Goal: Task Accomplishment & Management: Use online tool/utility

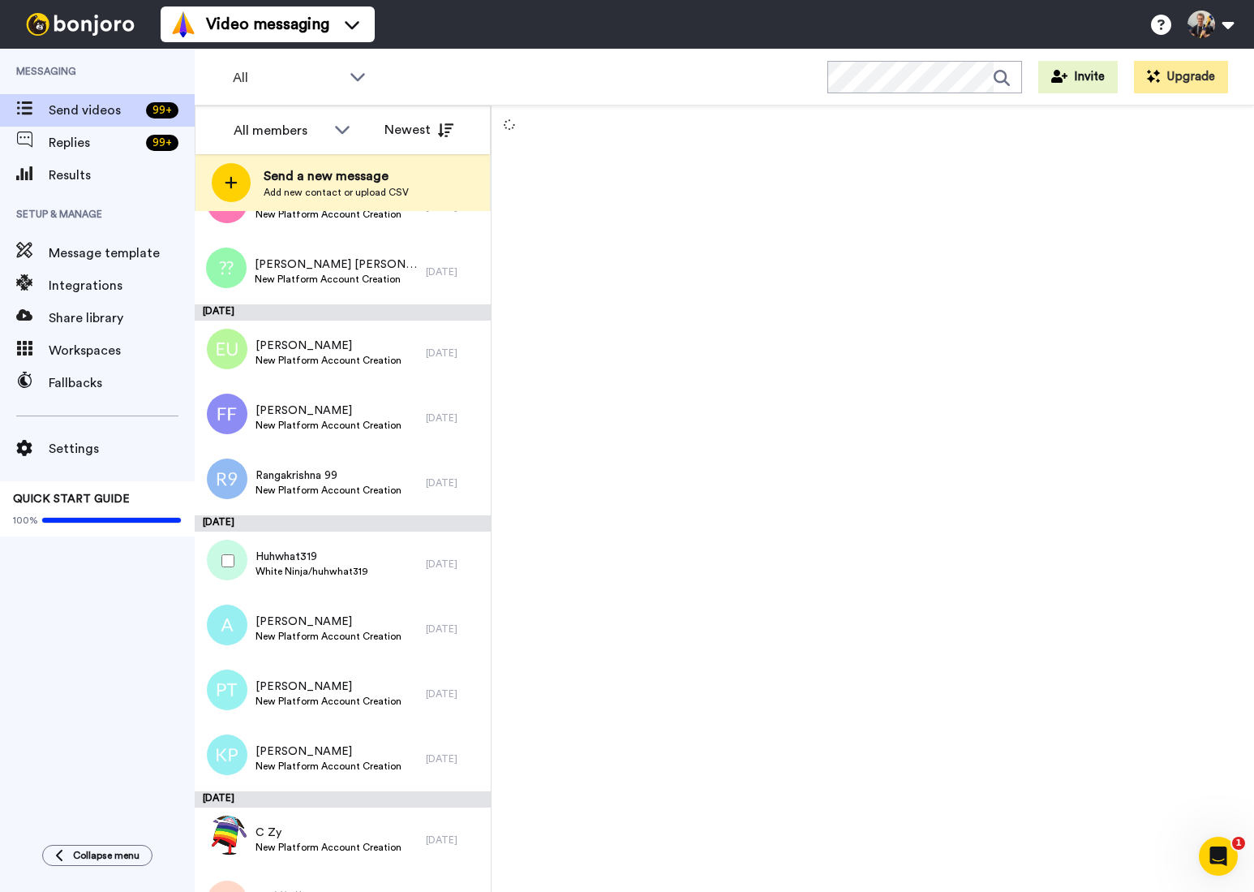
scroll to position [1188, 0]
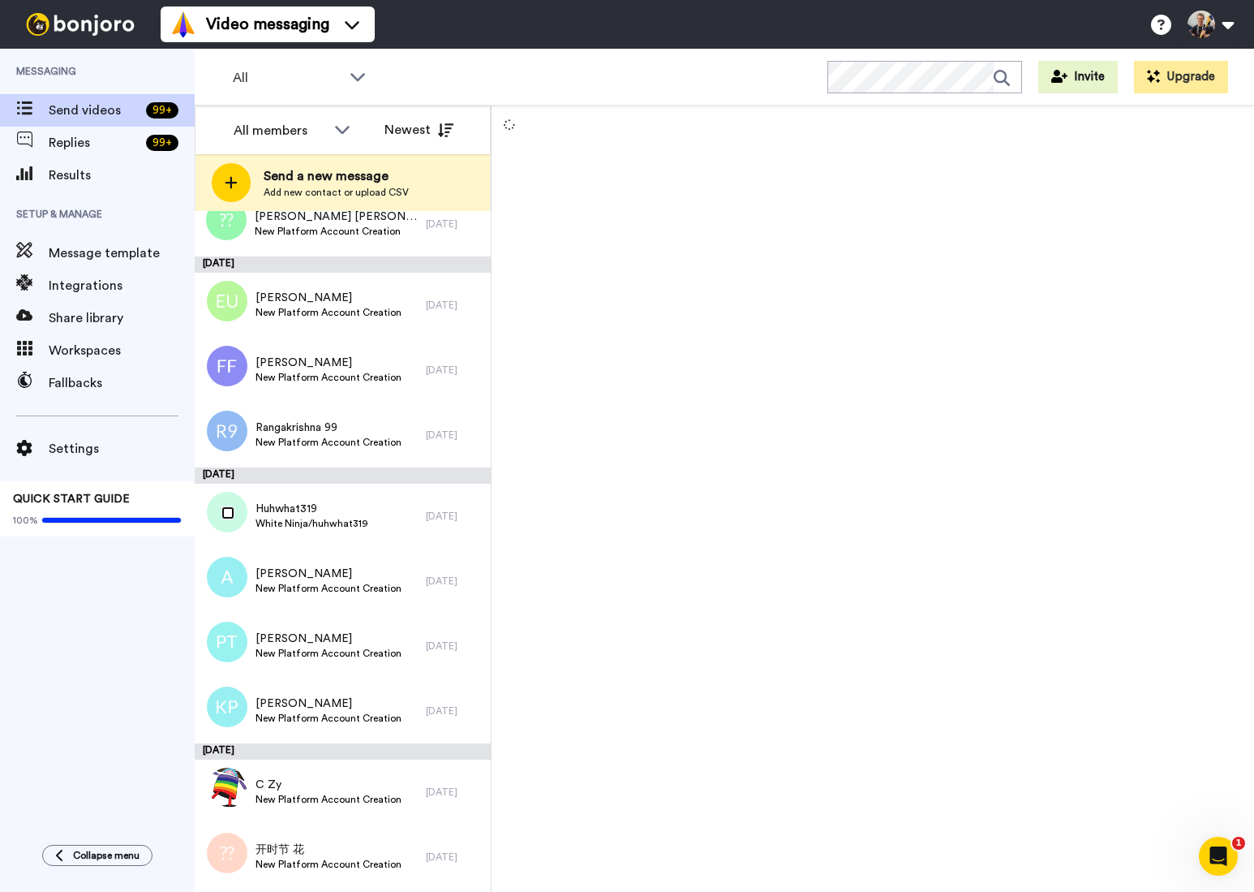
click at [230, 544] on div "Huhwhat319 White Ninja/huhwhat319 7 days ago" at bounding box center [343, 516] width 296 height 65
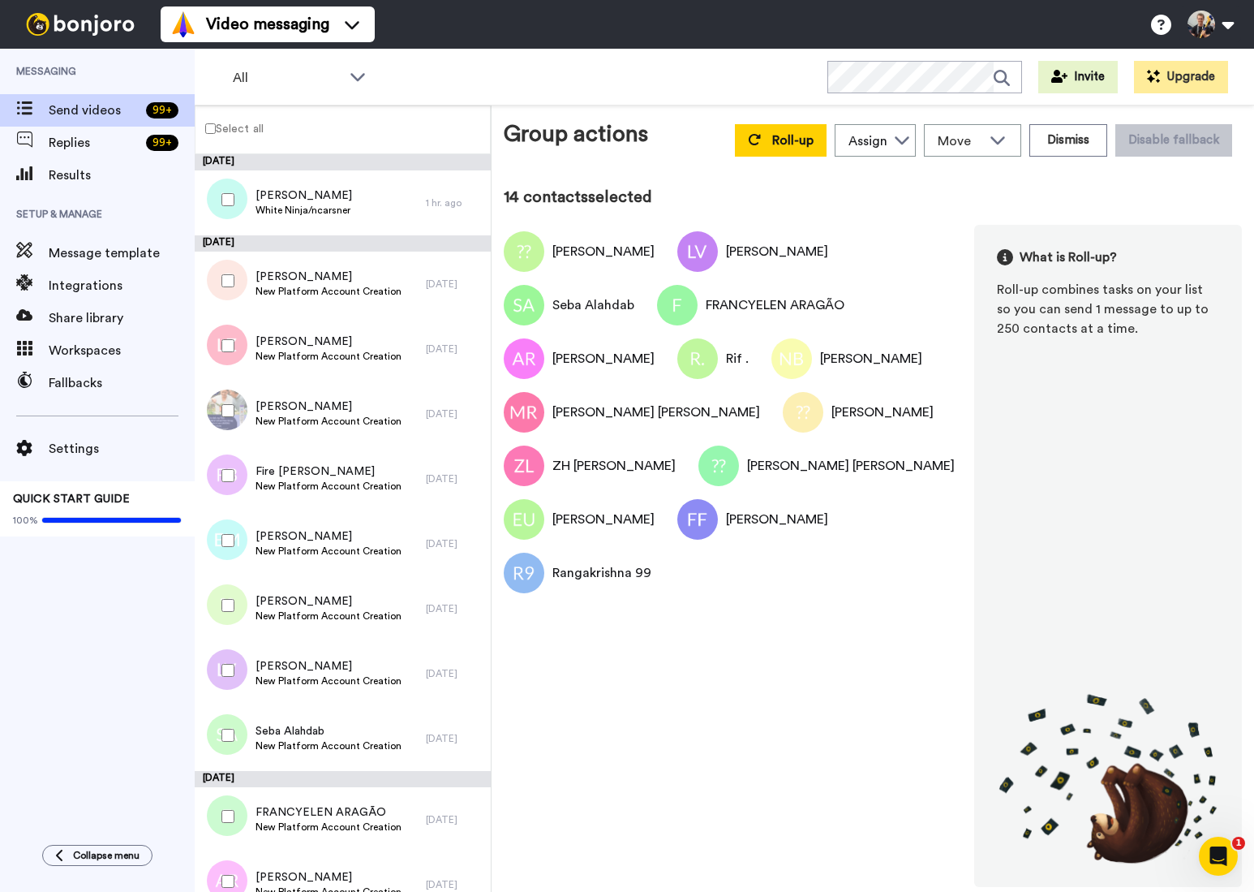
click at [234, 533] on div at bounding box center [225, 540] width 58 height 57
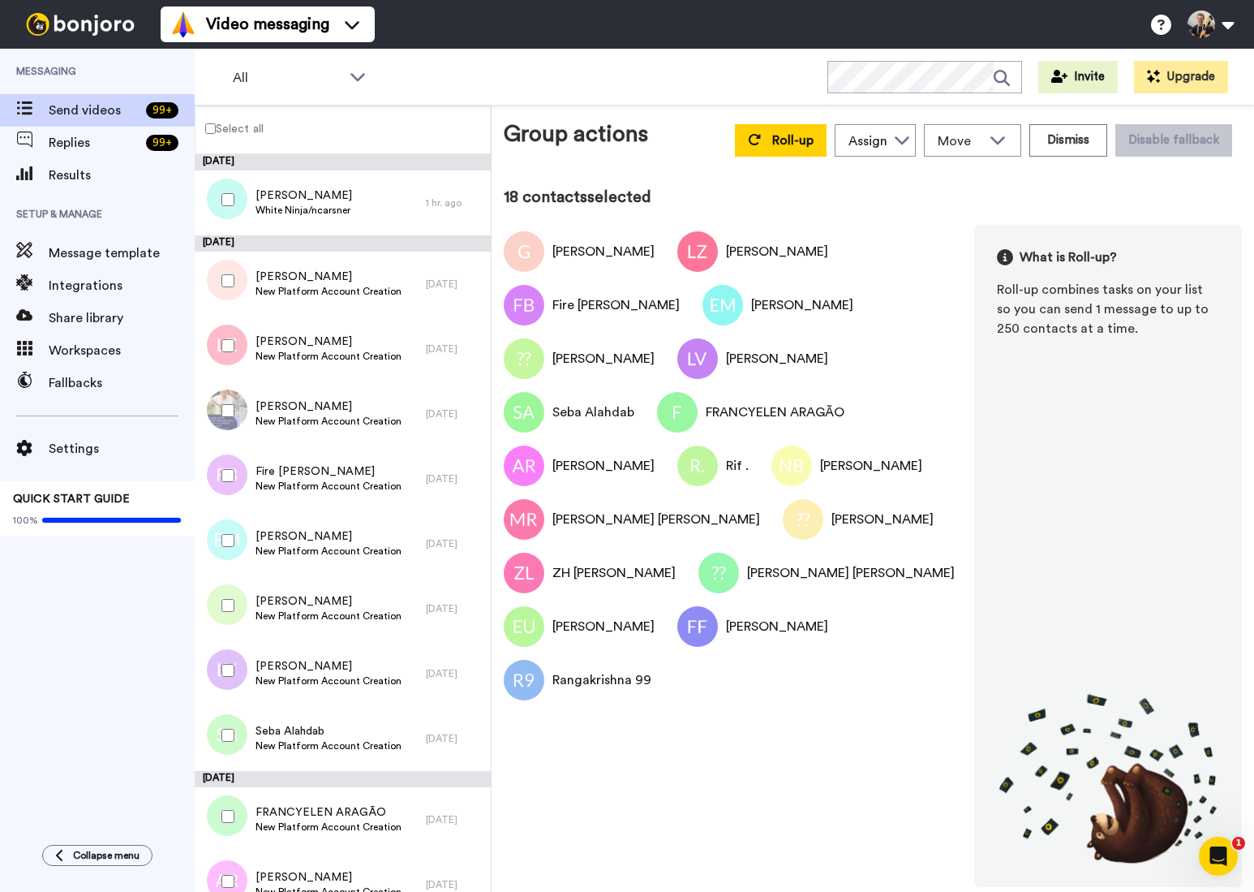
click at [225, 418] on div at bounding box center [225, 410] width 58 height 57
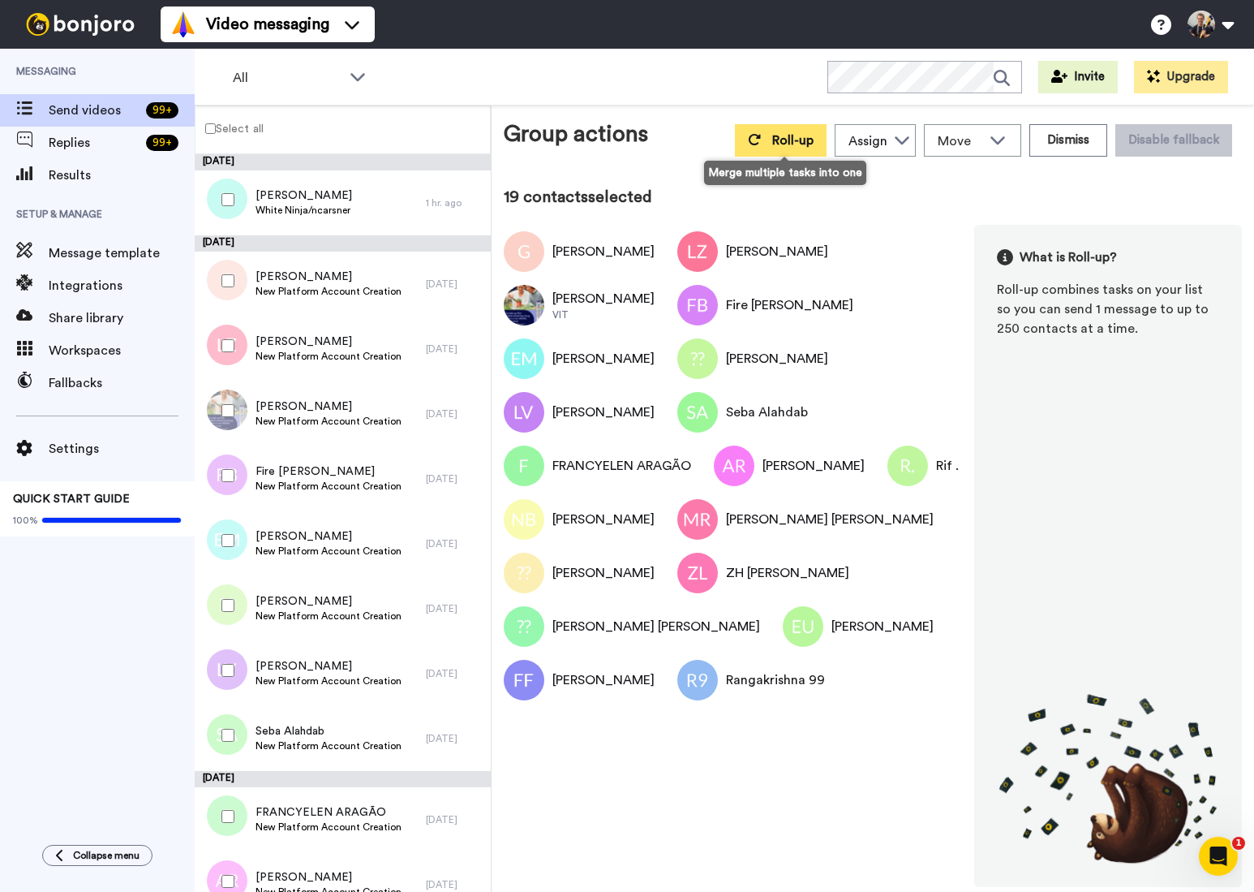
click at [792, 146] on span "Roll-up" at bounding box center [792, 140] width 41 height 13
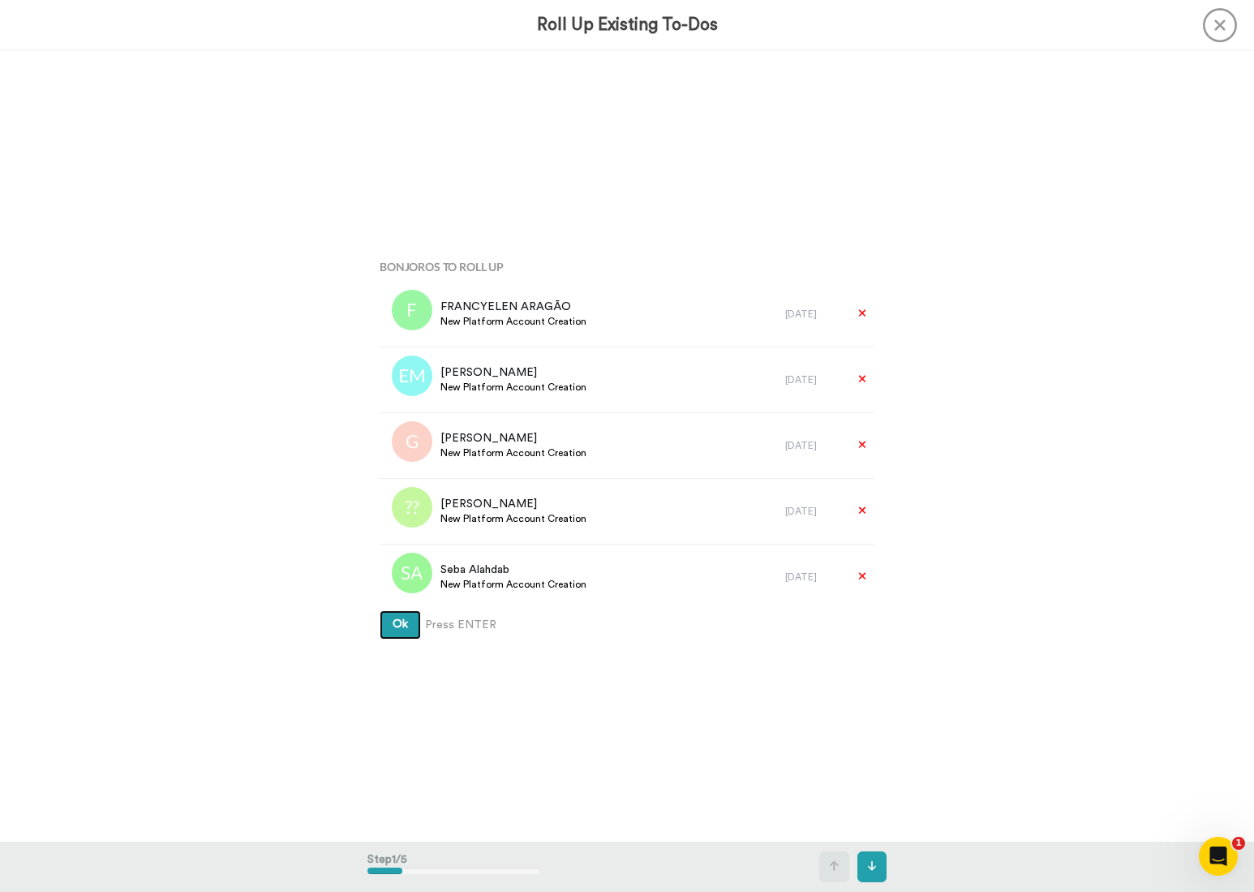
click at [403, 626] on span "Ok" at bounding box center [400, 623] width 15 height 11
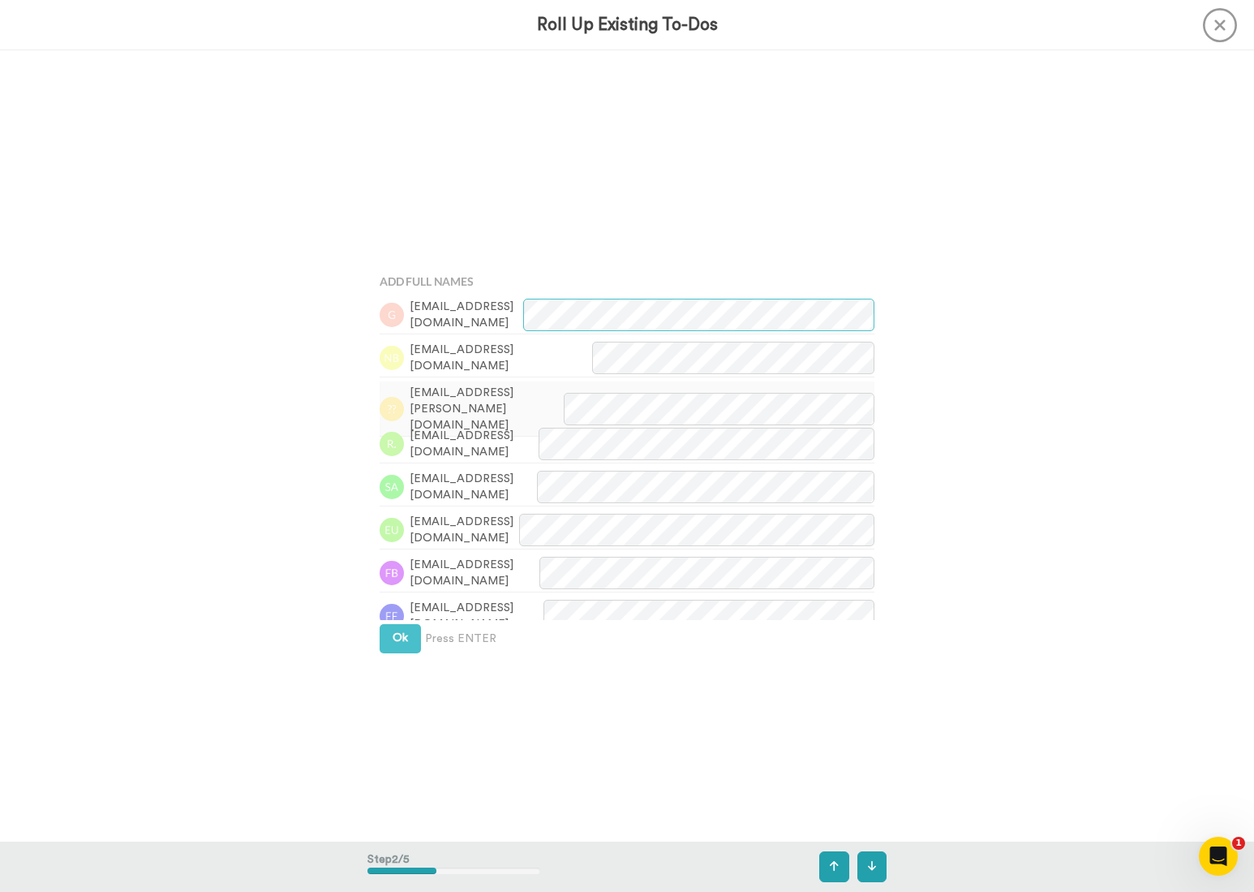
scroll to position [791, 0]
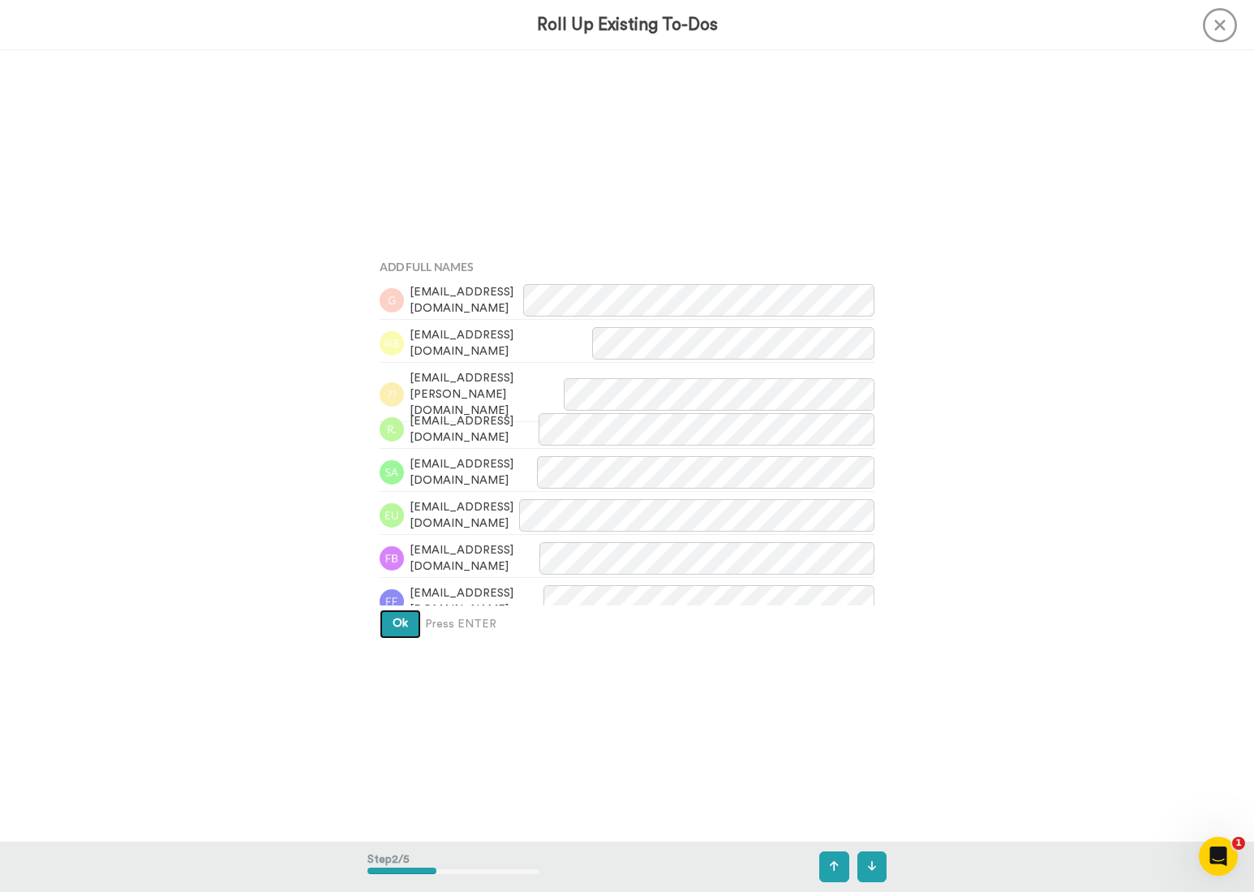
click at [394, 622] on span "Ok" at bounding box center [400, 622] width 15 height 11
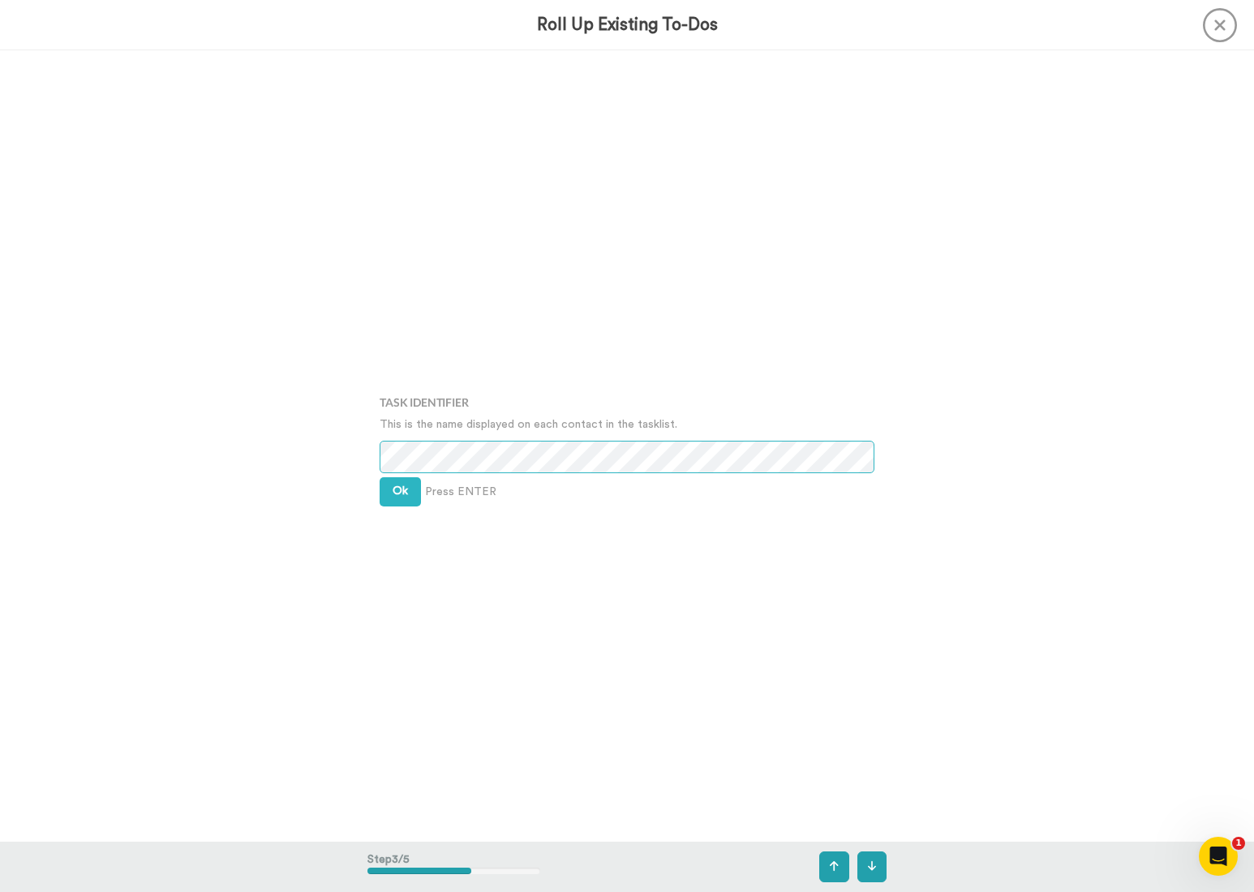
scroll to position [1582, 0]
click at [392, 490] on button "Ok" at bounding box center [400, 489] width 41 height 29
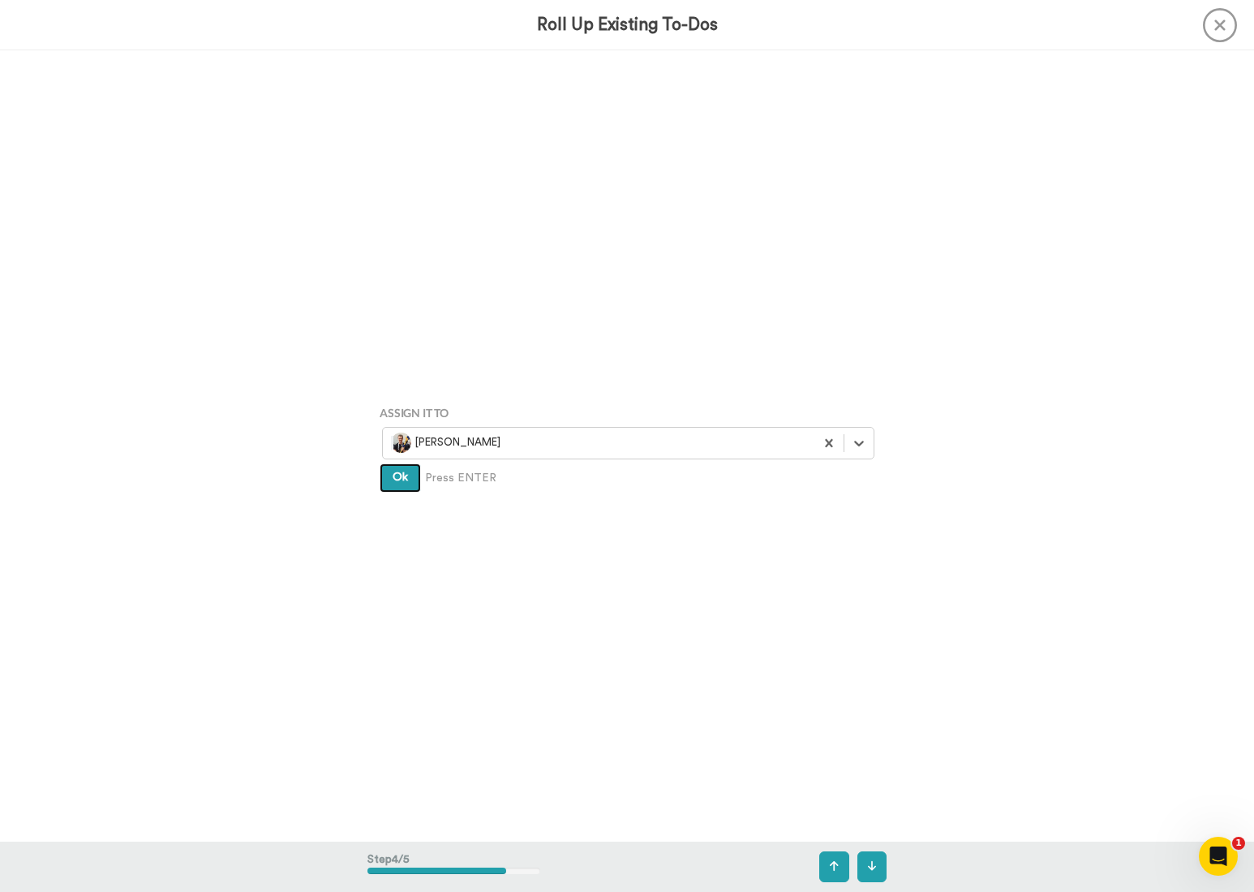
click at [400, 483] on span "Ok" at bounding box center [400, 476] width 15 height 11
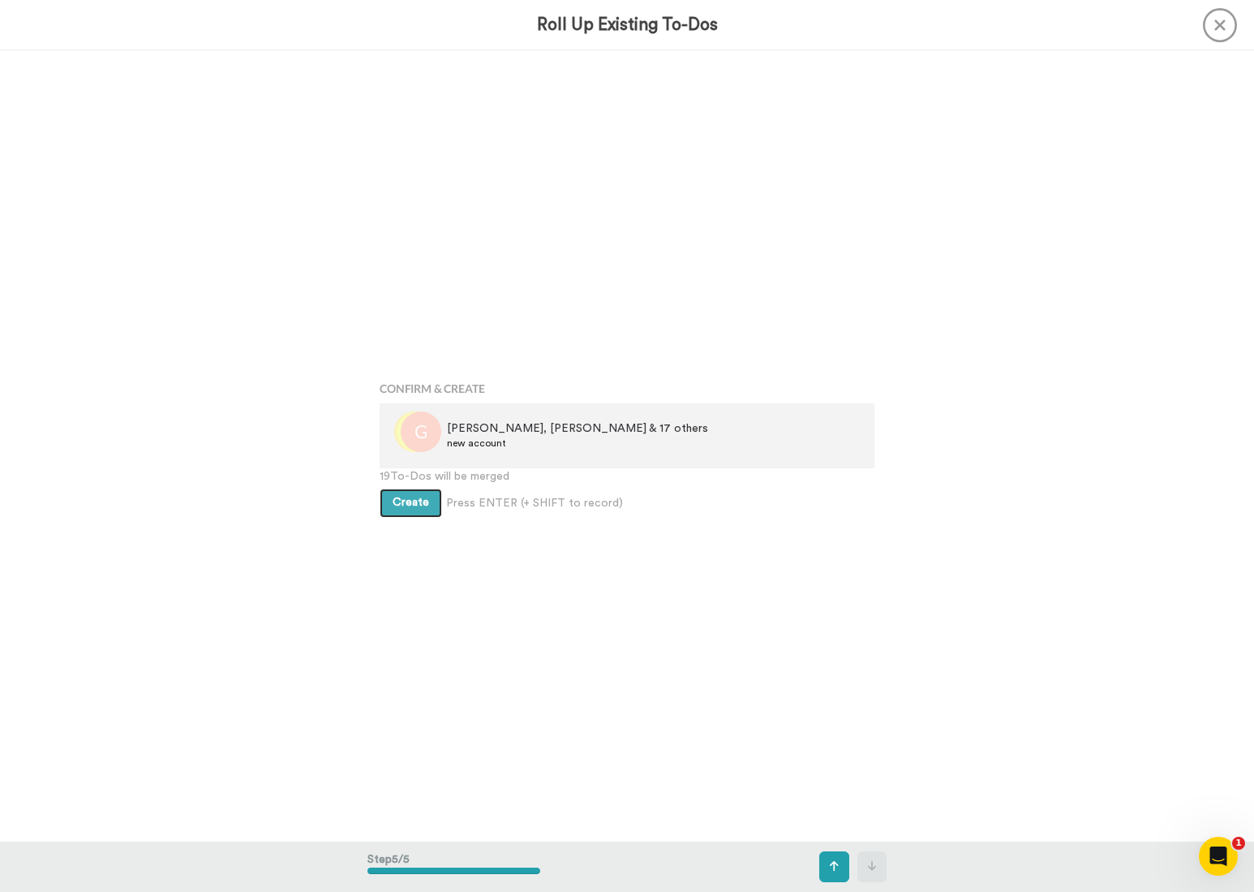
scroll to position [3164, 0]
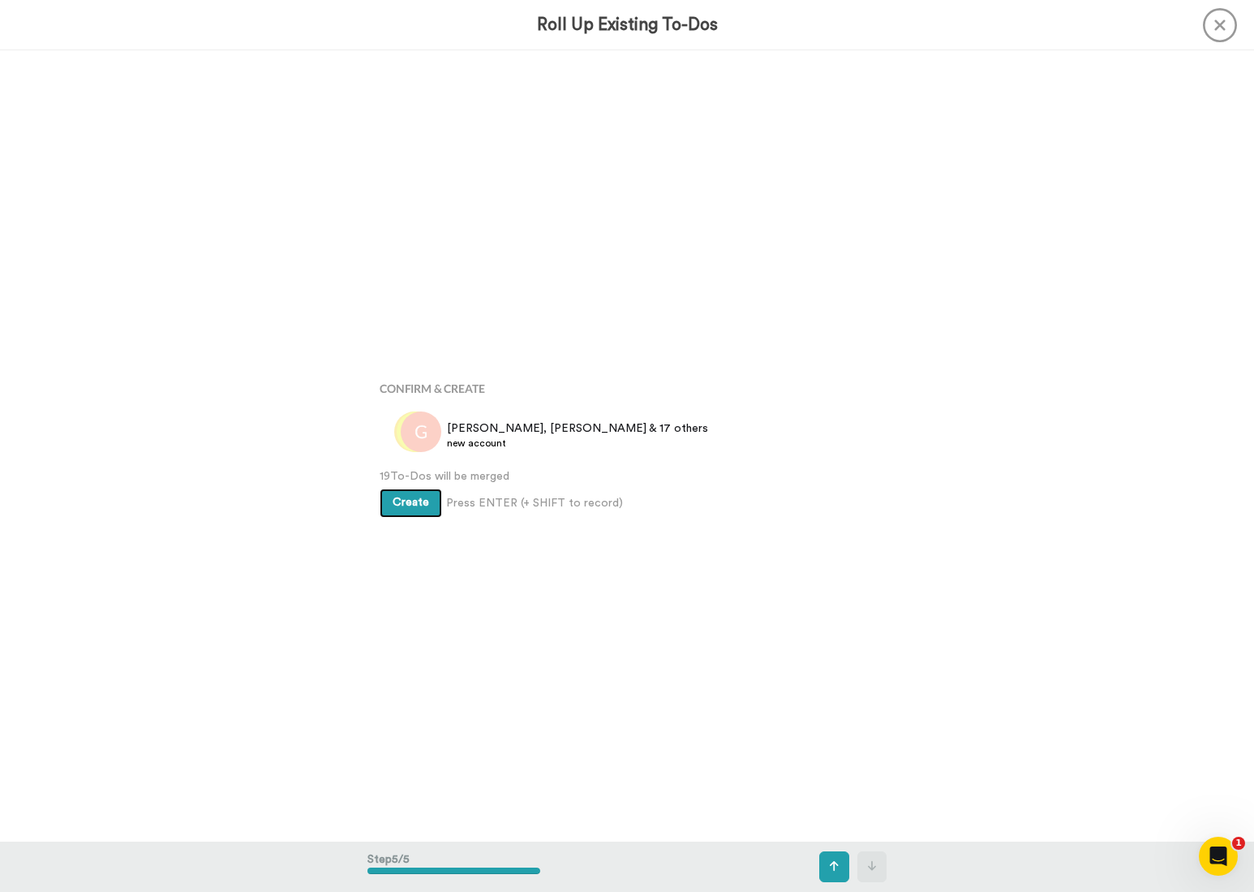
drag, startPoint x: 399, startPoint y: 503, endPoint x: 443, endPoint y: 461, distance: 60.8
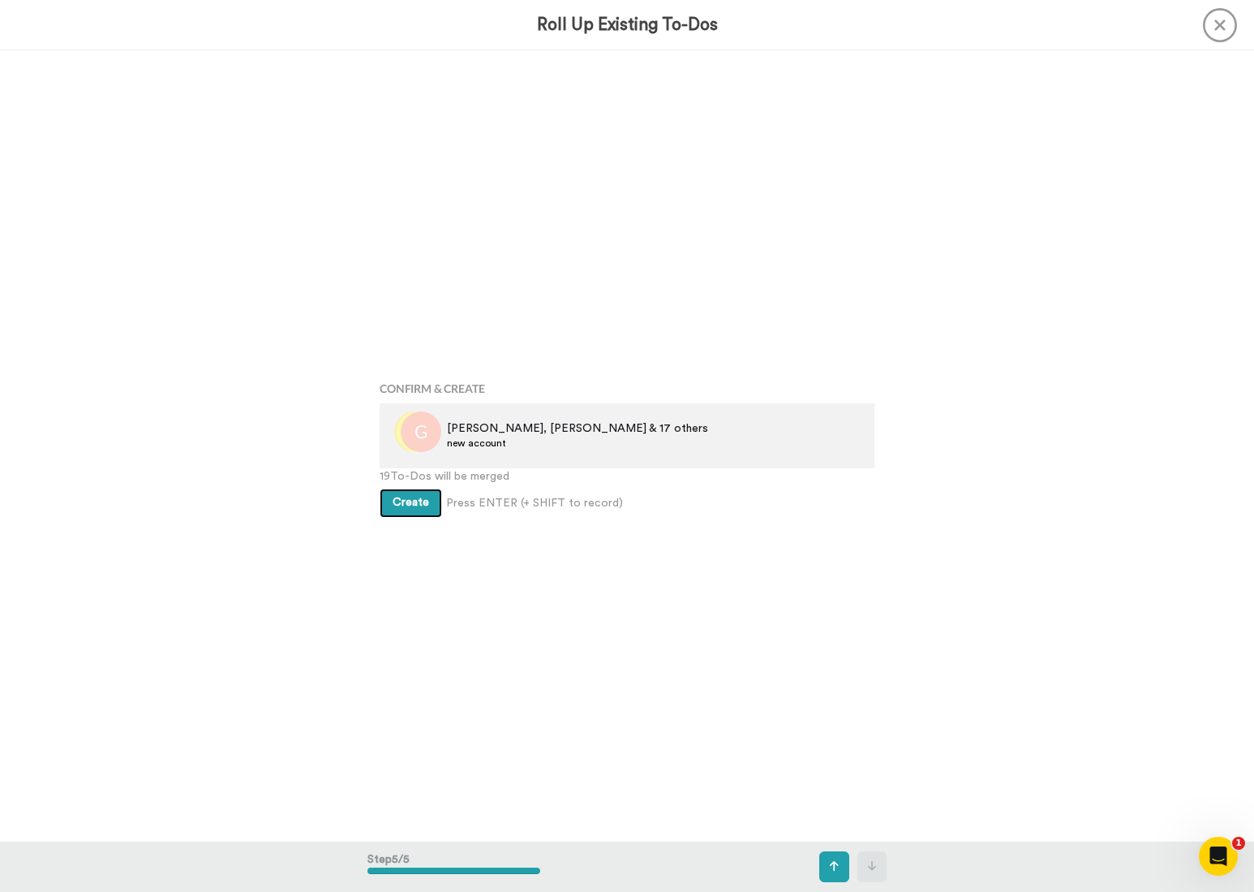
click at [400, 502] on span "Create" at bounding box center [411, 502] width 37 height 11
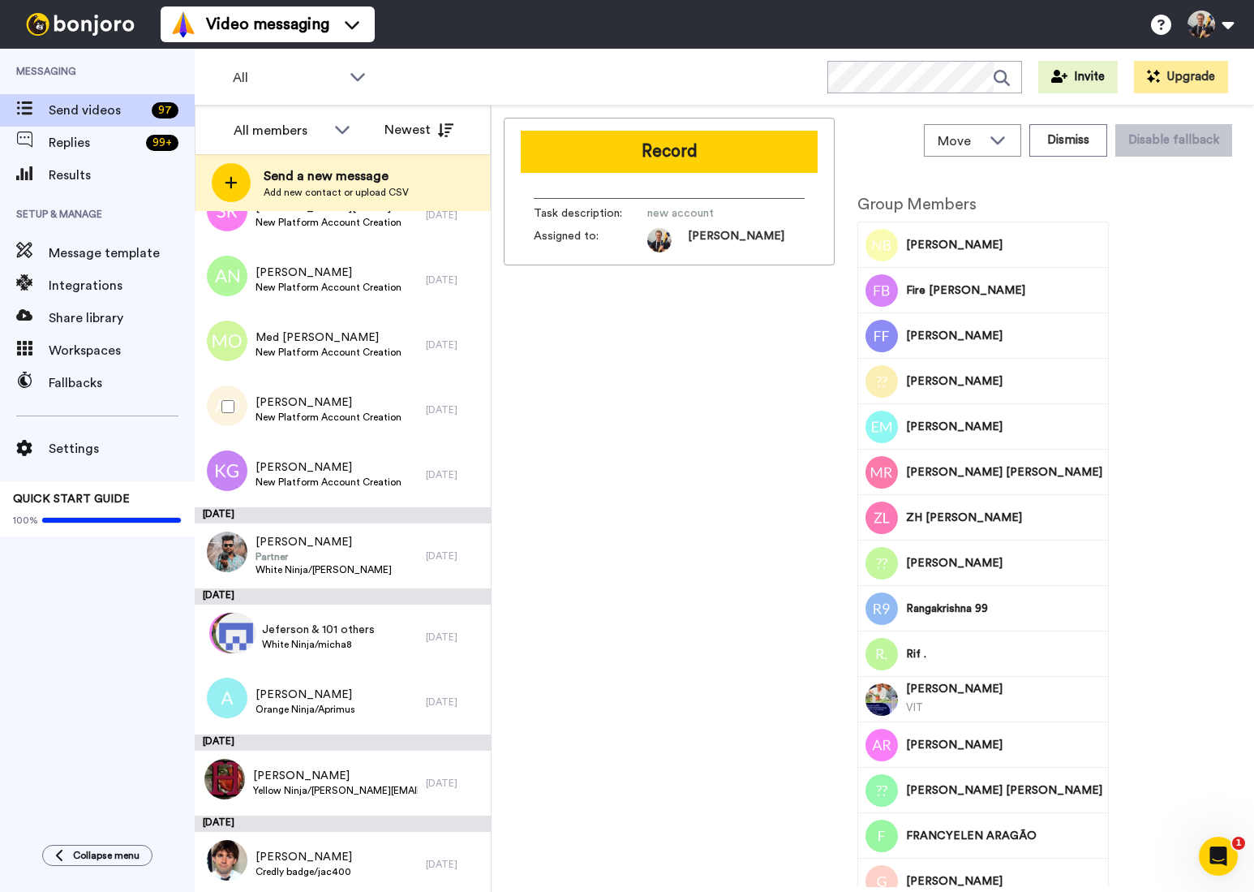
scroll to position [6842, 0]
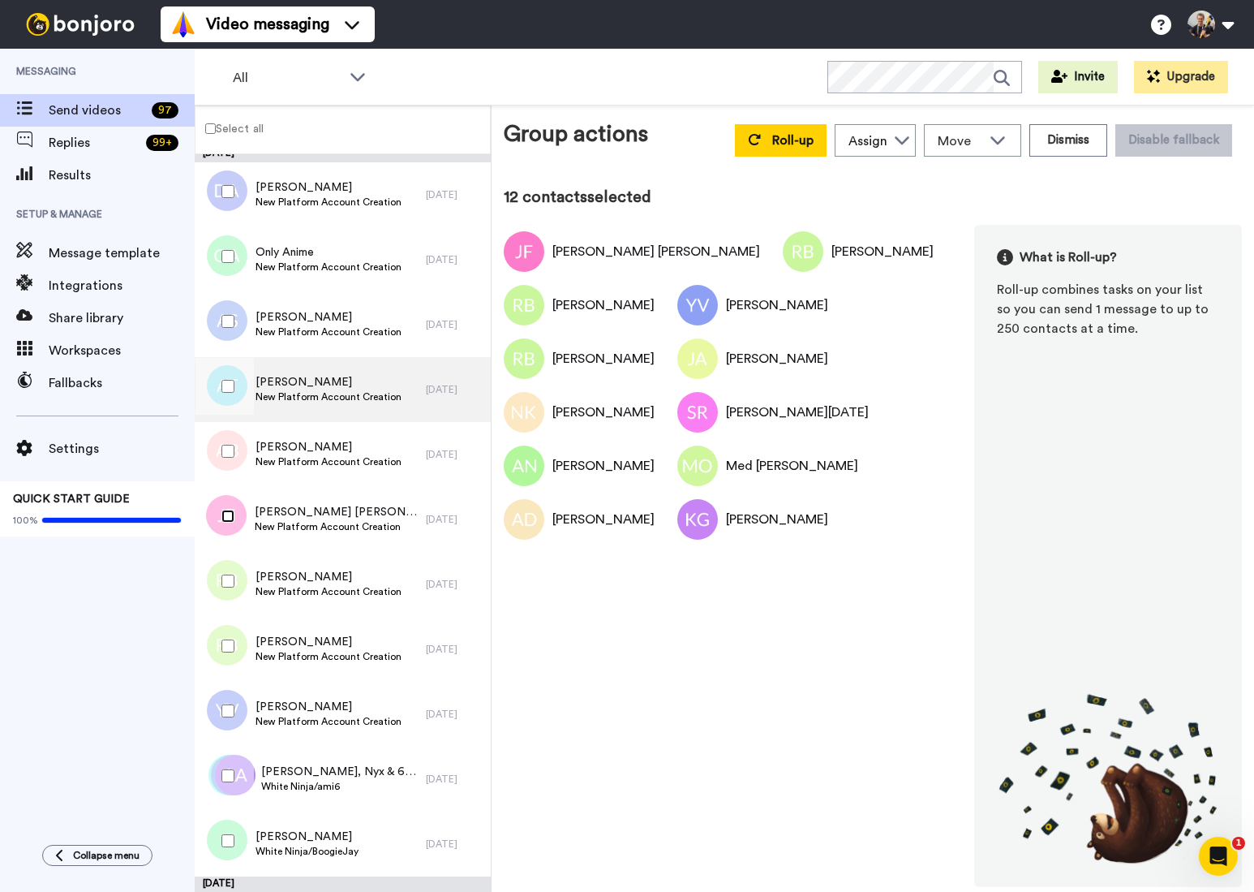
scroll to position [5873, 0]
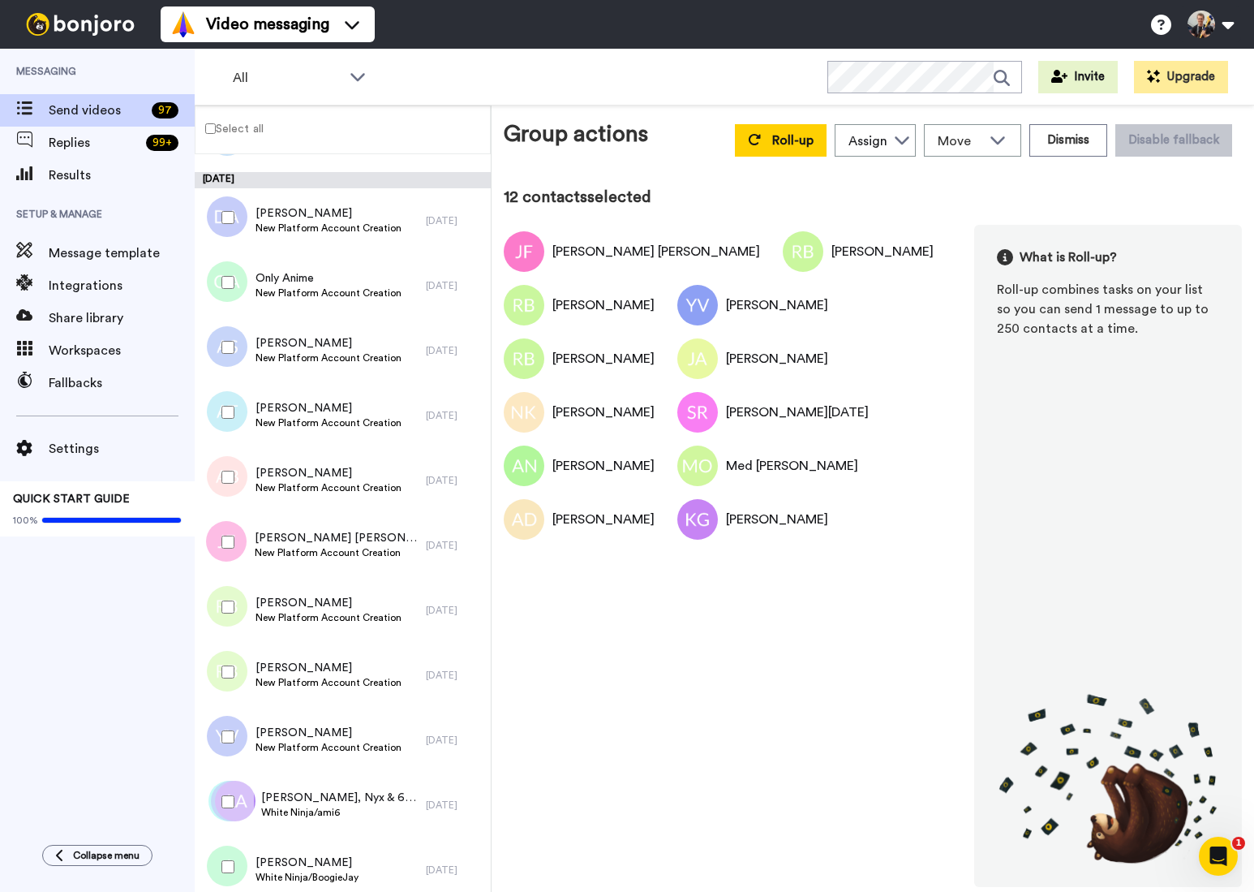
click at [219, 480] on div at bounding box center [225, 477] width 58 height 57
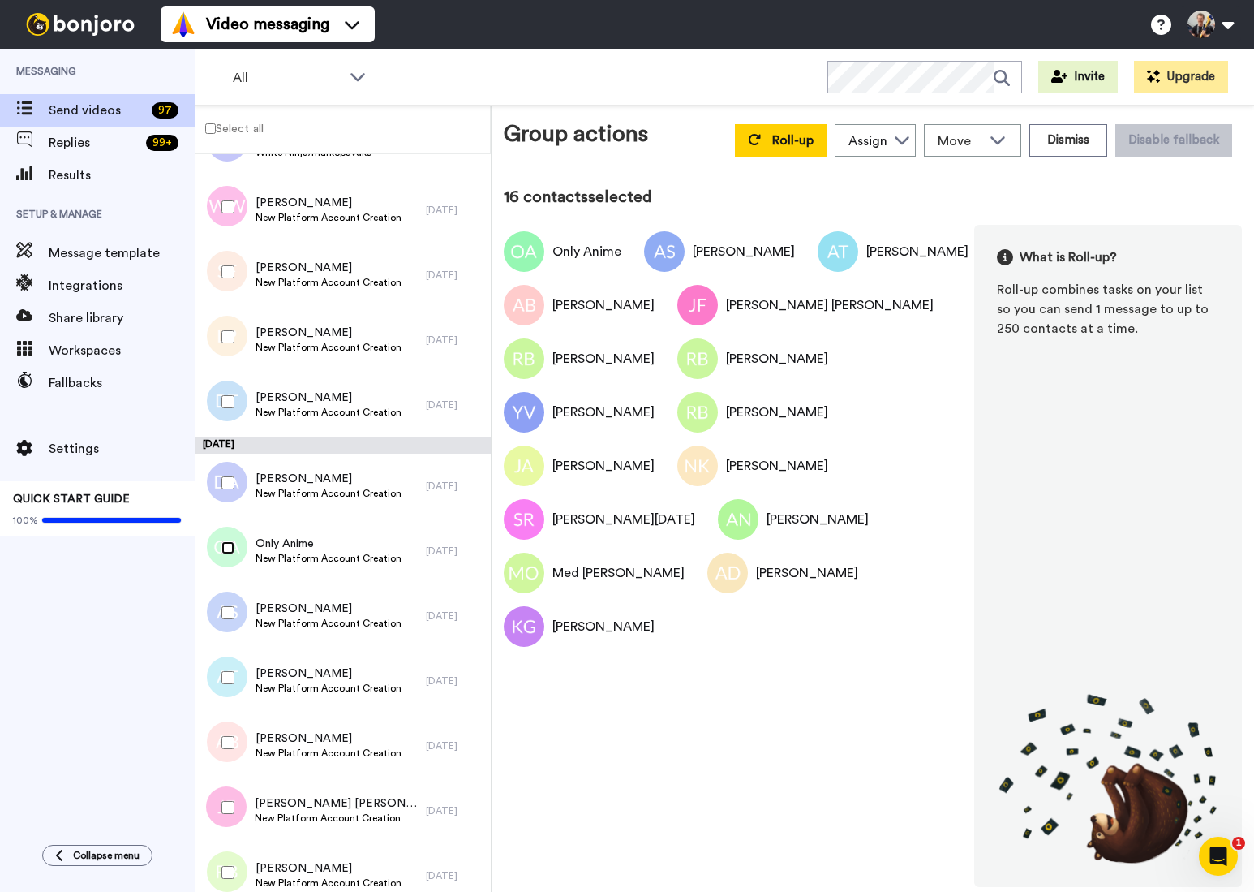
scroll to position [5598, 0]
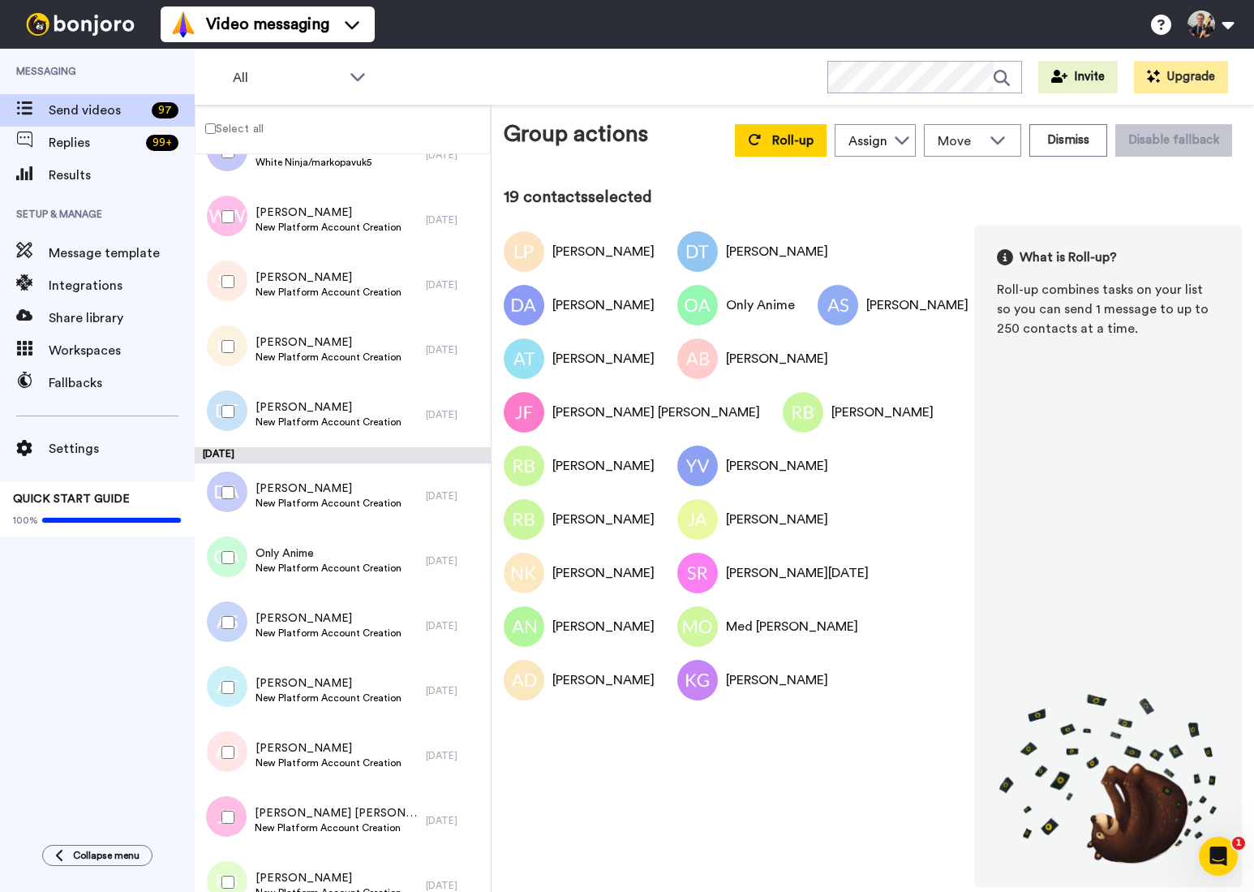
click at [224, 295] on div at bounding box center [225, 281] width 58 height 57
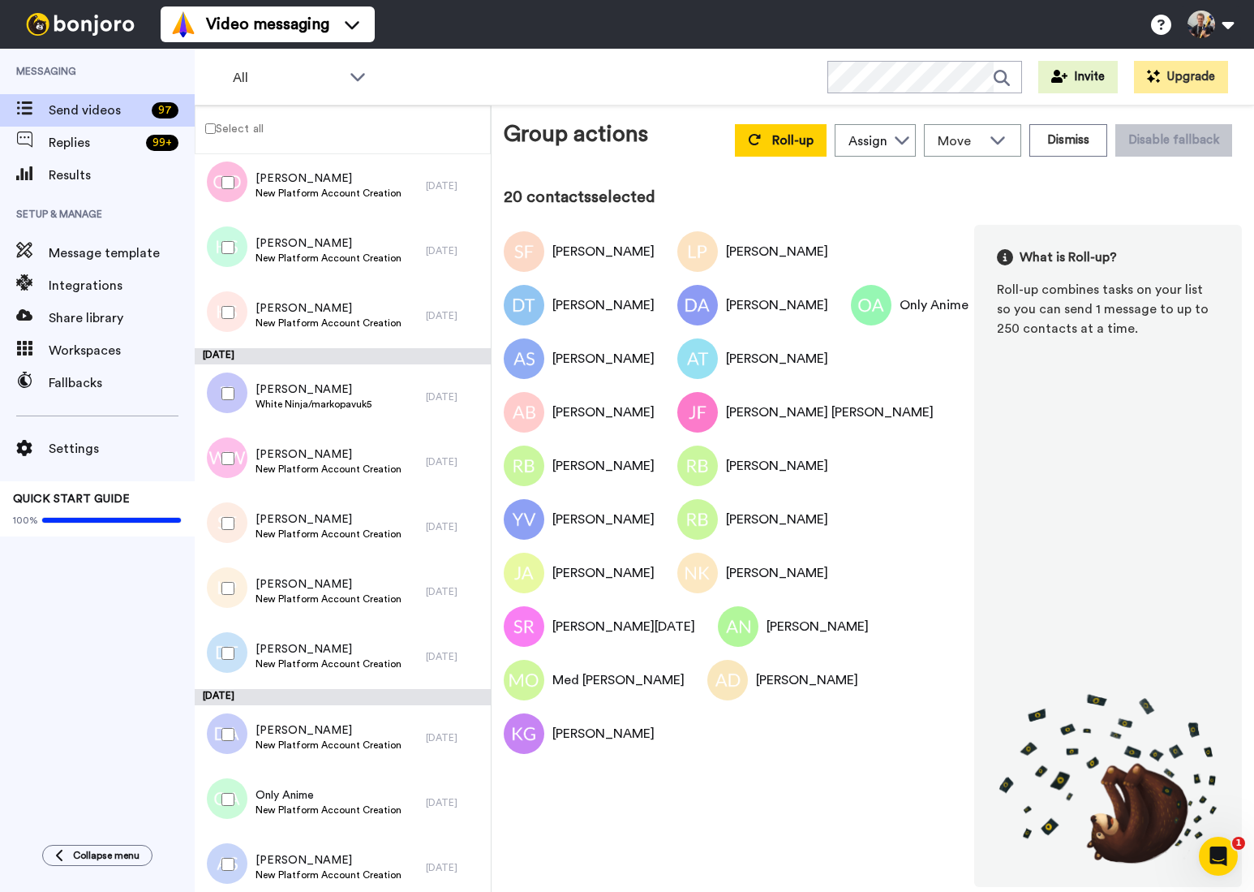
scroll to position [5333, 0]
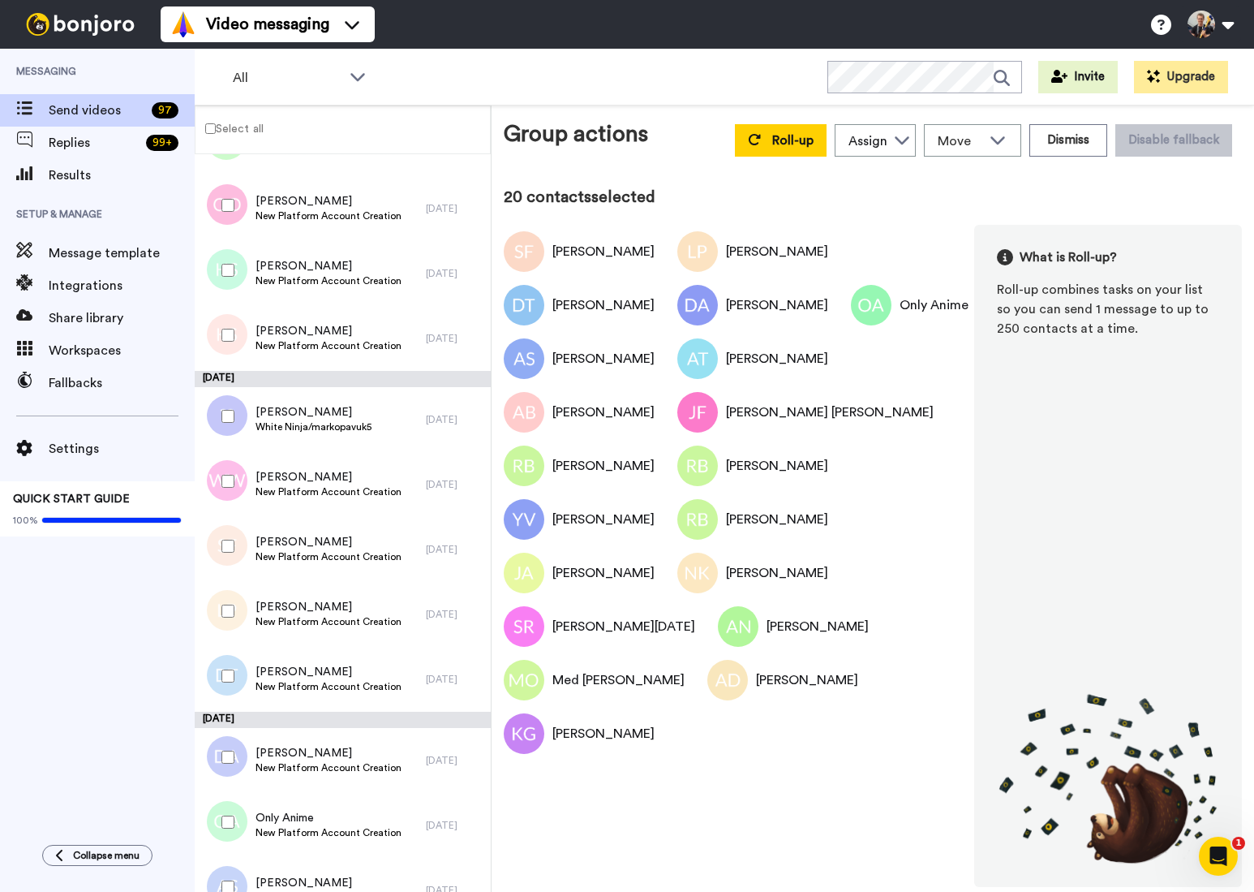
click at [225, 494] on div at bounding box center [225, 481] width 58 height 57
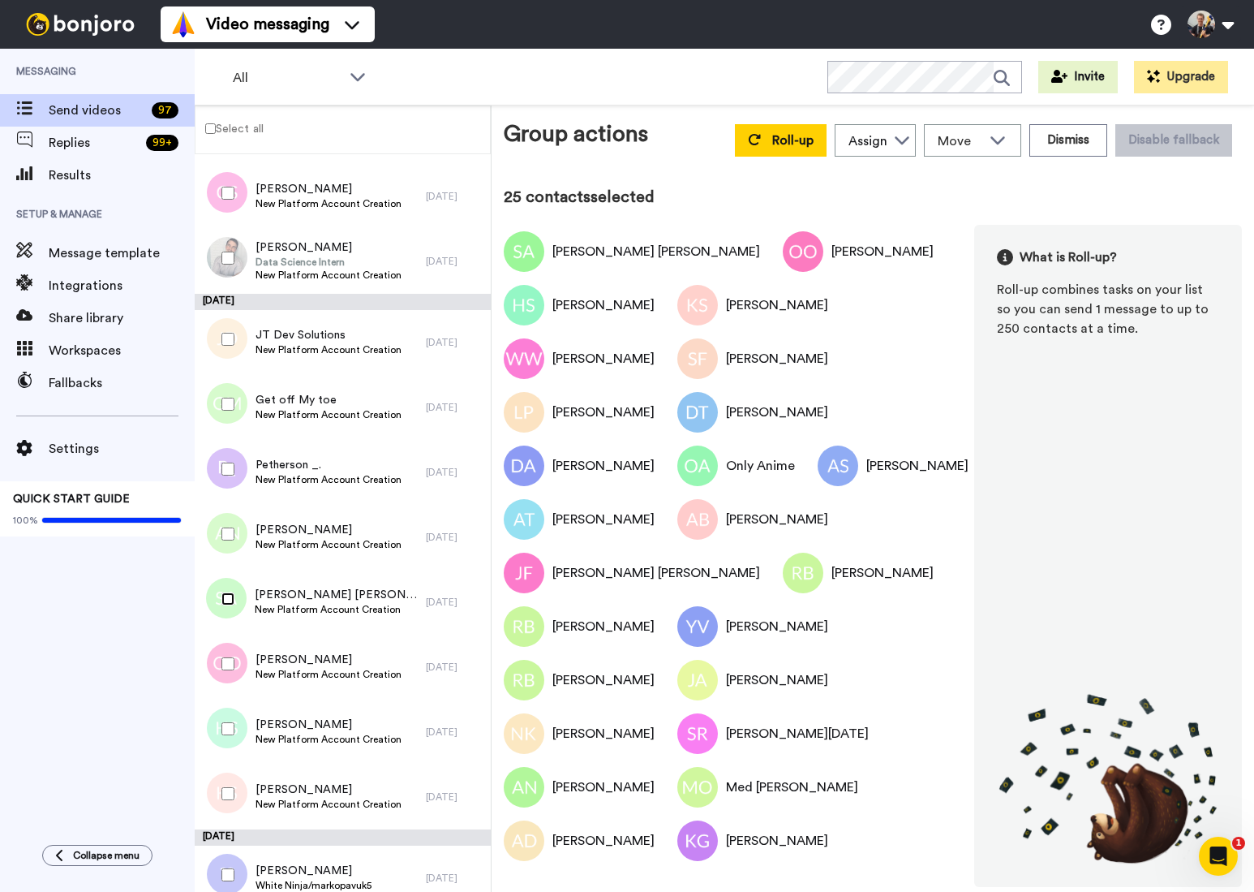
scroll to position [4845, 0]
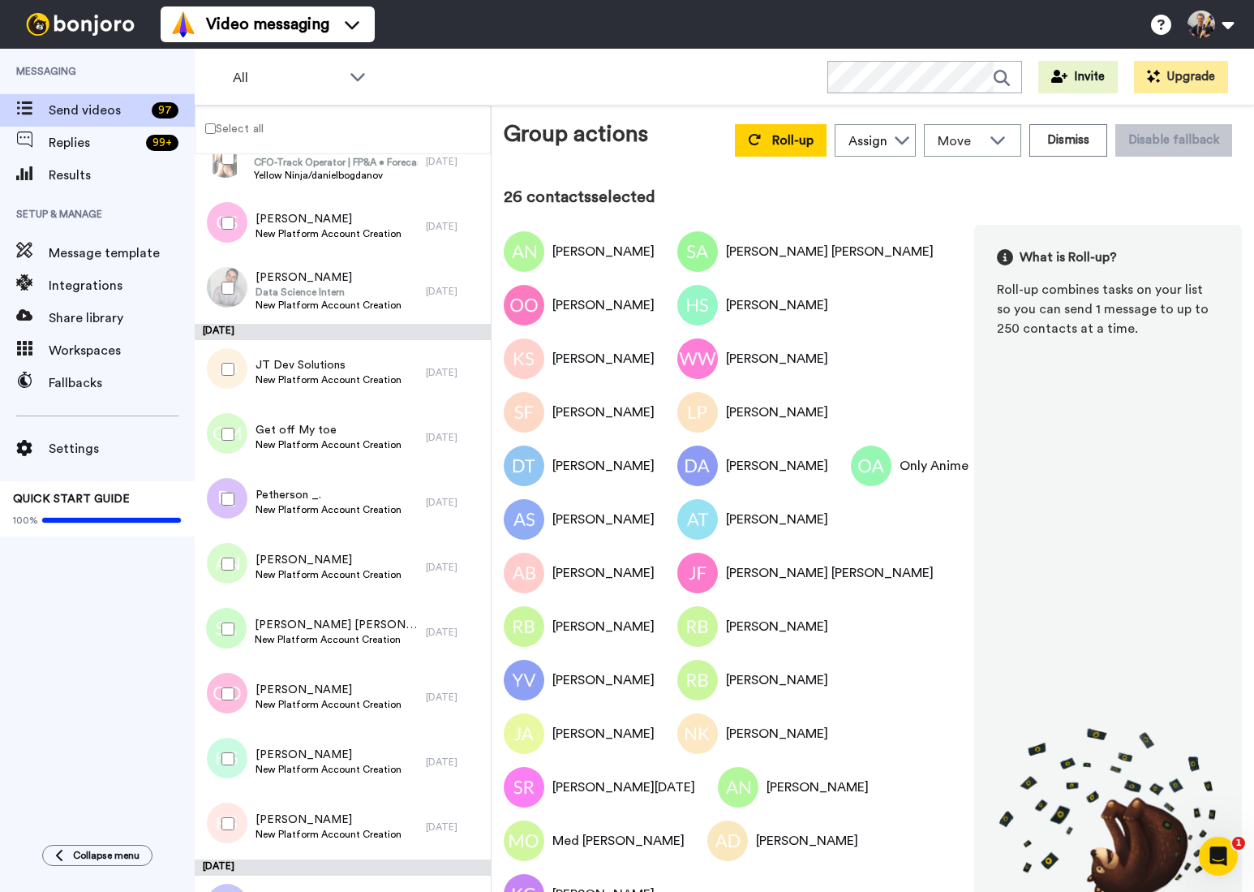
click at [229, 507] on div at bounding box center [225, 499] width 58 height 57
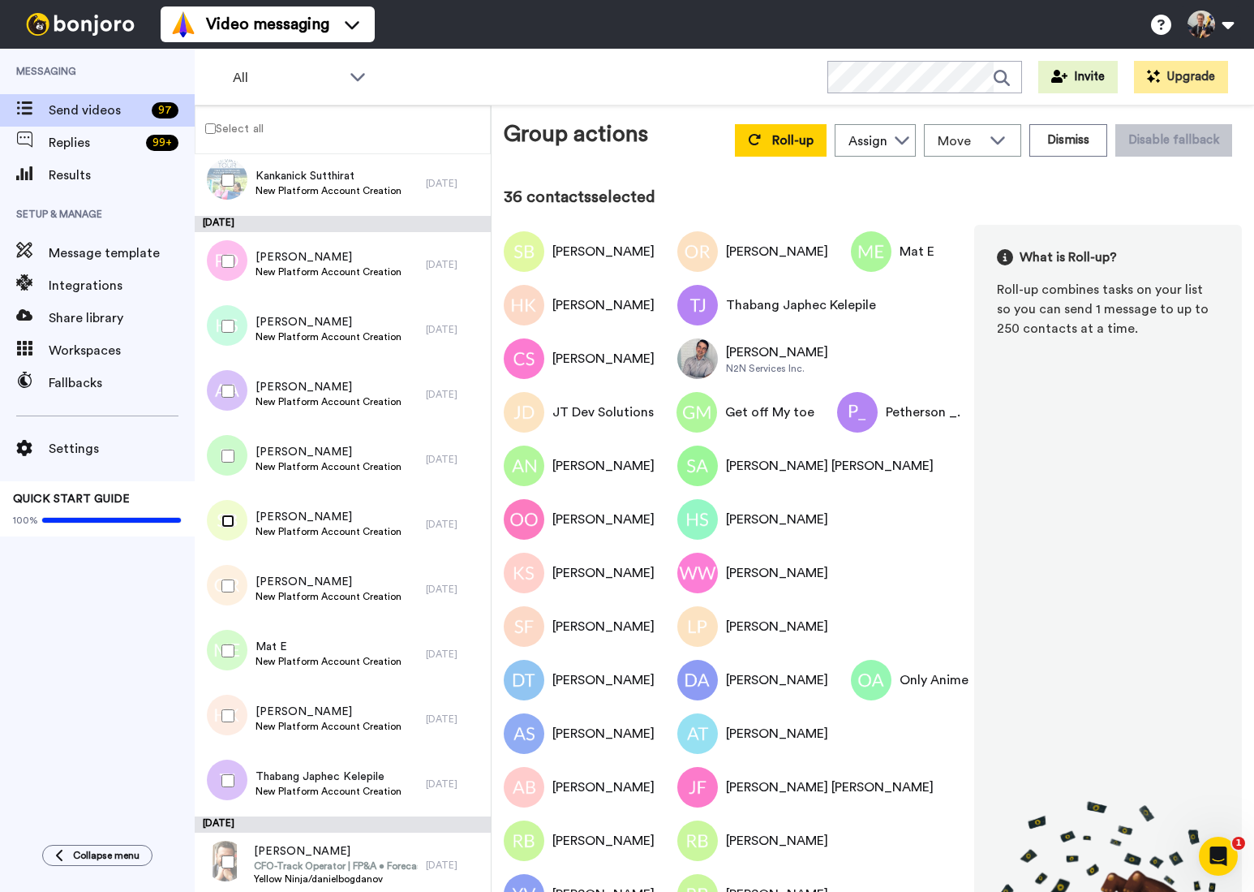
scroll to position [4118, 0]
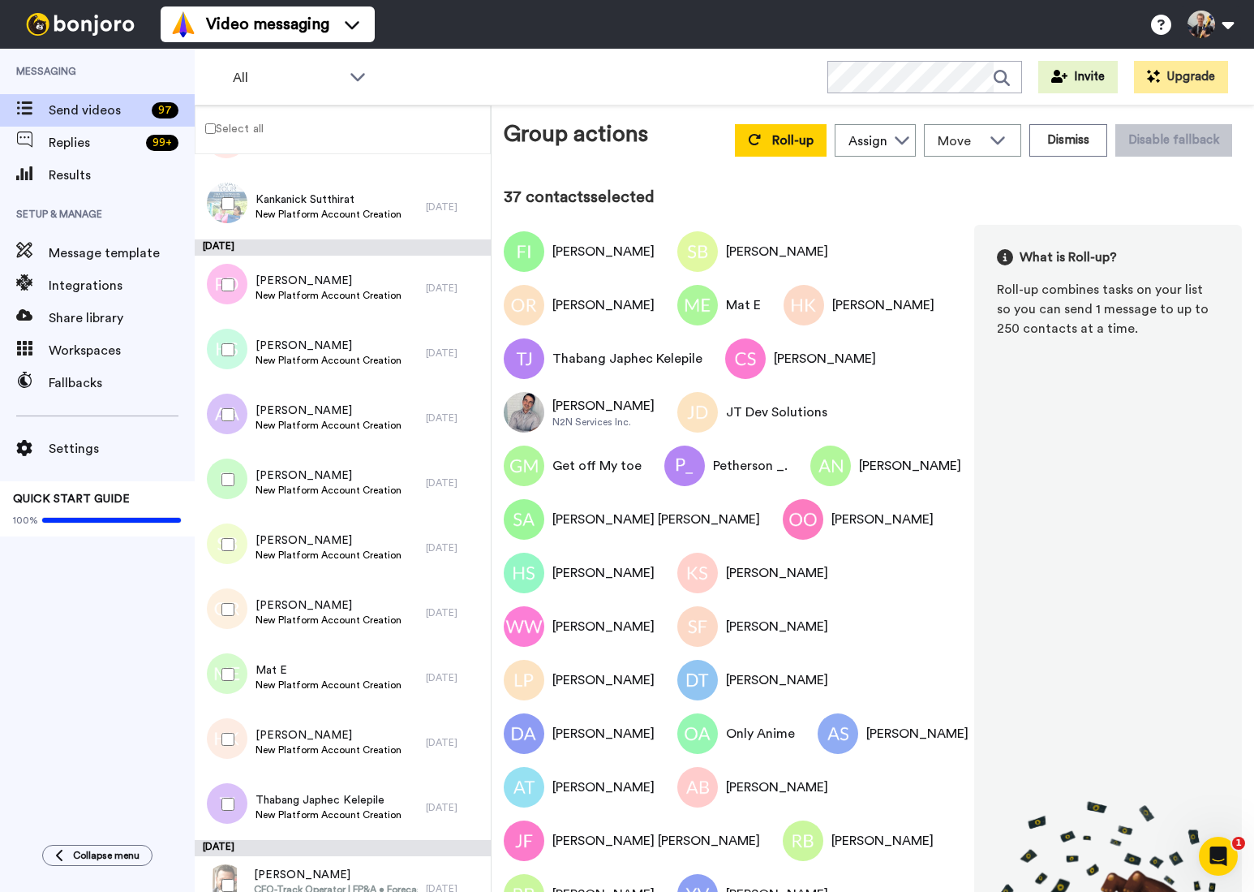
click at [234, 409] on div at bounding box center [225, 414] width 58 height 57
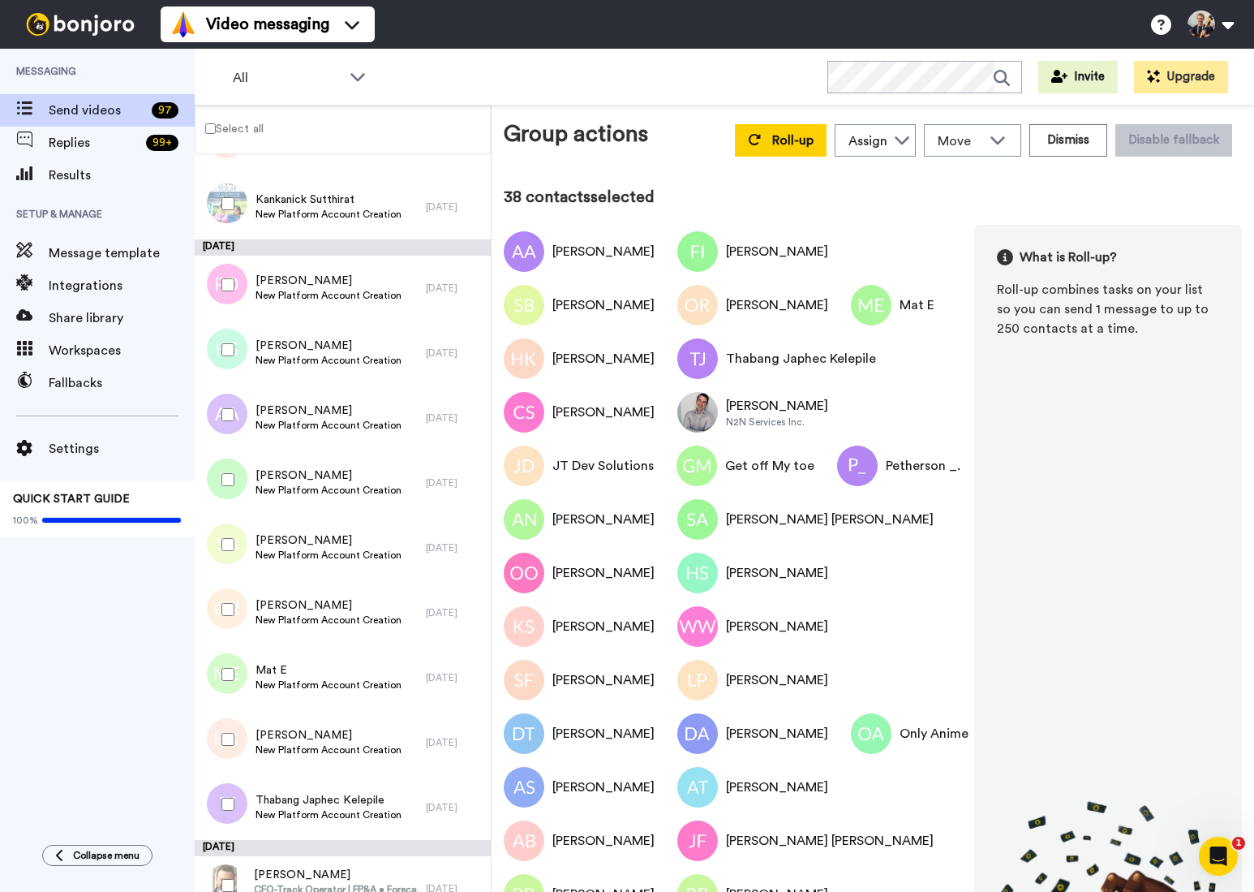
click at [237, 351] on div at bounding box center [225, 349] width 58 height 57
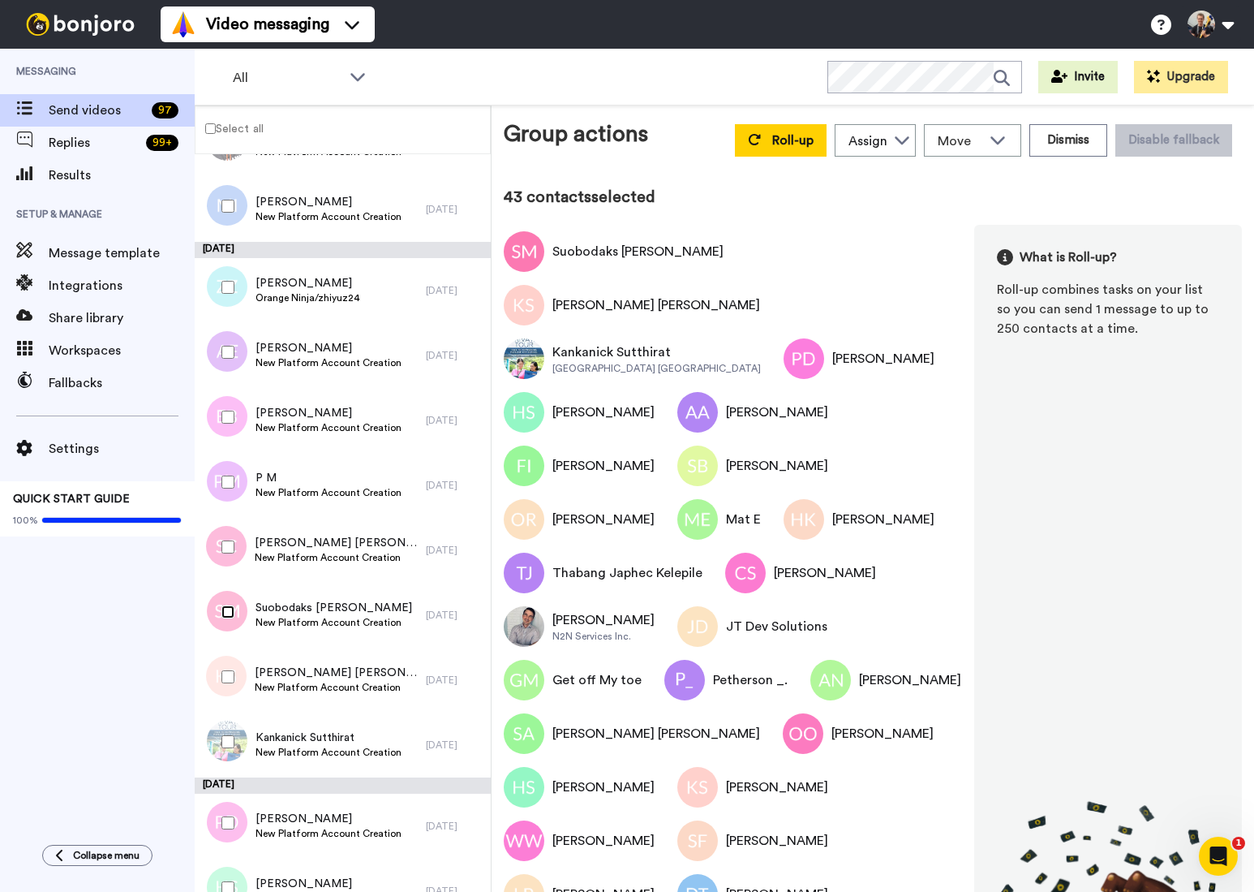
scroll to position [3561, 0]
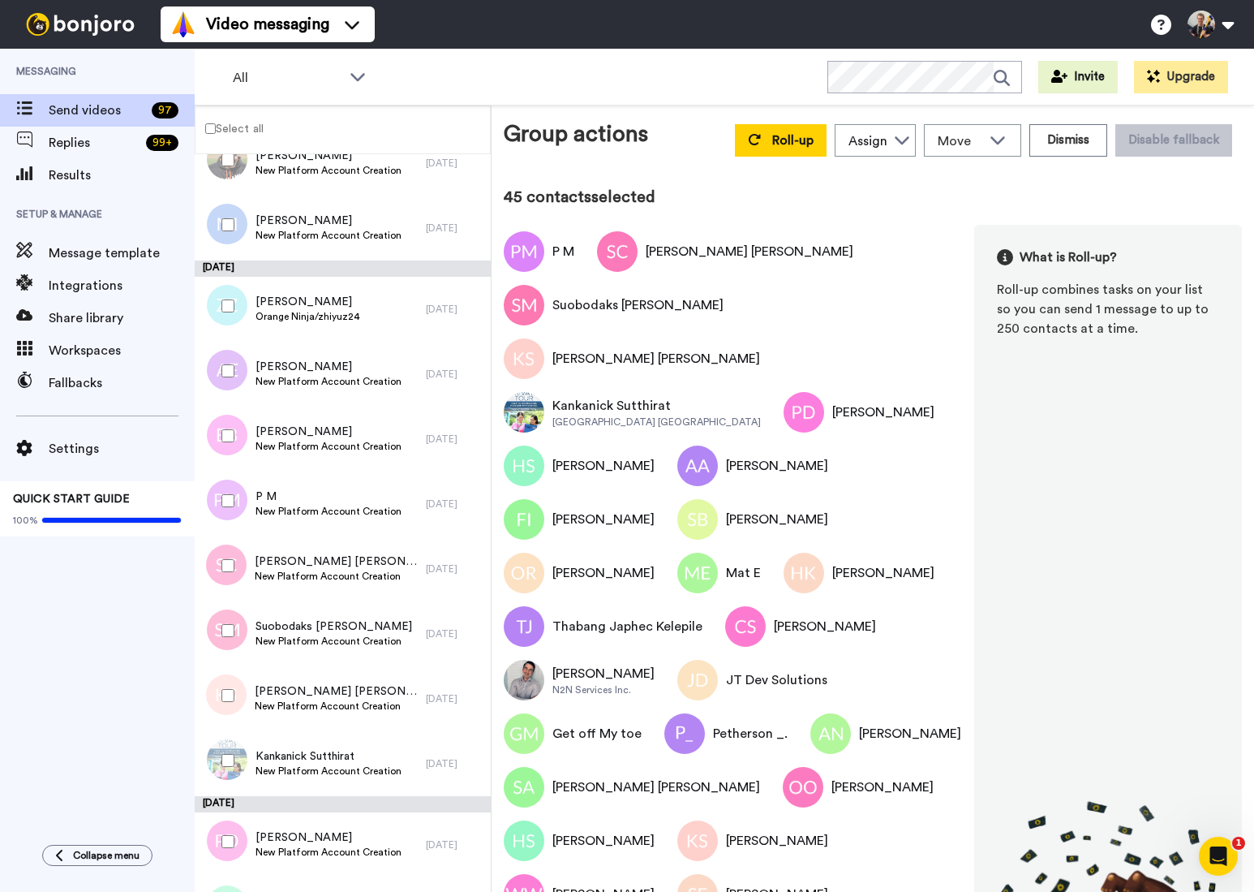
click at [232, 428] on div at bounding box center [225, 435] width 58 height 57
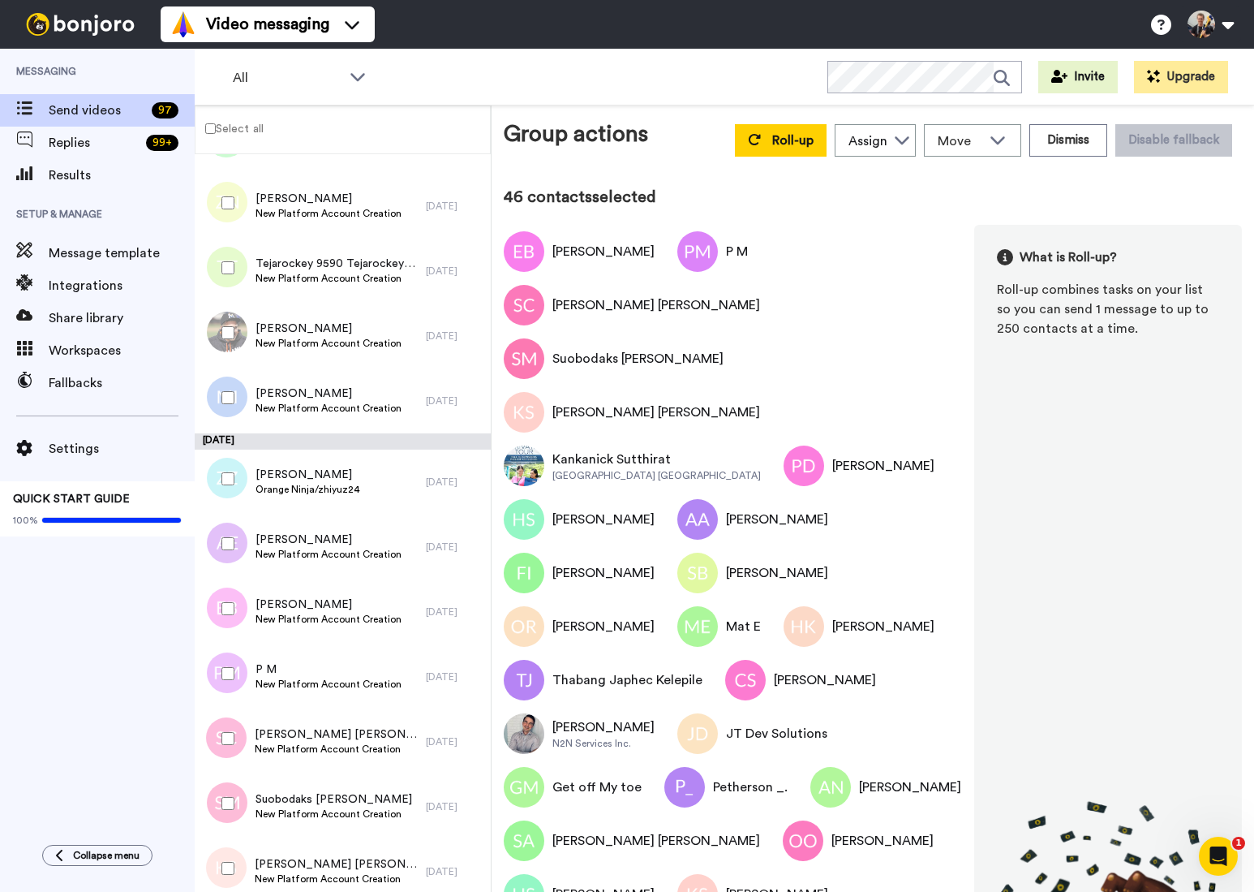
scroll to position [3331, 0]
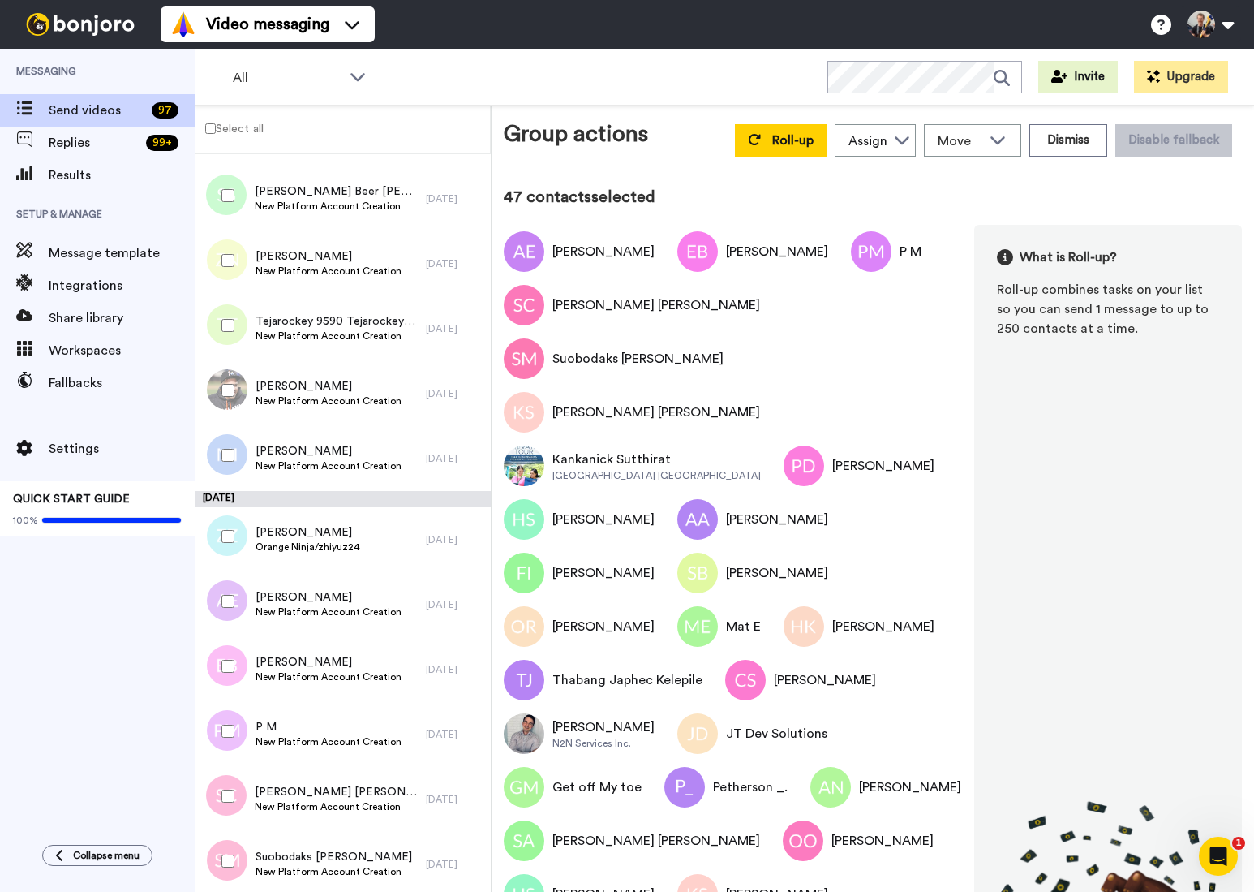
click at [226, 463] on div at bounding box center [225, 455] width 58 height 57
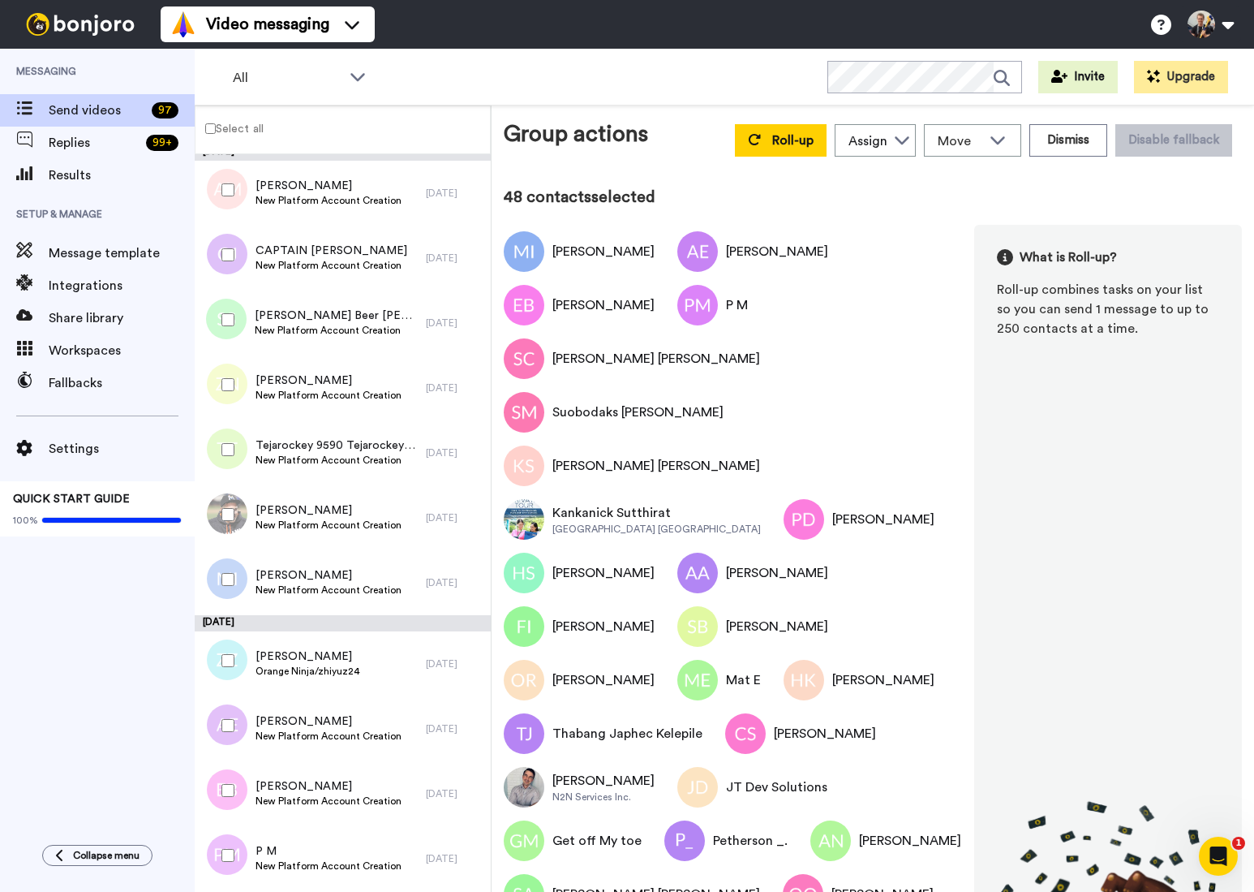
scroll to position [3187, 0]
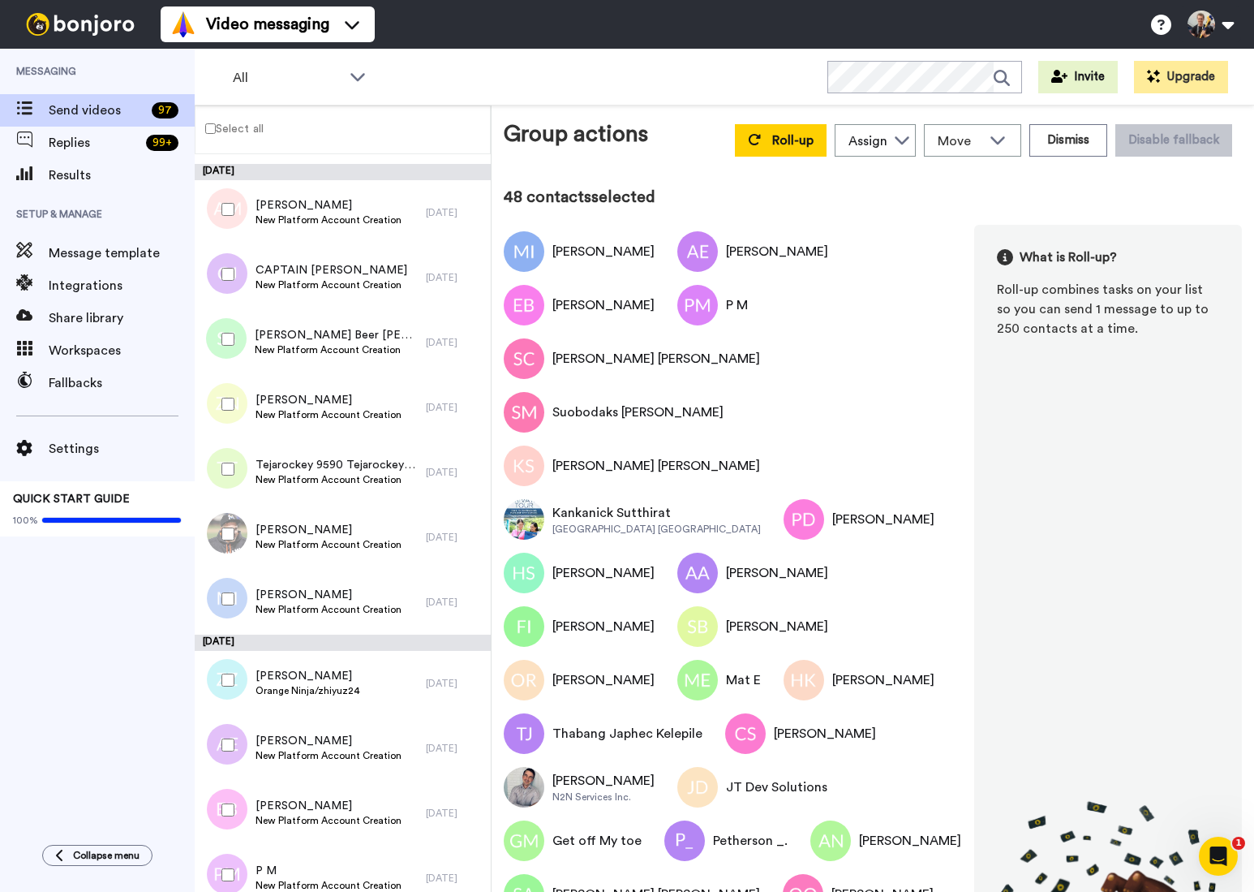
click at [233, 526] on div at bounding box center [225, 533] width 58 height 57
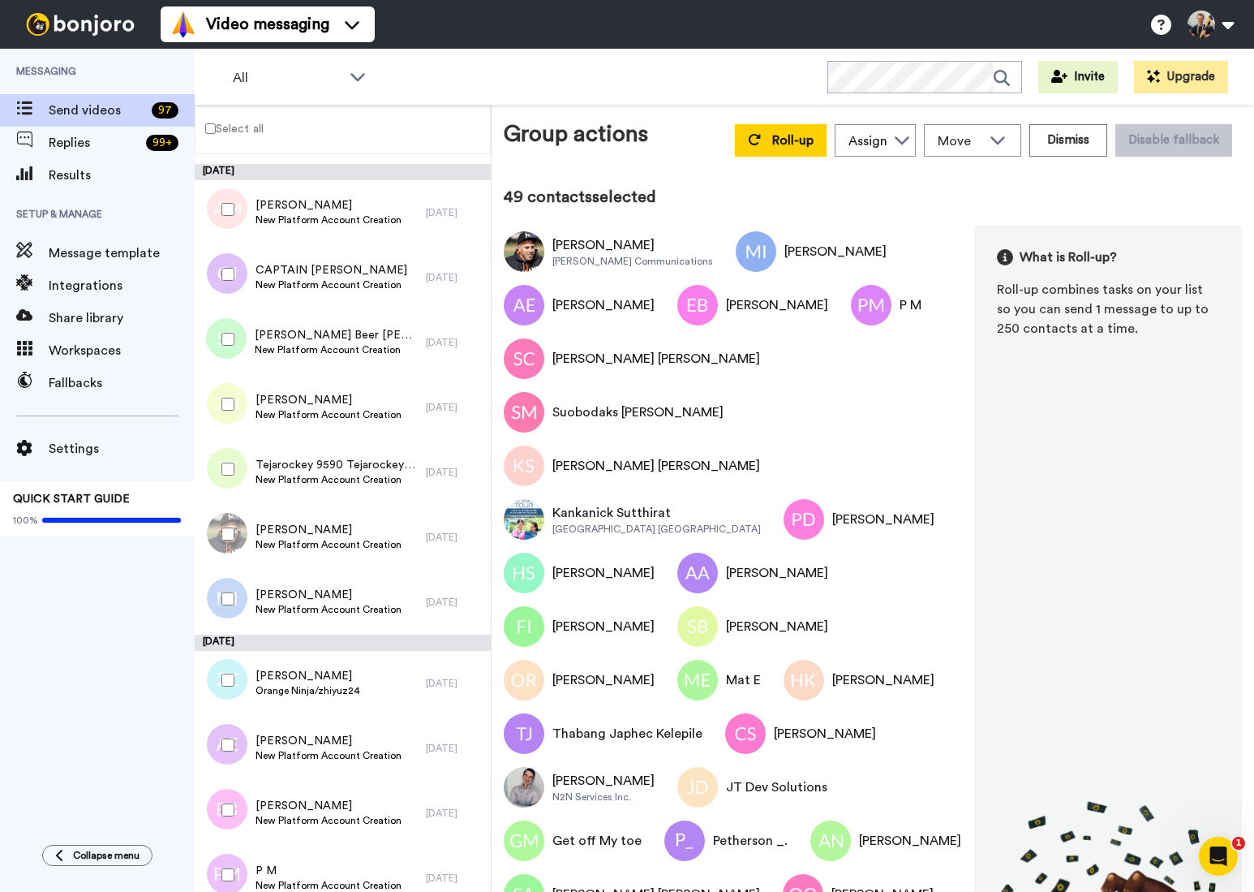
drag, startPoint x: 236, startPoint y: 484, endPoint x: 243, endPoint y: 451, distance: 34.1
click at [236, 484] on div at bounding box center [225, 469] width 58 height 57
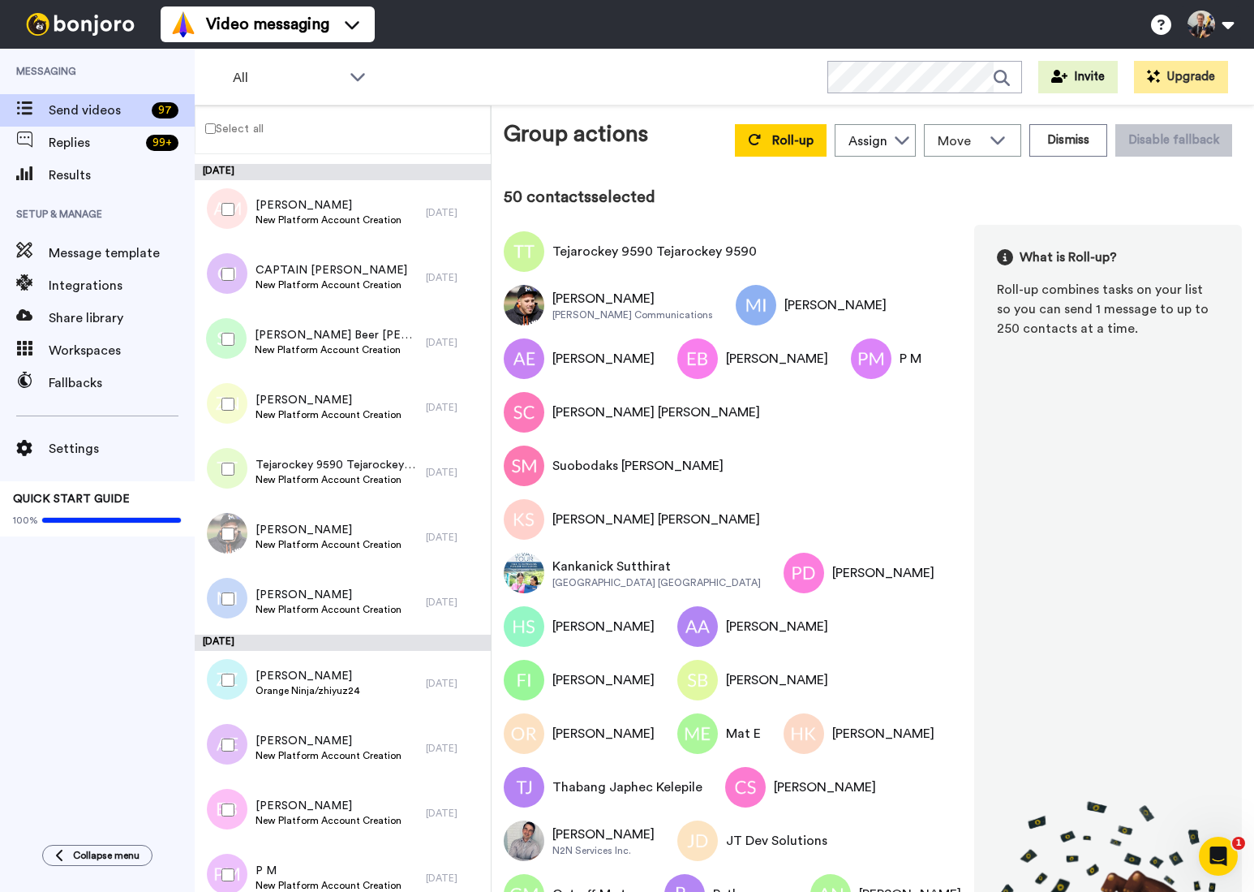
click at [243, 411] on div at bounding box center [225, 404] width 58 height 57
click at [251, 348] on div at bounding box center [225, 339] width 58 height 57
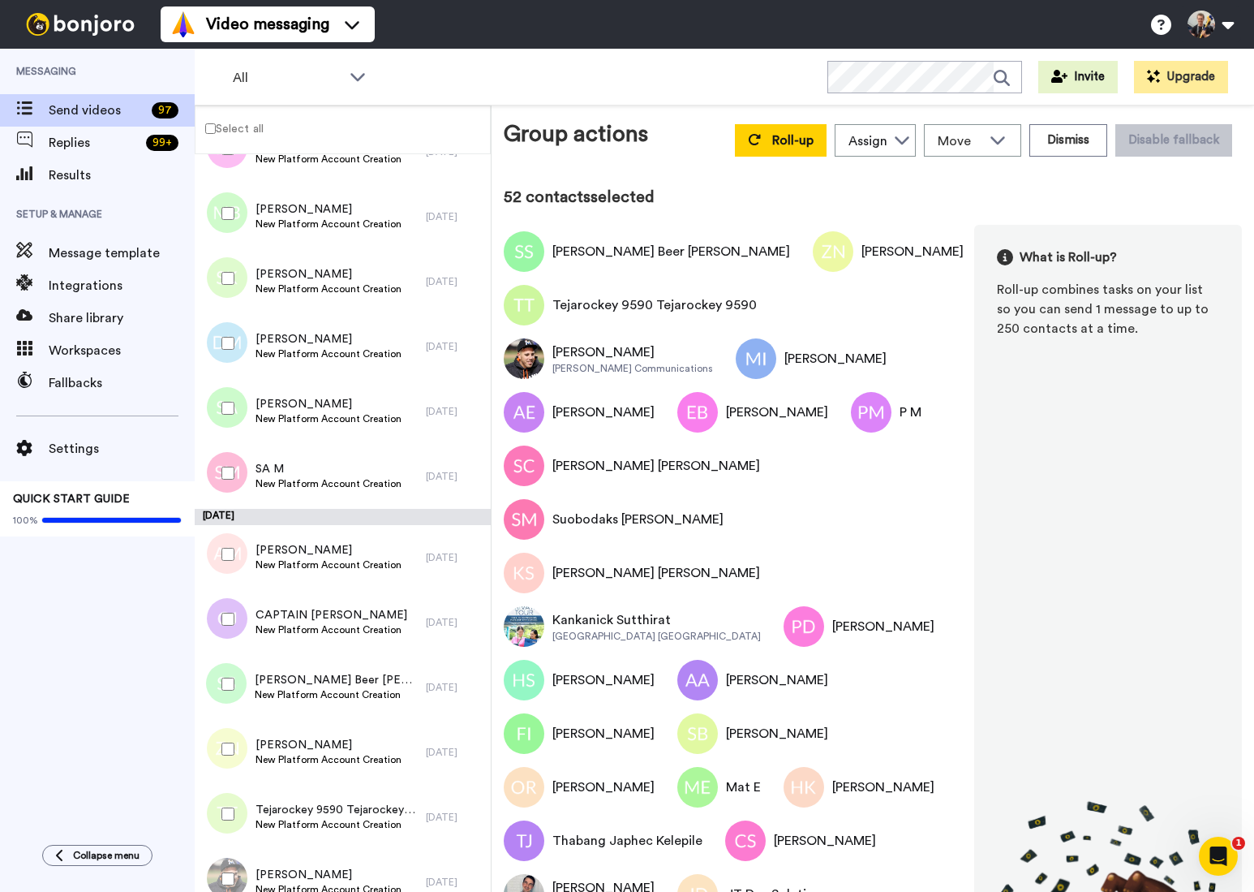
scroll to position [2837, 0]
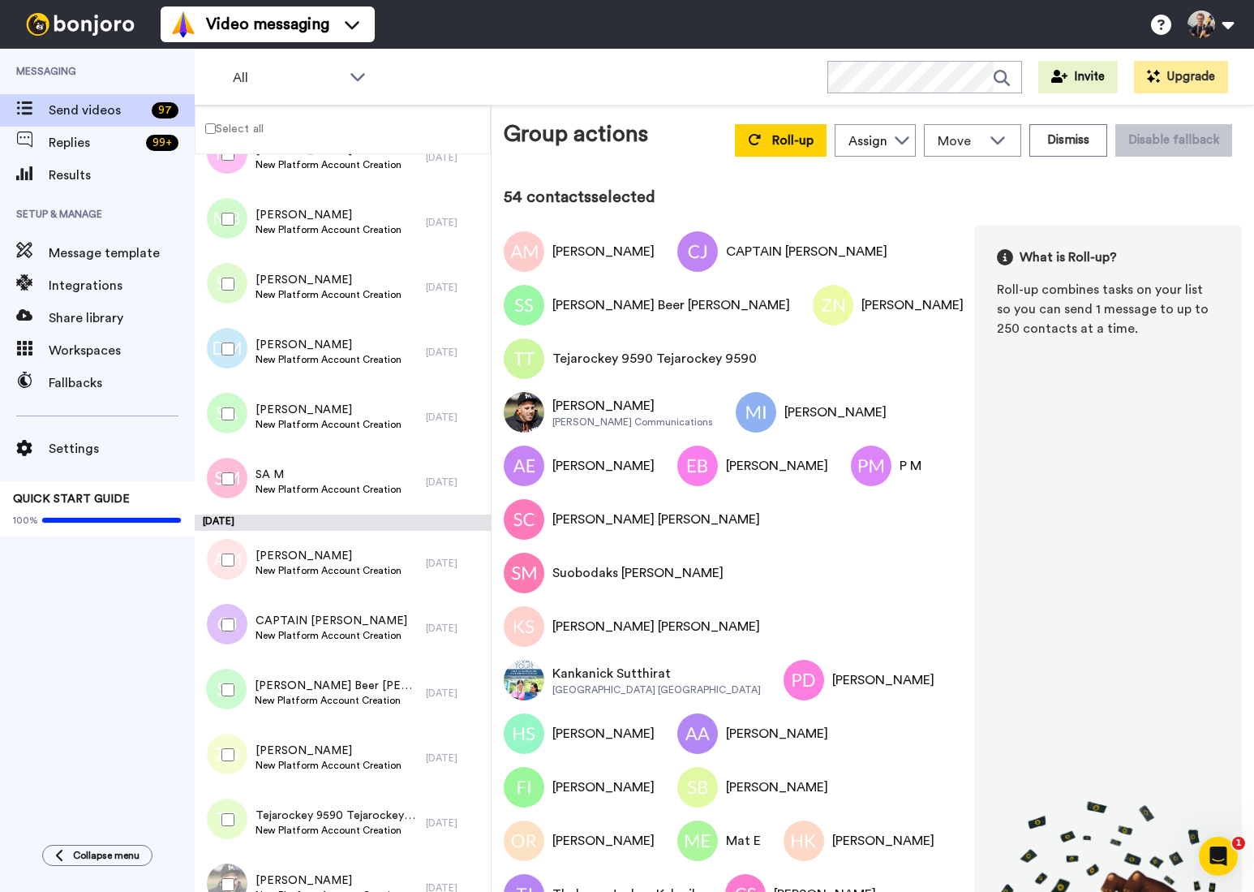
click at [231, 485] on div at bounding box center [225, 478] width 58 height 57
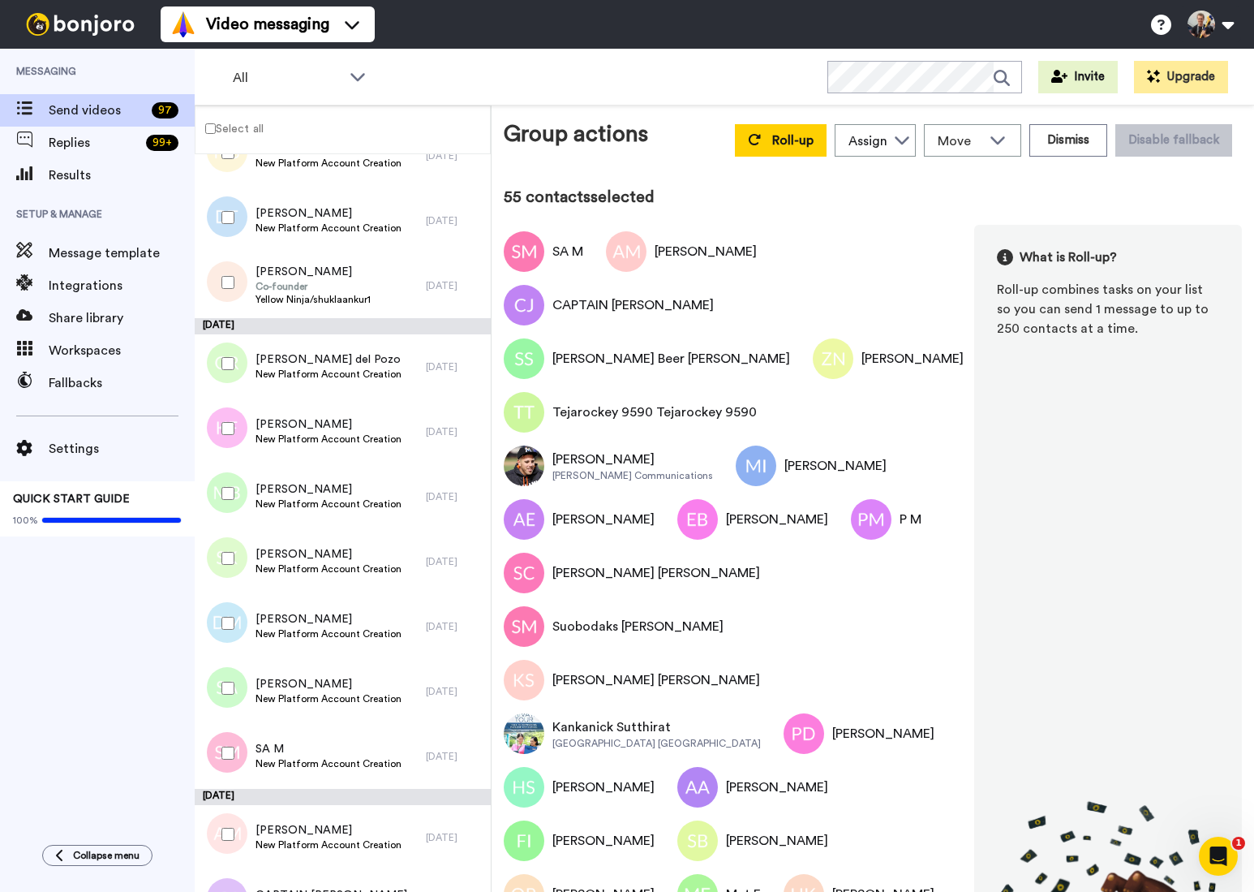
scroll to position [2543, 0]
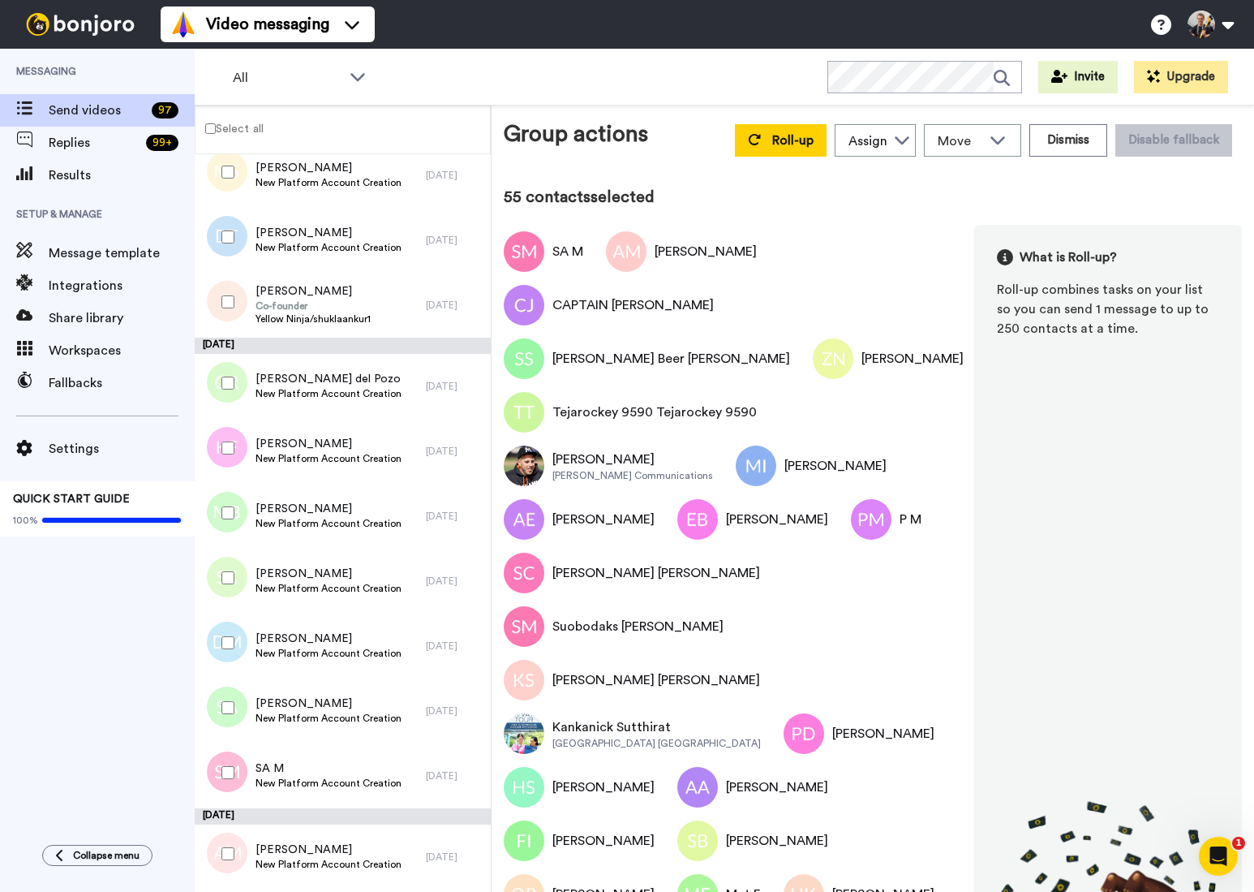
click at [229, 699] on div at bounding box center [225, 707] width 58 height 57
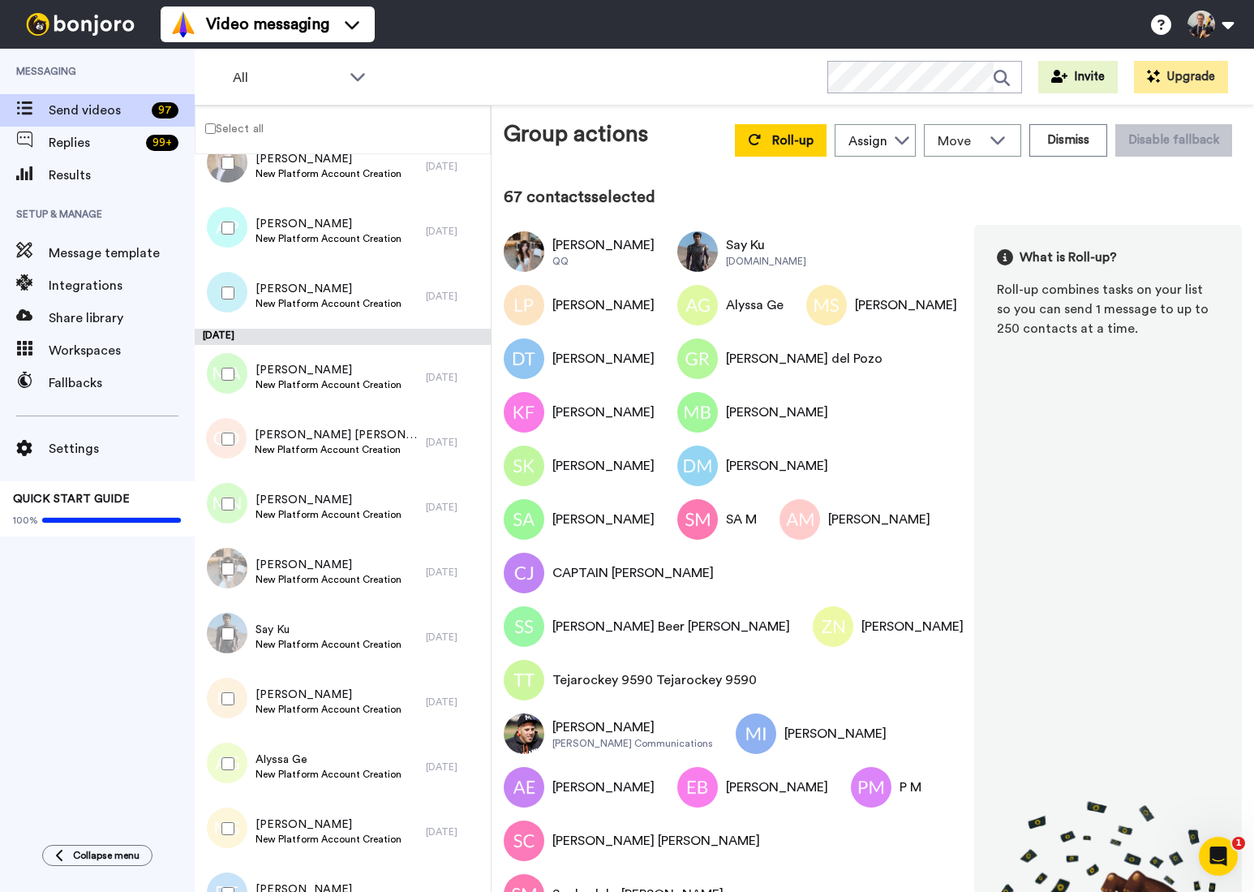
scroll to position [1882, 0]
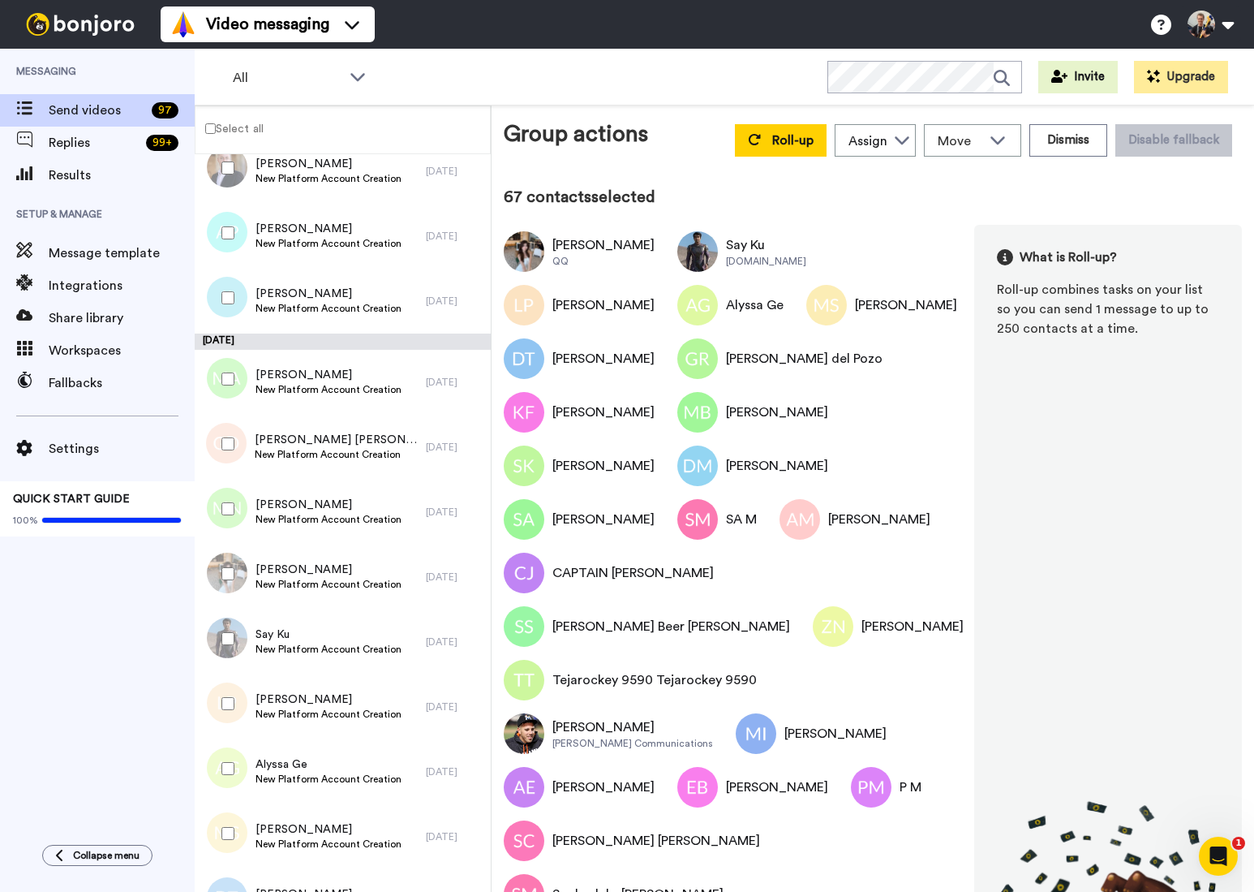
click at [238, 506] on div at bounding box center [225, 508] width 58 height 57
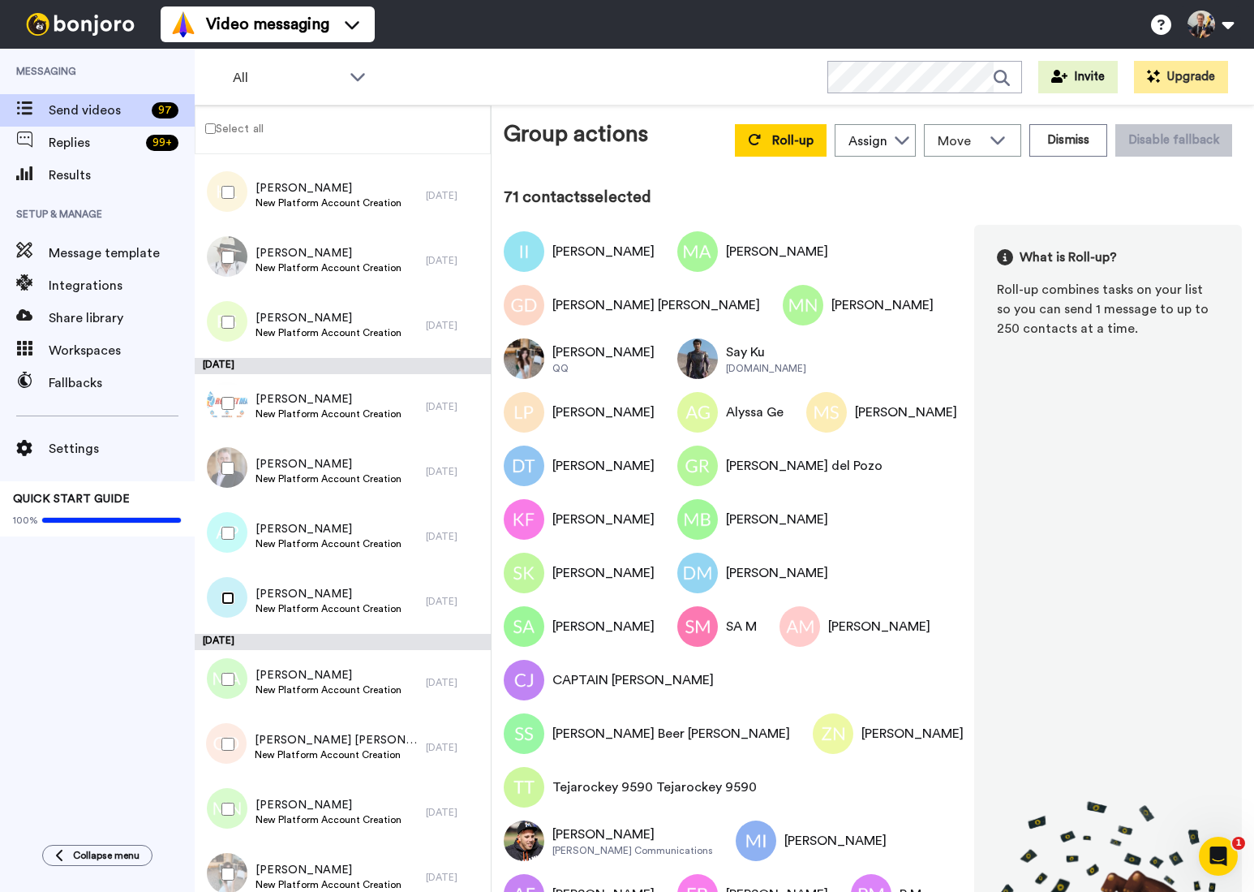
scroll to position [1578, 0]
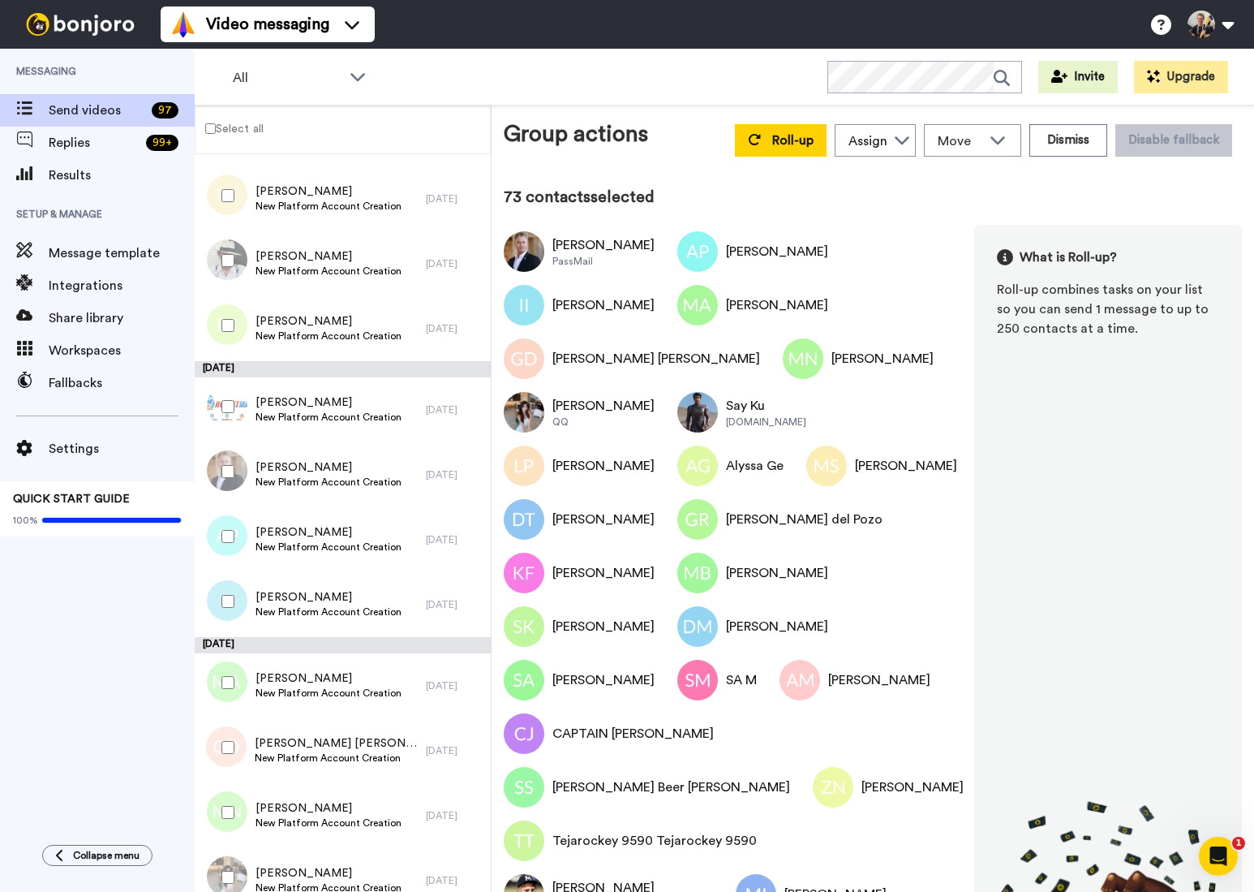
click at [220, 407] on div at bounding box center [225, 406] width 58 height 57
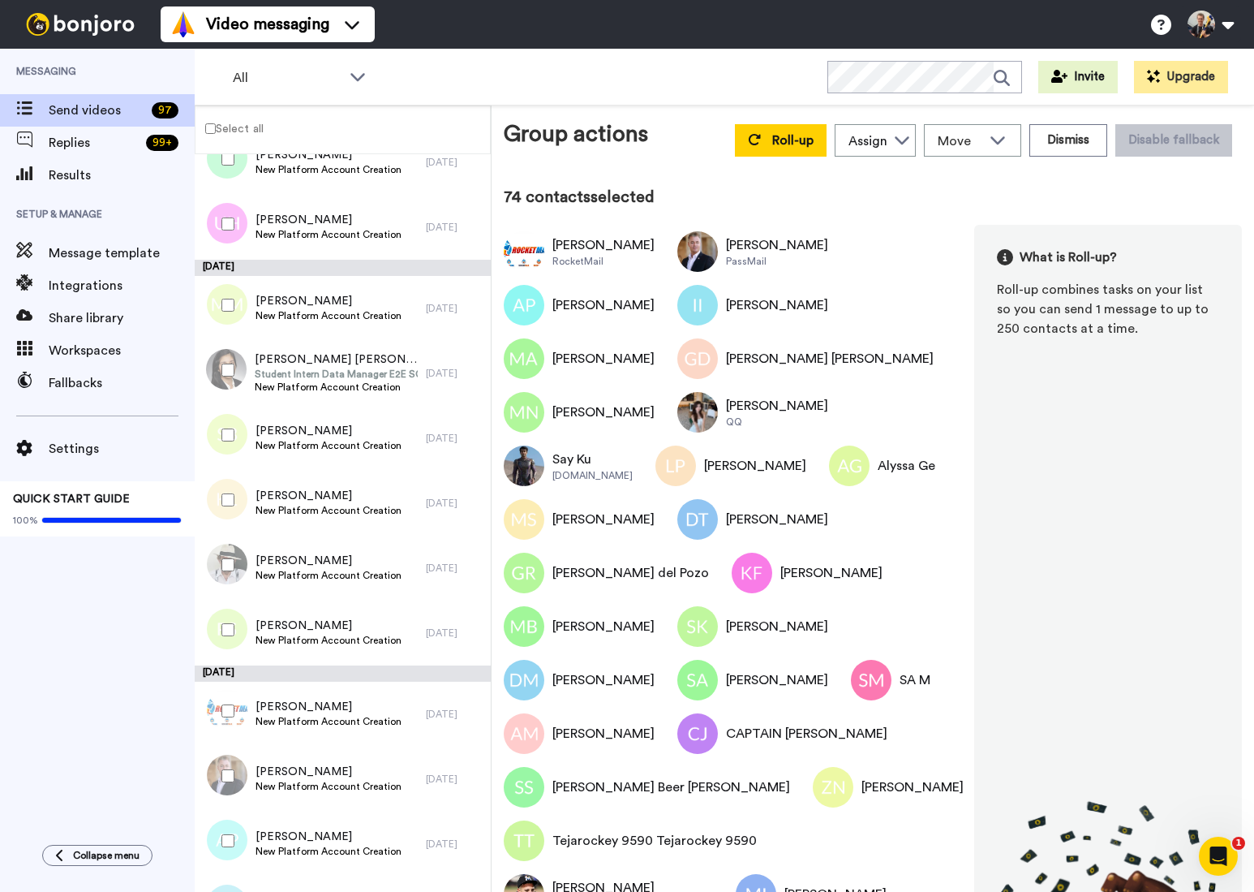
scroll to position [1255, 0]
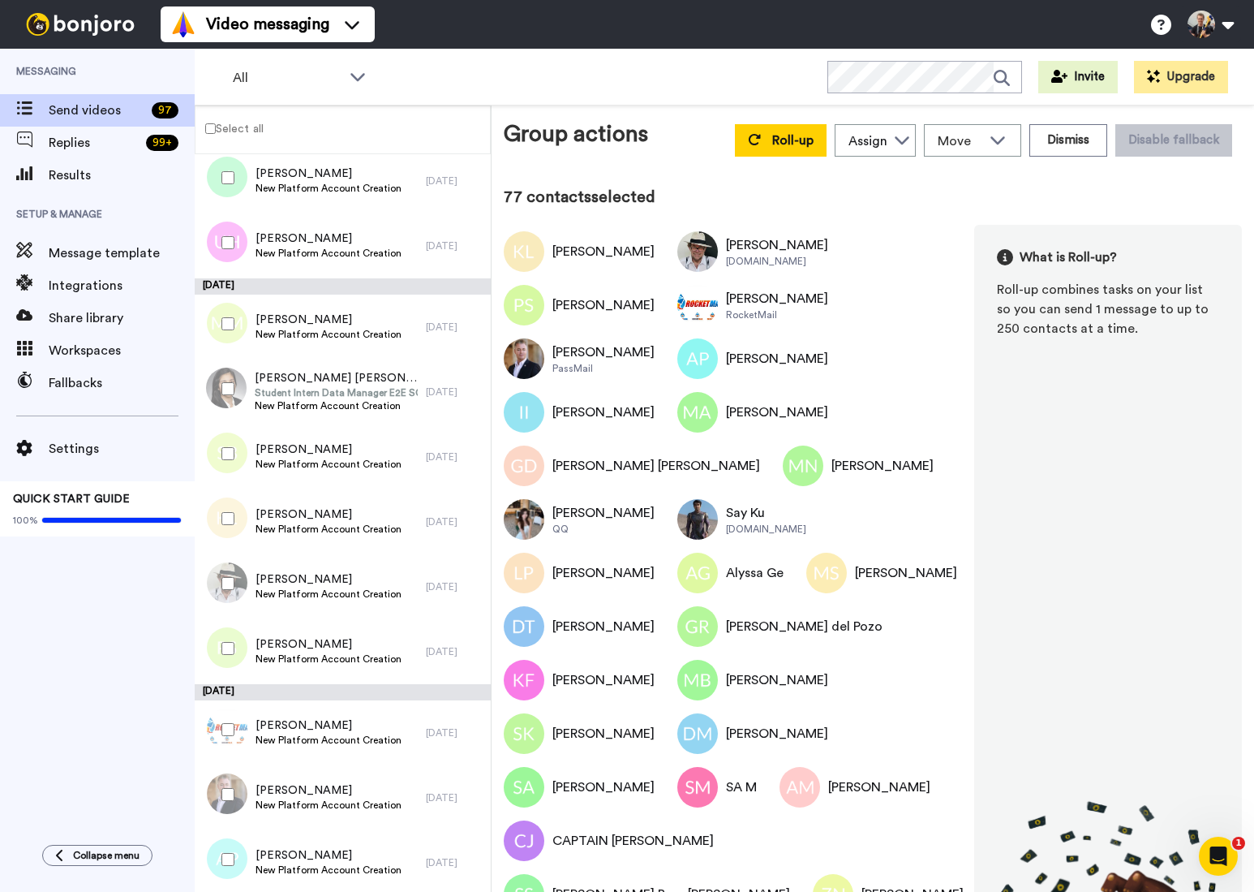
click at [239, 450] on div at bounding box center [225, 453] width 58 height 57
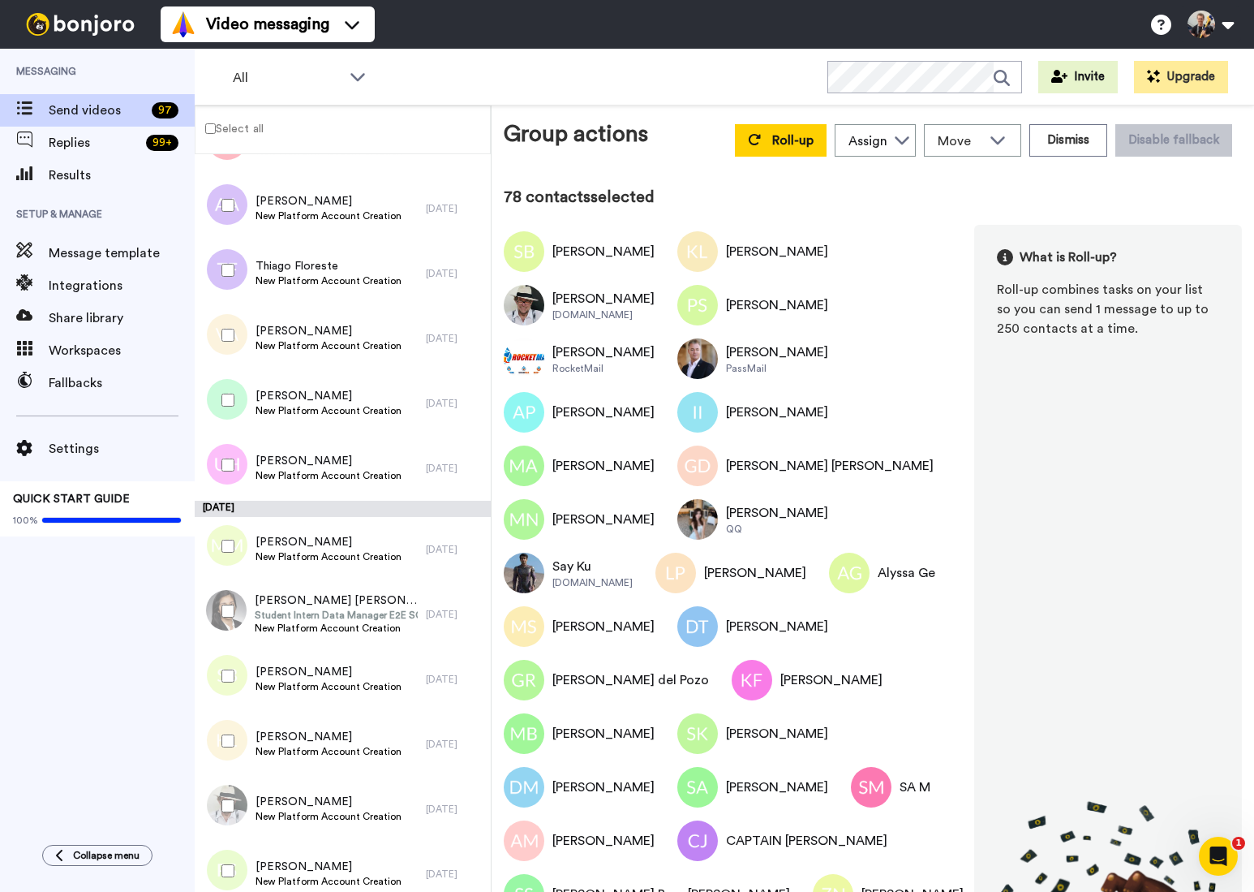
scroll to position [1030, 0]
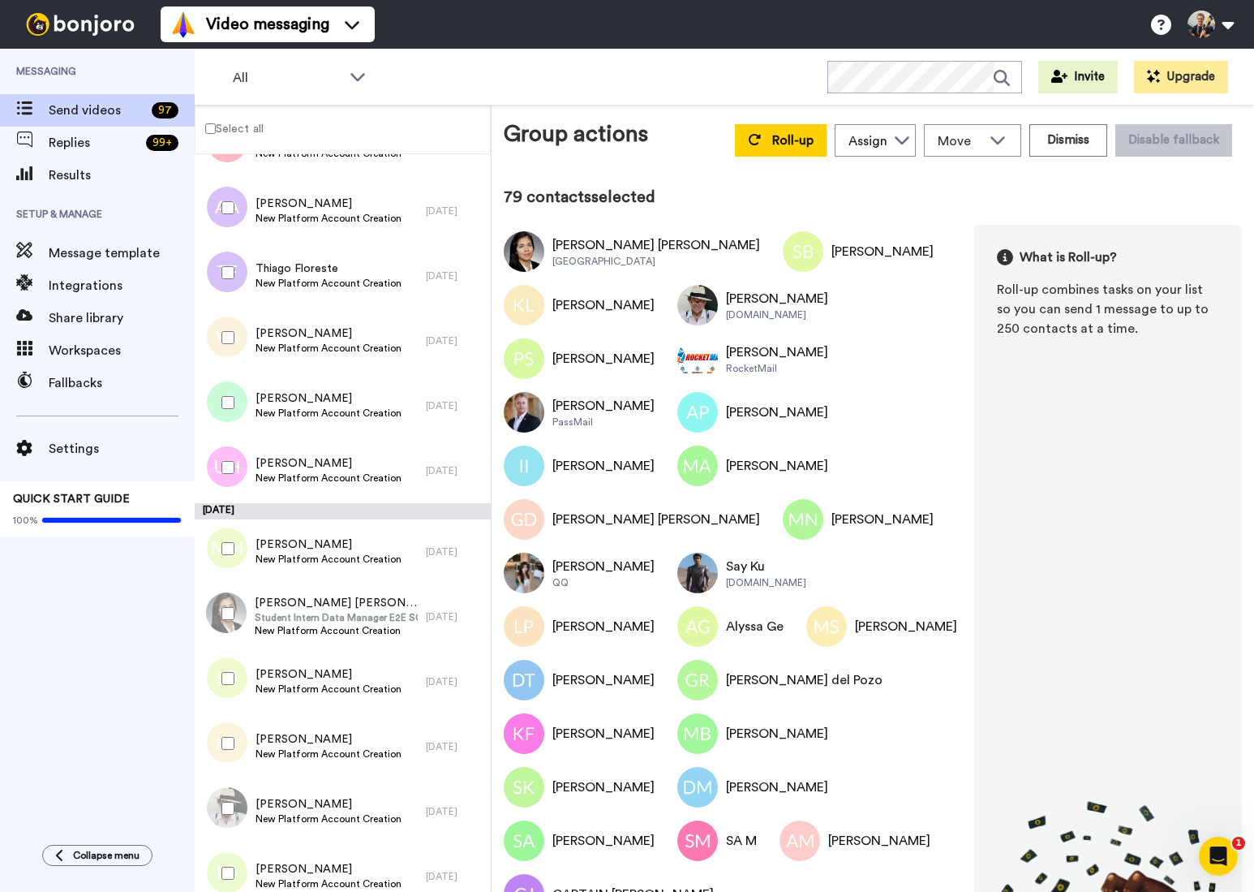
click at [221, 555] on div at bounding box center [225, 548] width 58 height 57
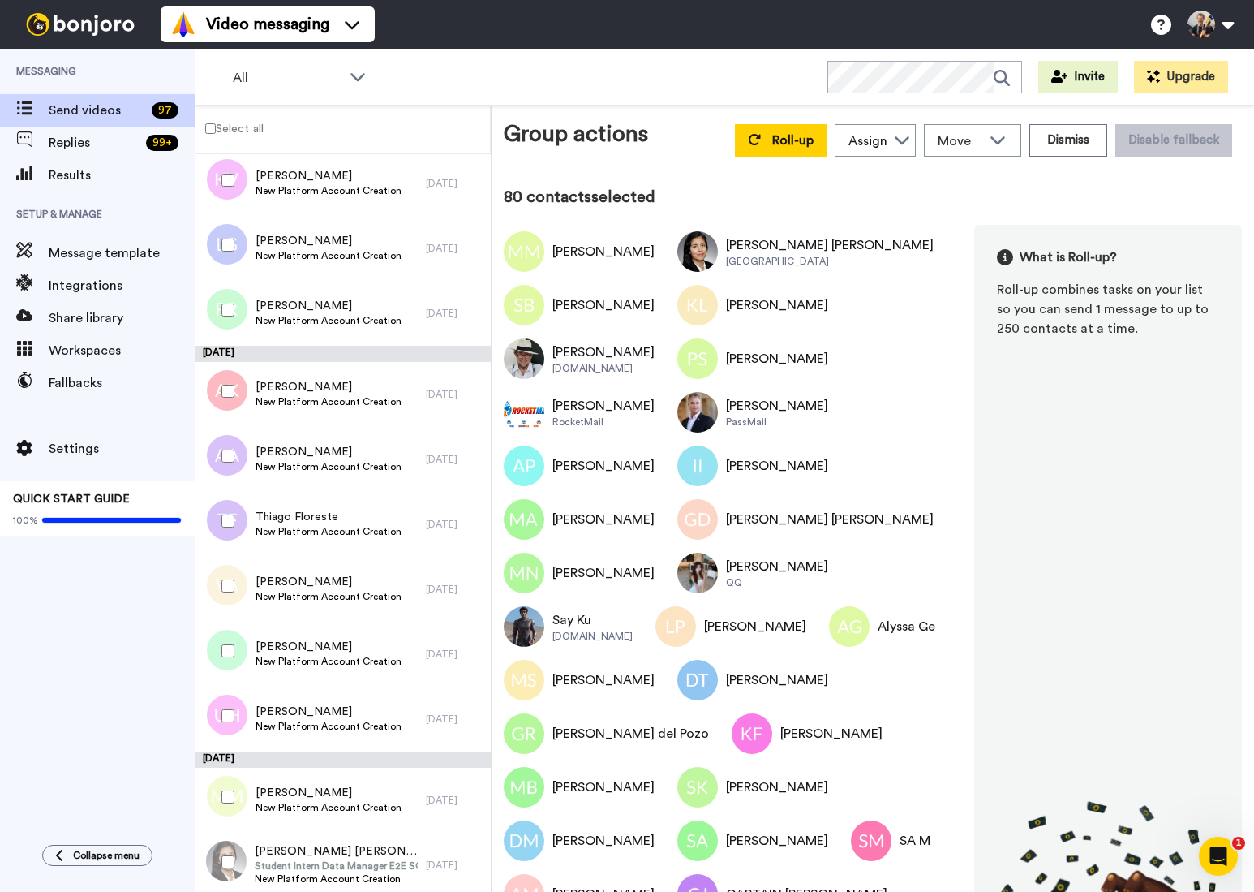
scroll to position [768, 0]
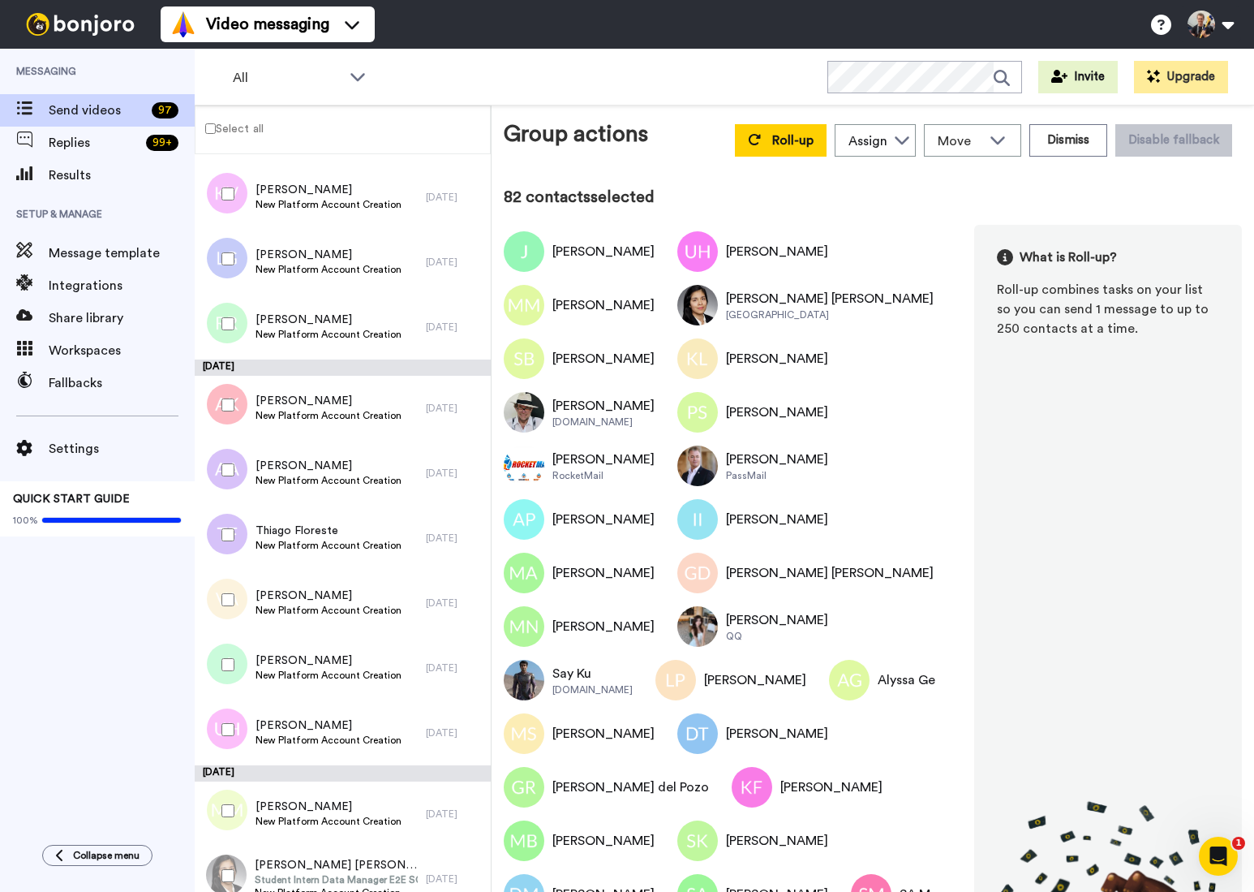
click at [230, 609] on div at bounding box center [225, 599] width 58 height 57
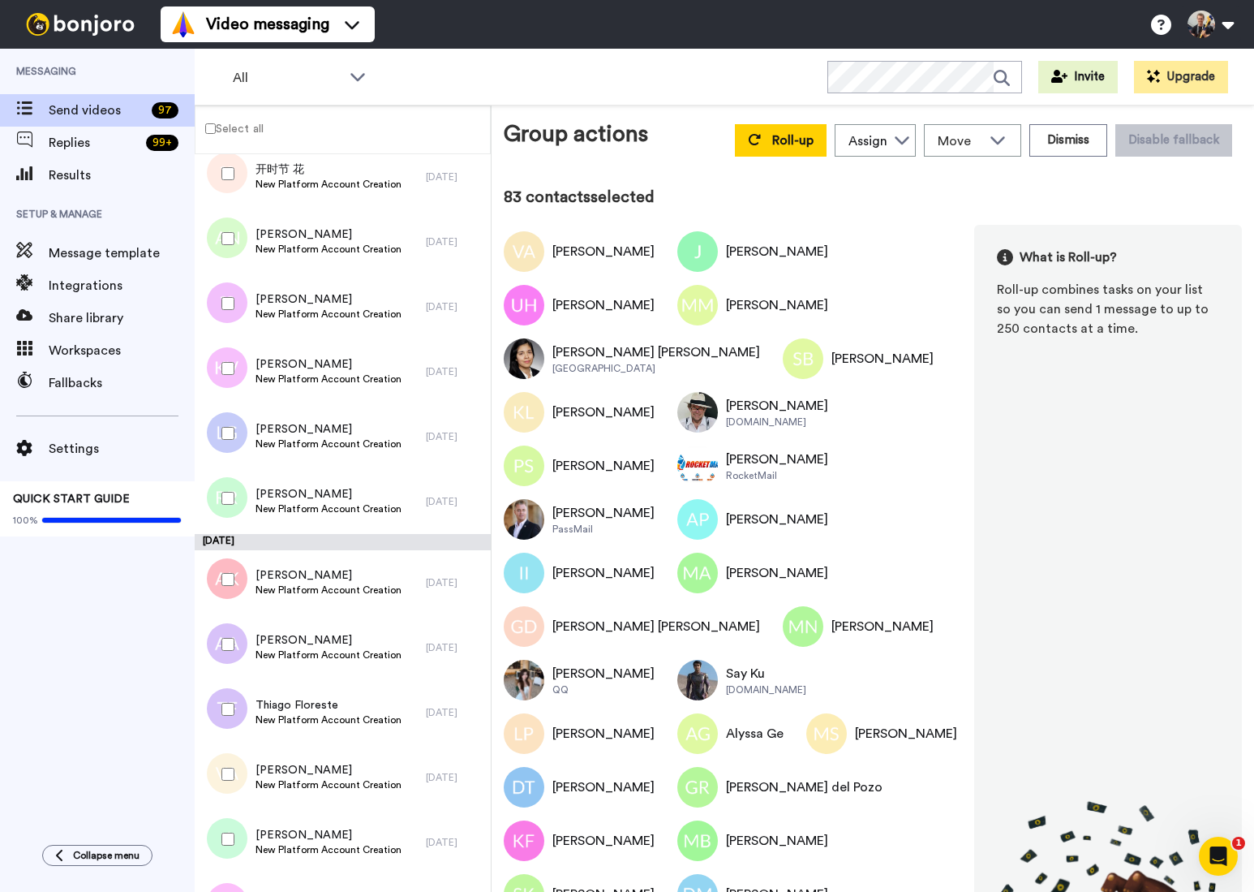
scroll to position [574, 0]
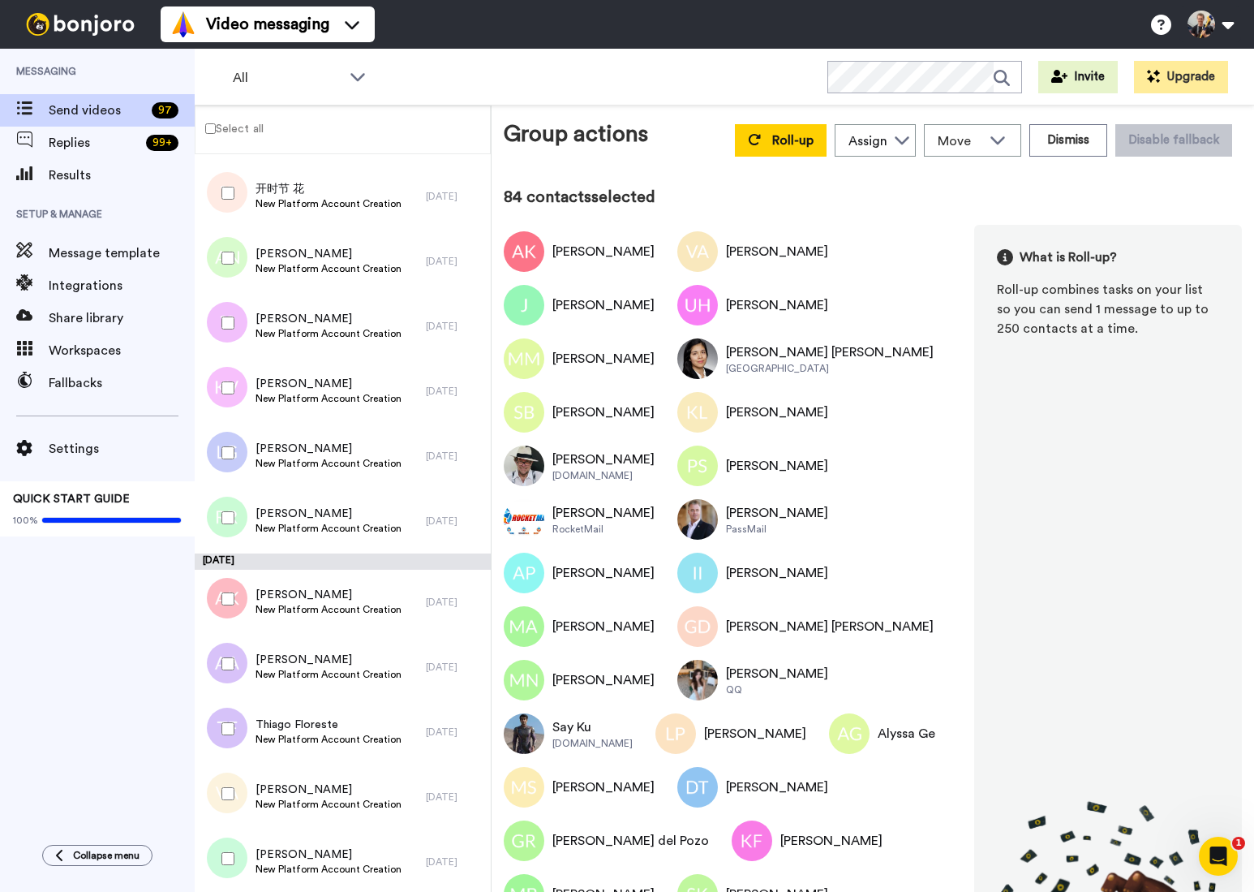
click at [245, 677] on div at bounding box center [225, 663] width 58 height 57
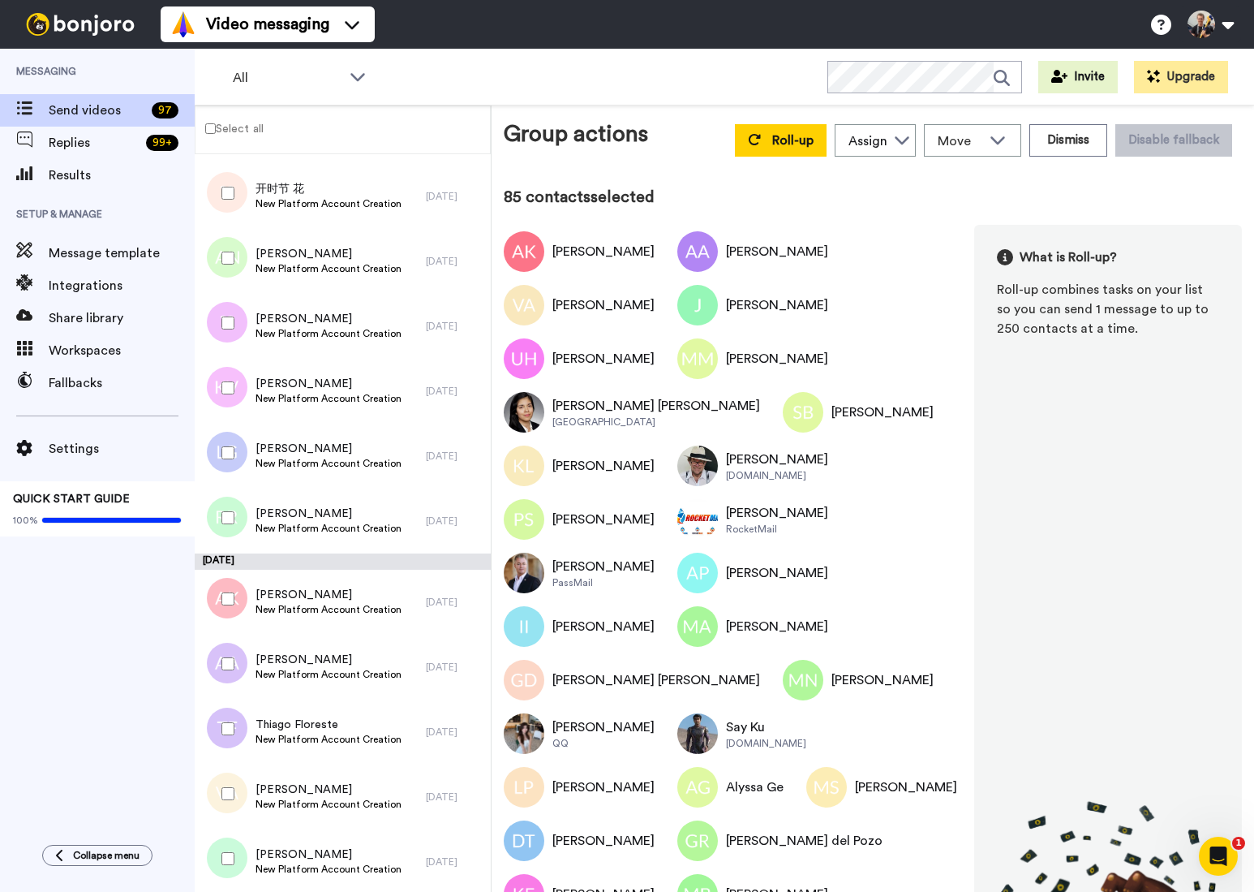
click at [240, 749] on div at bounding box center [225, 728] width 58 height 57
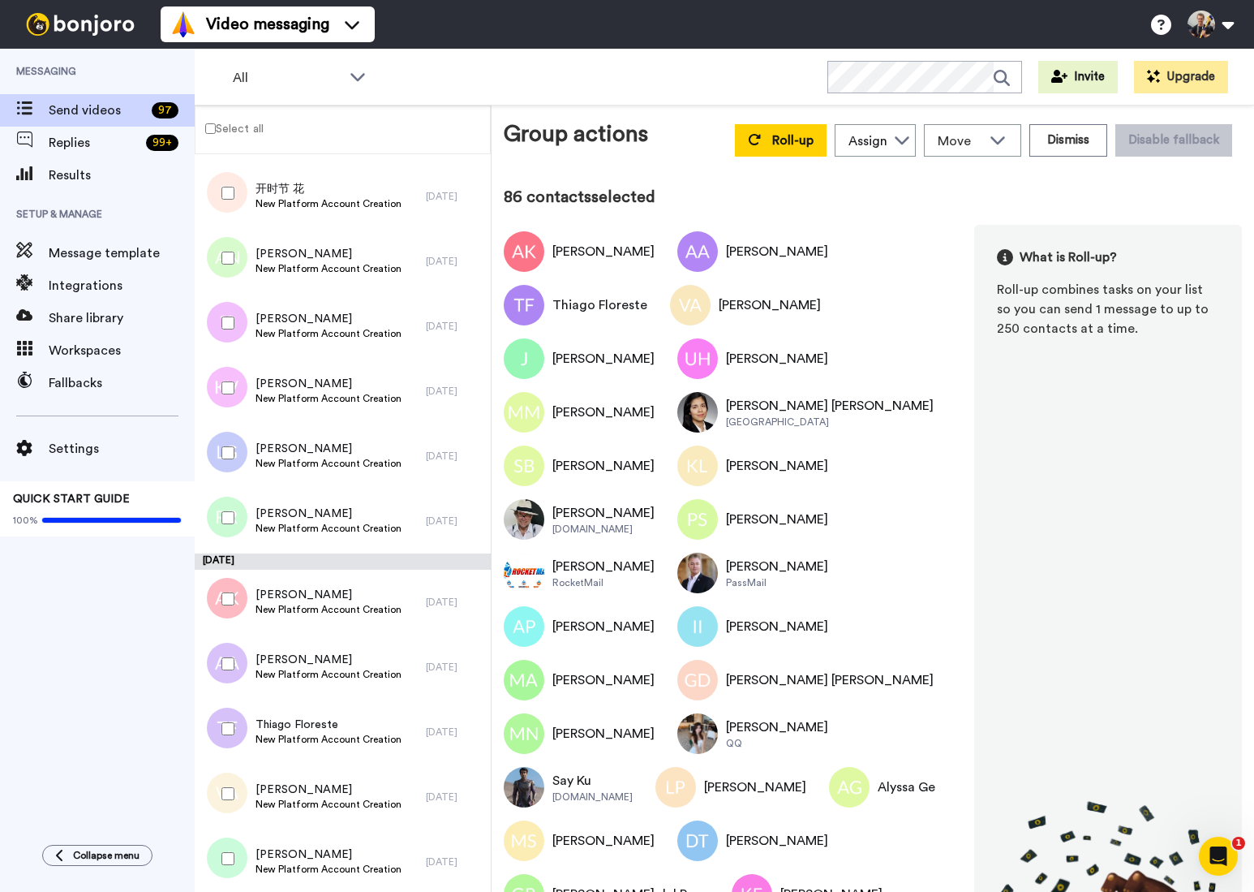
click at [220, 513] on div at bounding box center [225, 517] width 58 height 57
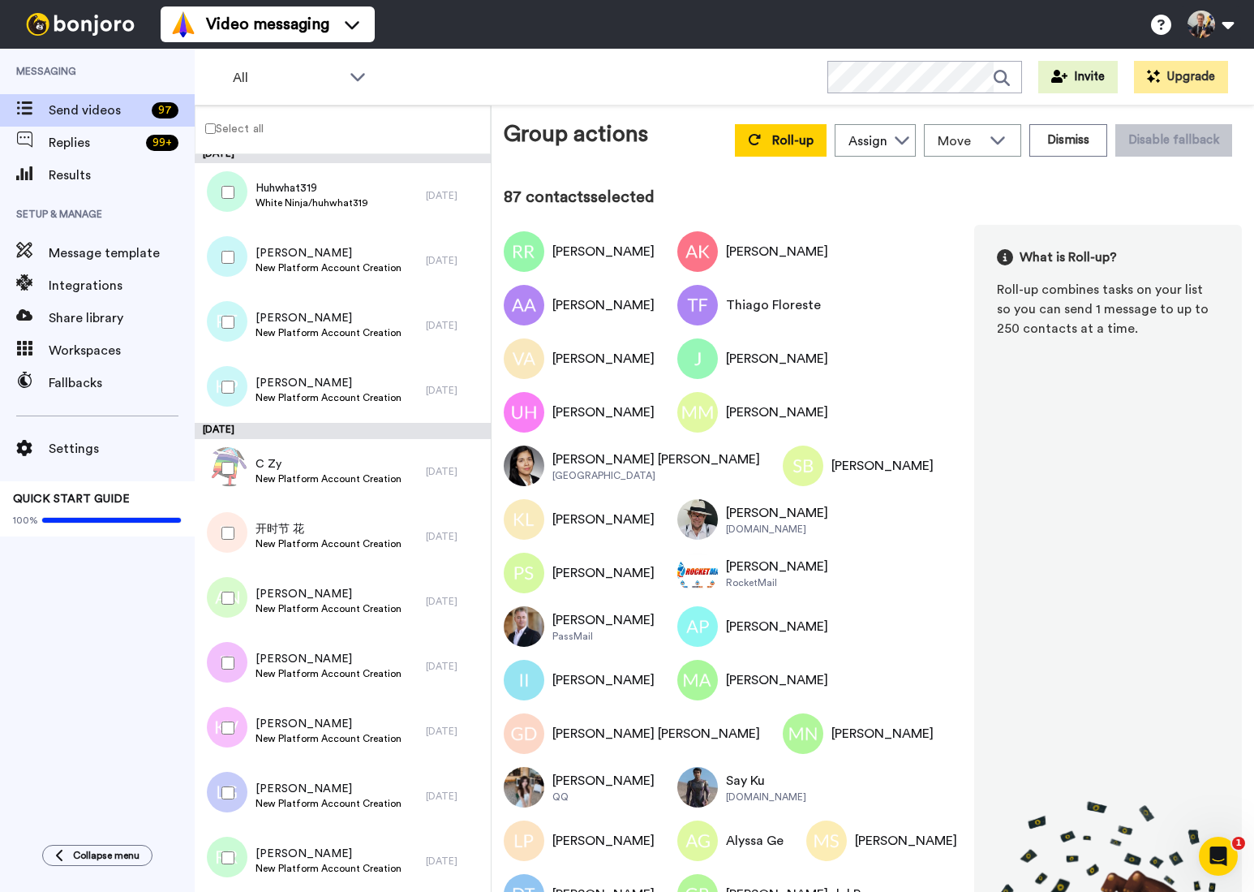
scroll to position [233, 0]
click at [227, 807] on div at bounding box center [225, 794] width 58 height 57
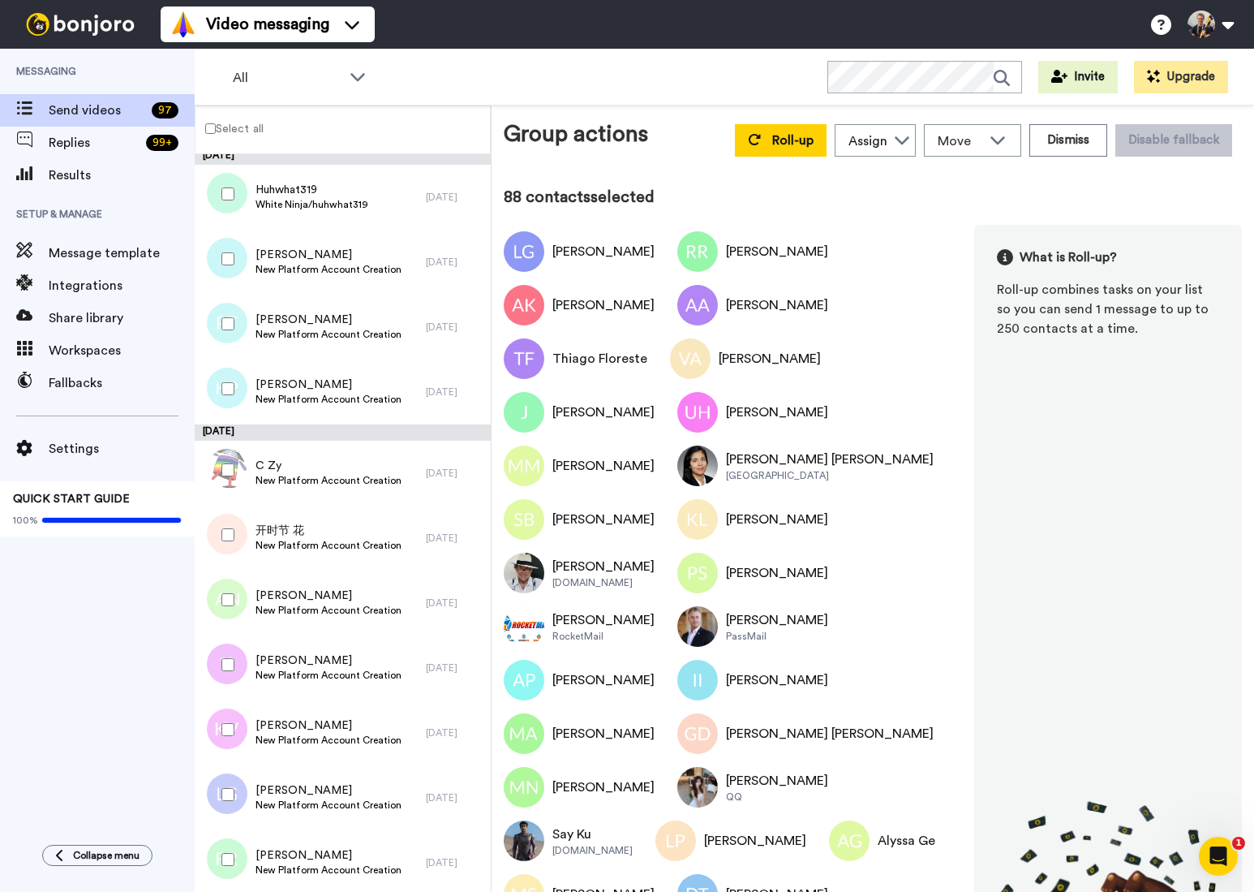
click at [241, 716] on div at bounding box center [225, 729] width 58 height 57
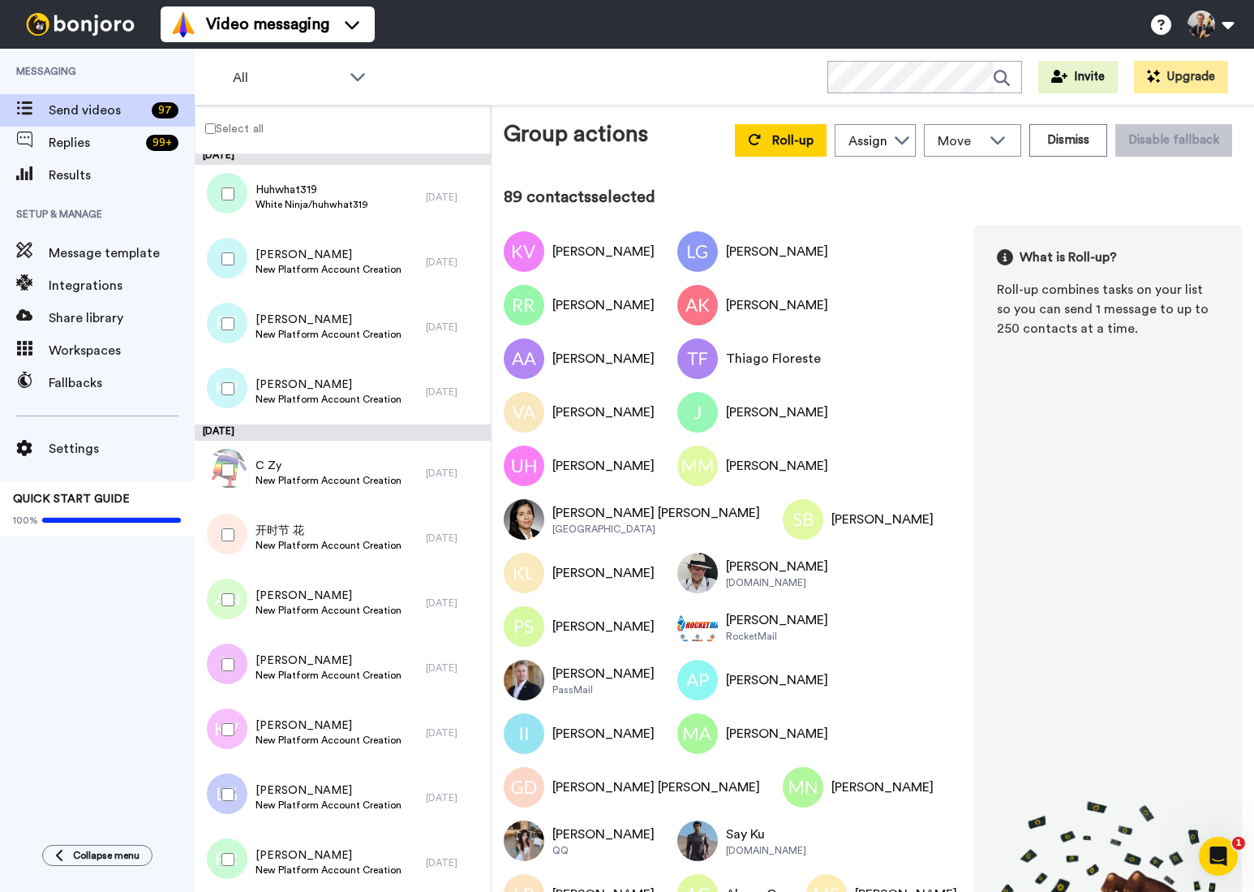
click at [240, 669] on div at bounding box center [225, 664] width 58 height 57
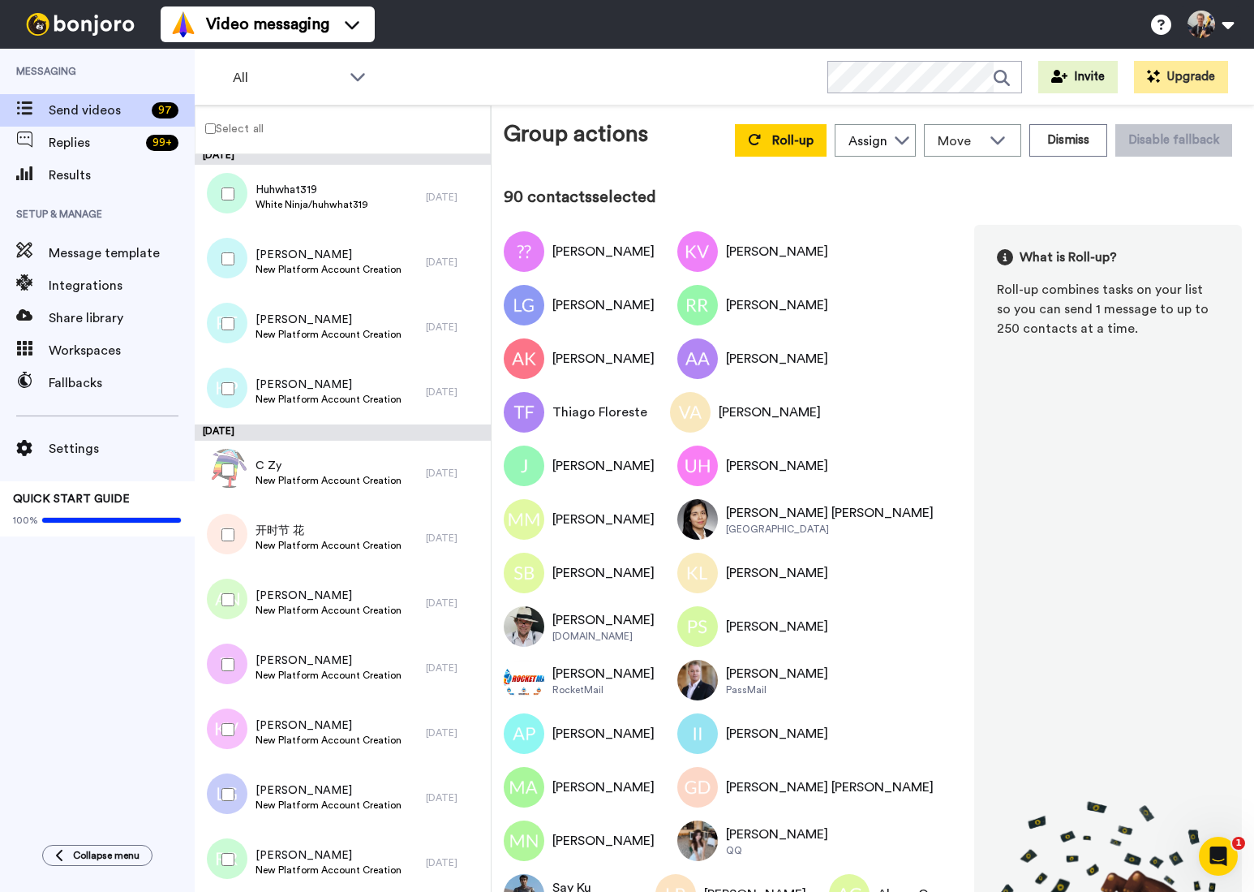
click at [240, 613] on div at bounding box center [225, 599] width 58 height 57
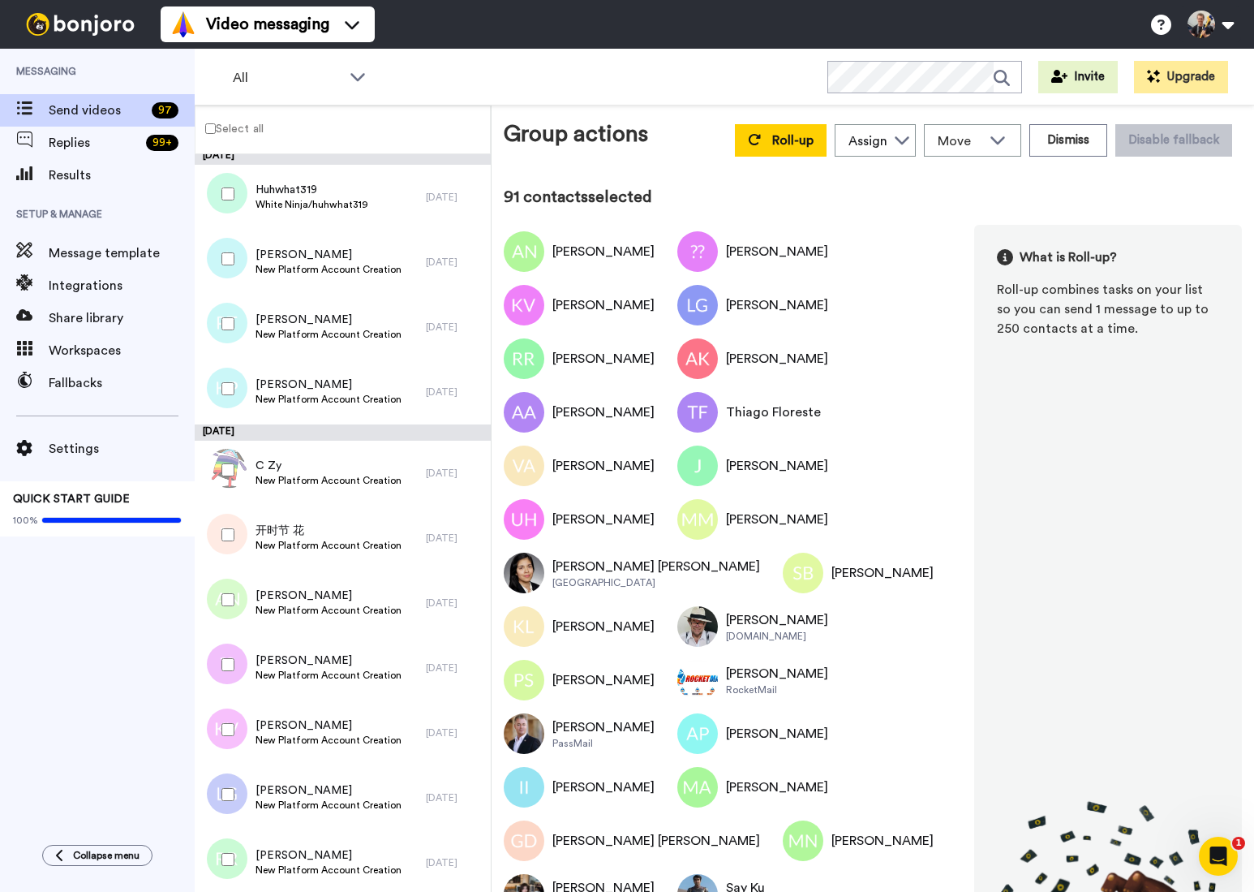
click at [253, 534] on div at bounding box center [225, 534] width 58 height 57
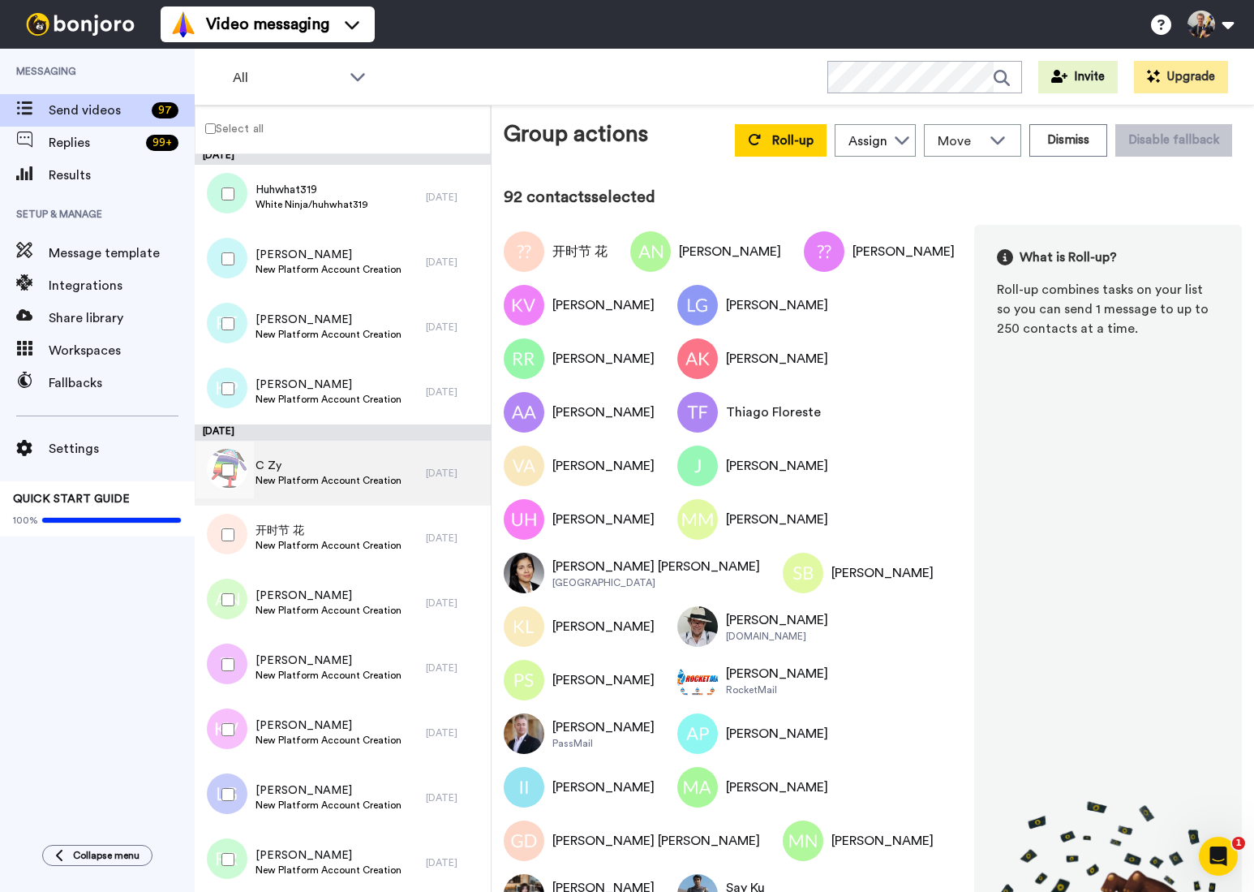
drag, startPoint x: 243, startPoint y: 470, endPoint x: 267, endPoint y: 486, distance: 28.6
click at [242, 467] on div at bounding box center [225, 469] width 58 height 57
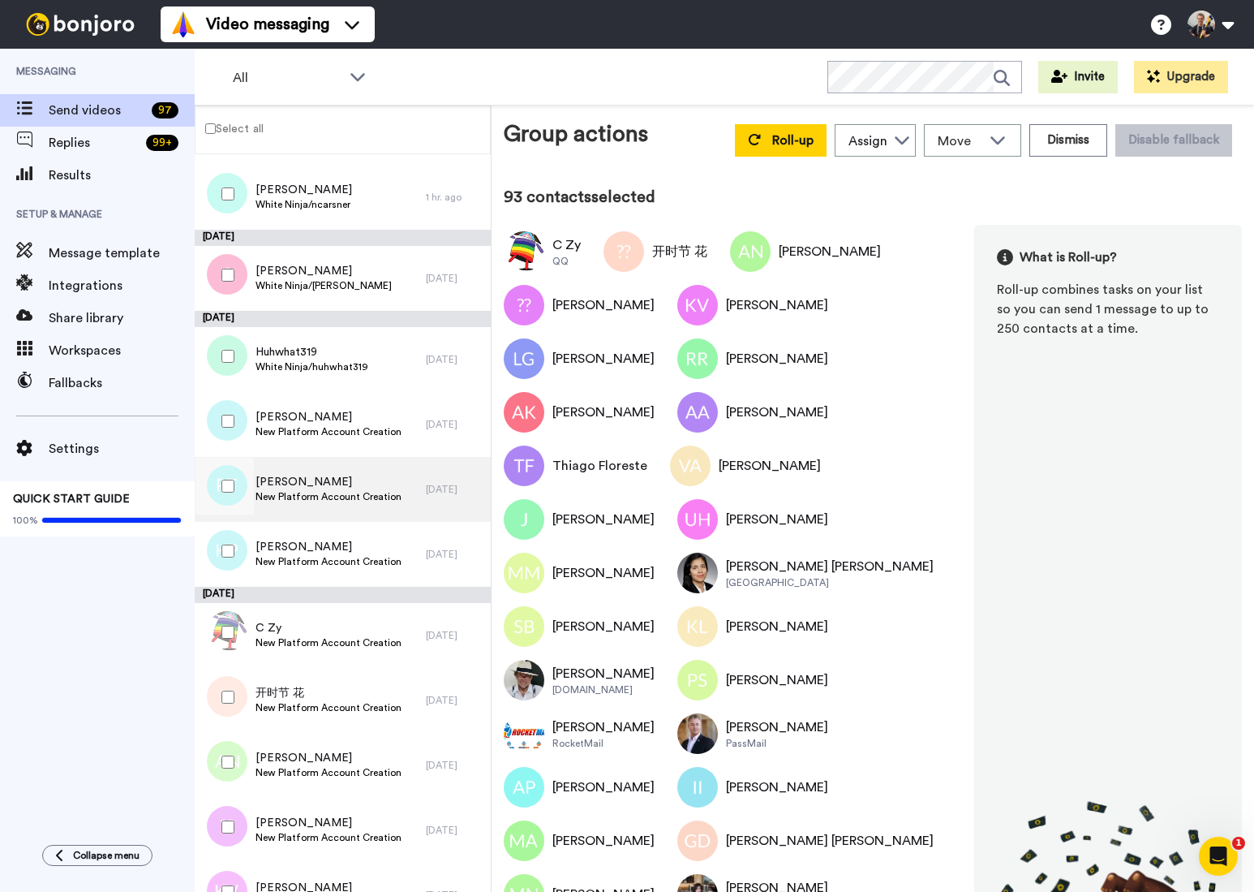
scroll to position [25, 0]
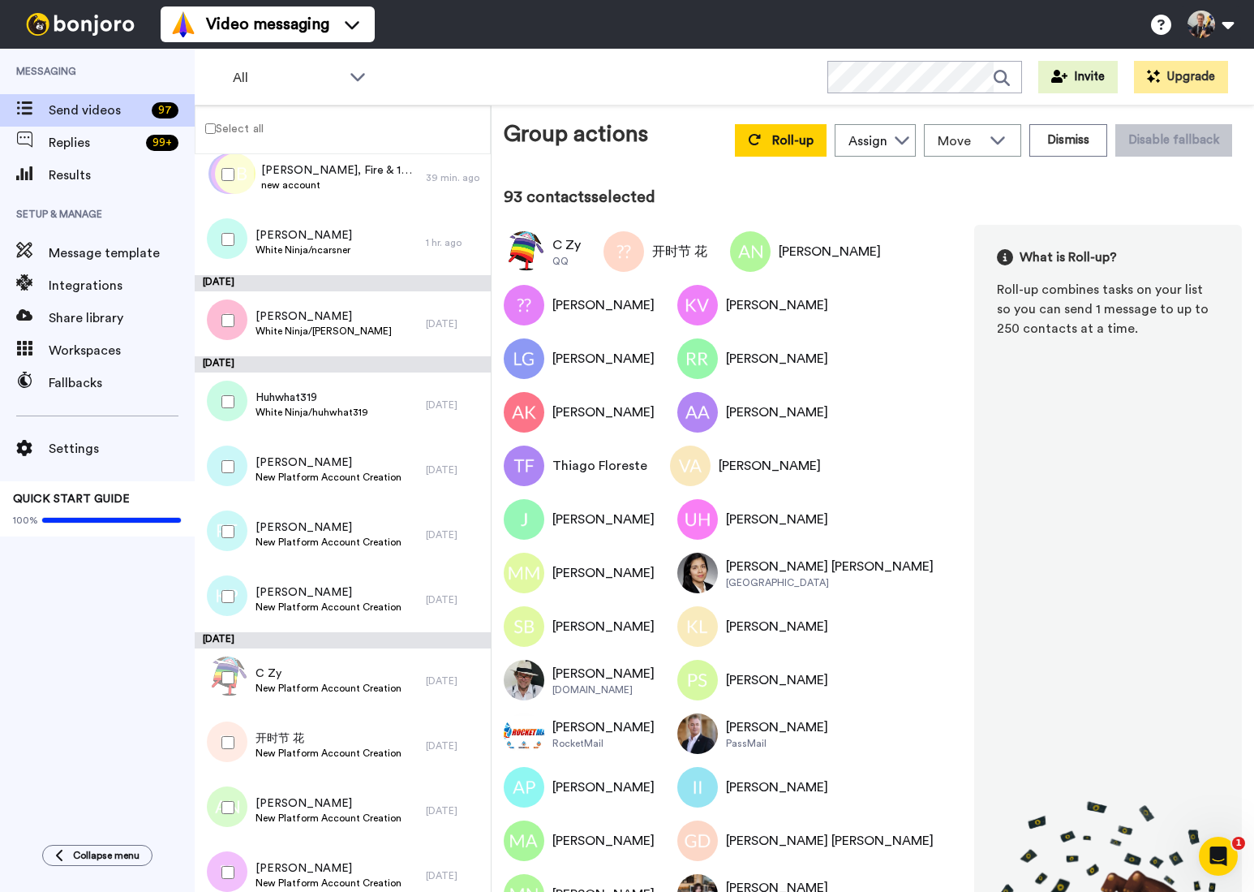
click at [249, 602] on div at bounding box center [225, 596] width 58 height 57
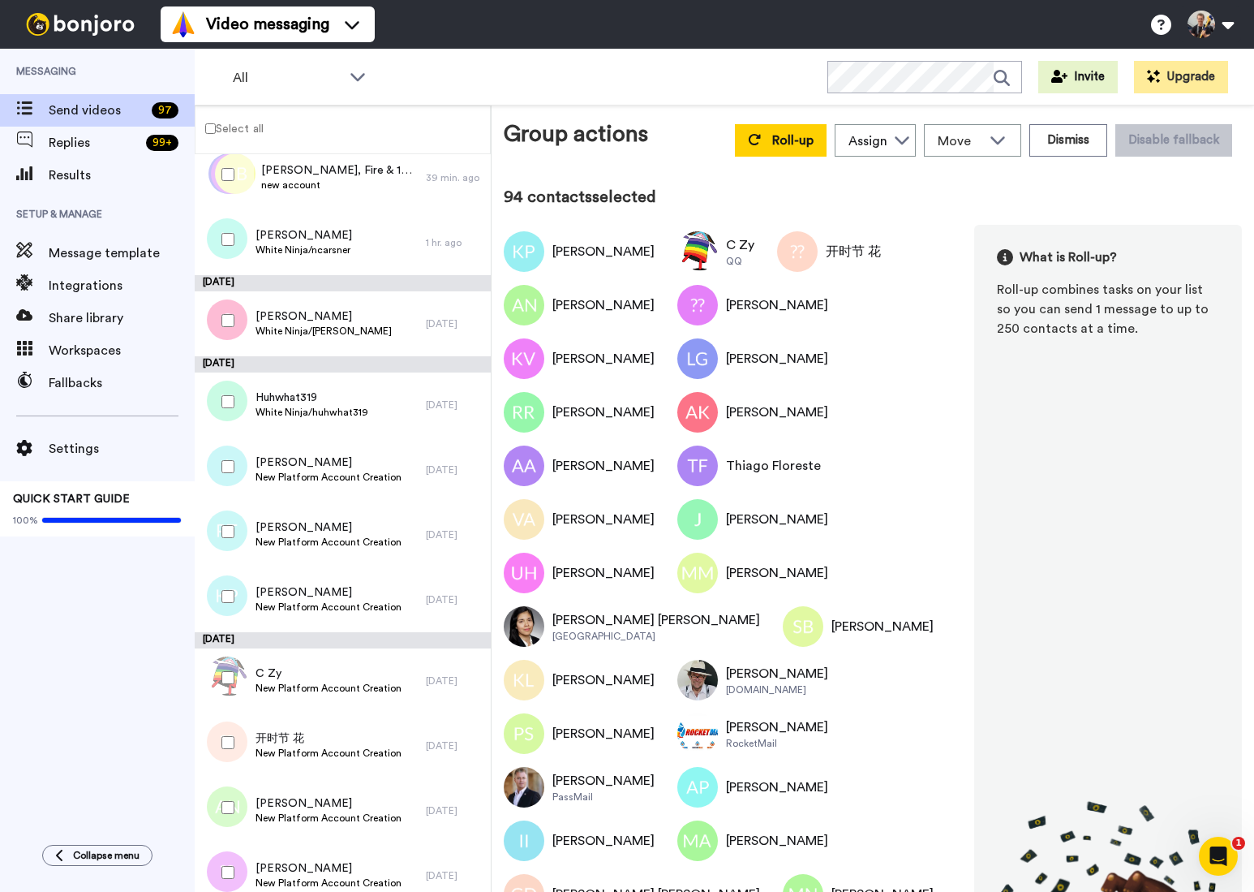
click at [254, 544] on div "Paolo Terrone New Platform Account Creation" at bounding box center [310, 534] width 231 height 65
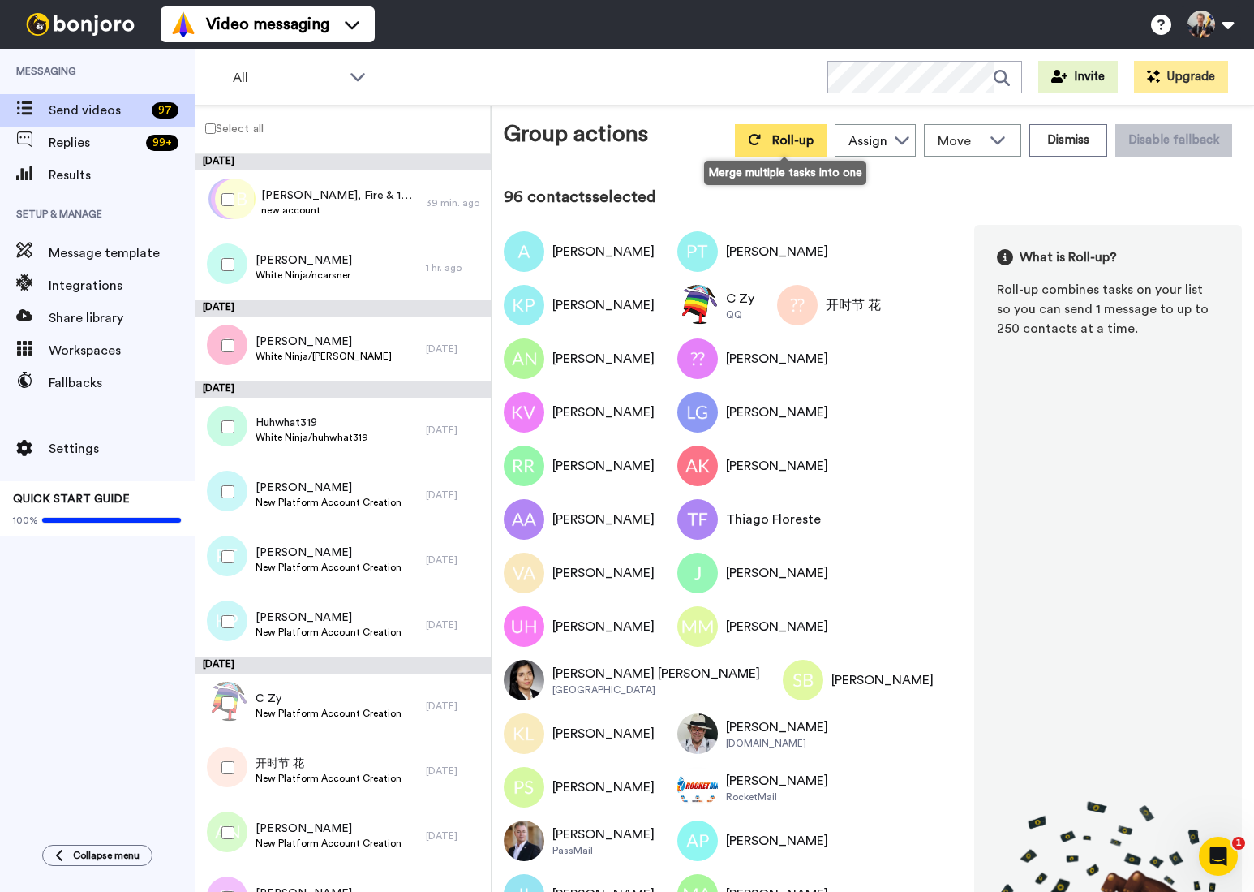
click at [772, 145] on button "Roll-up" at bounding box center [781, 140] width 92 height 32
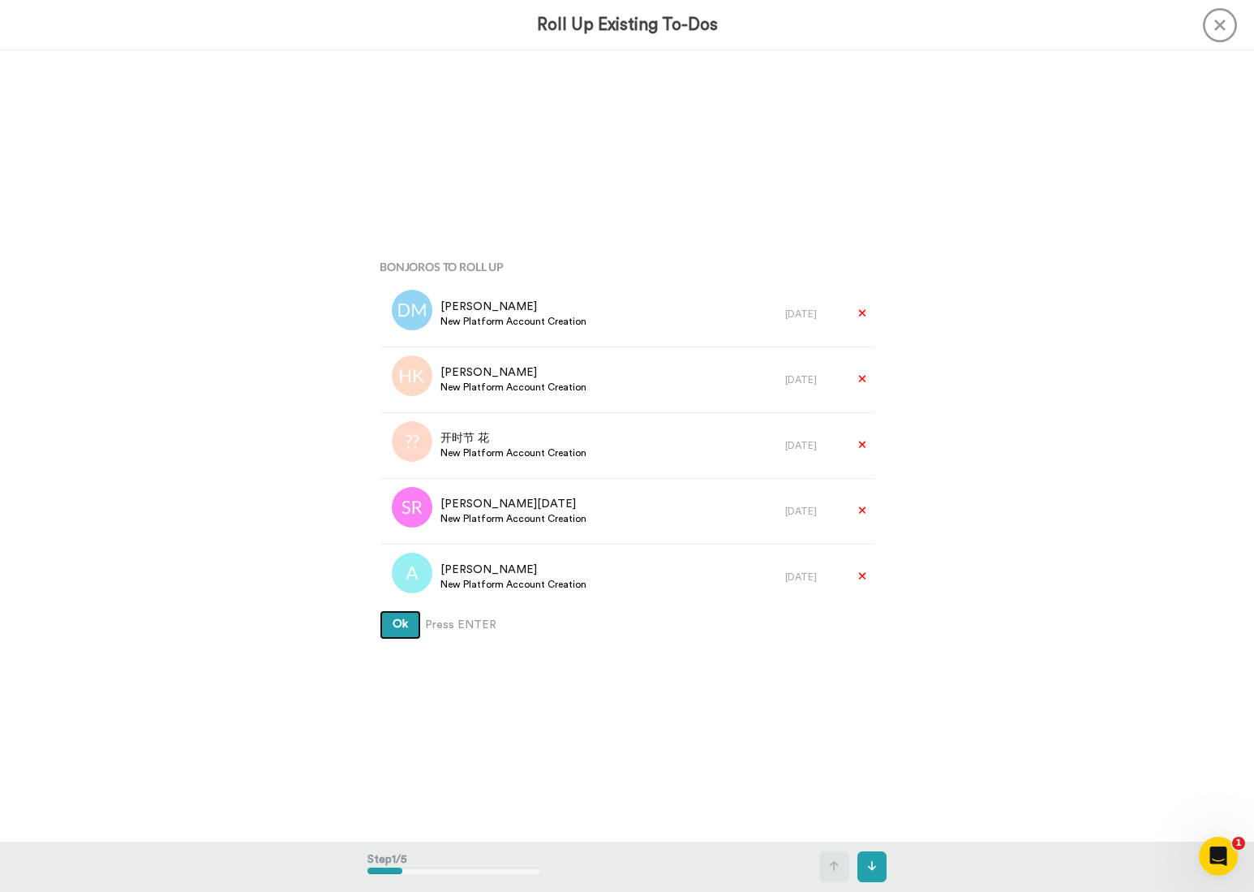
click at [407, 622] on span "Ok" at bounding box center [400, 623] width 15 height 11
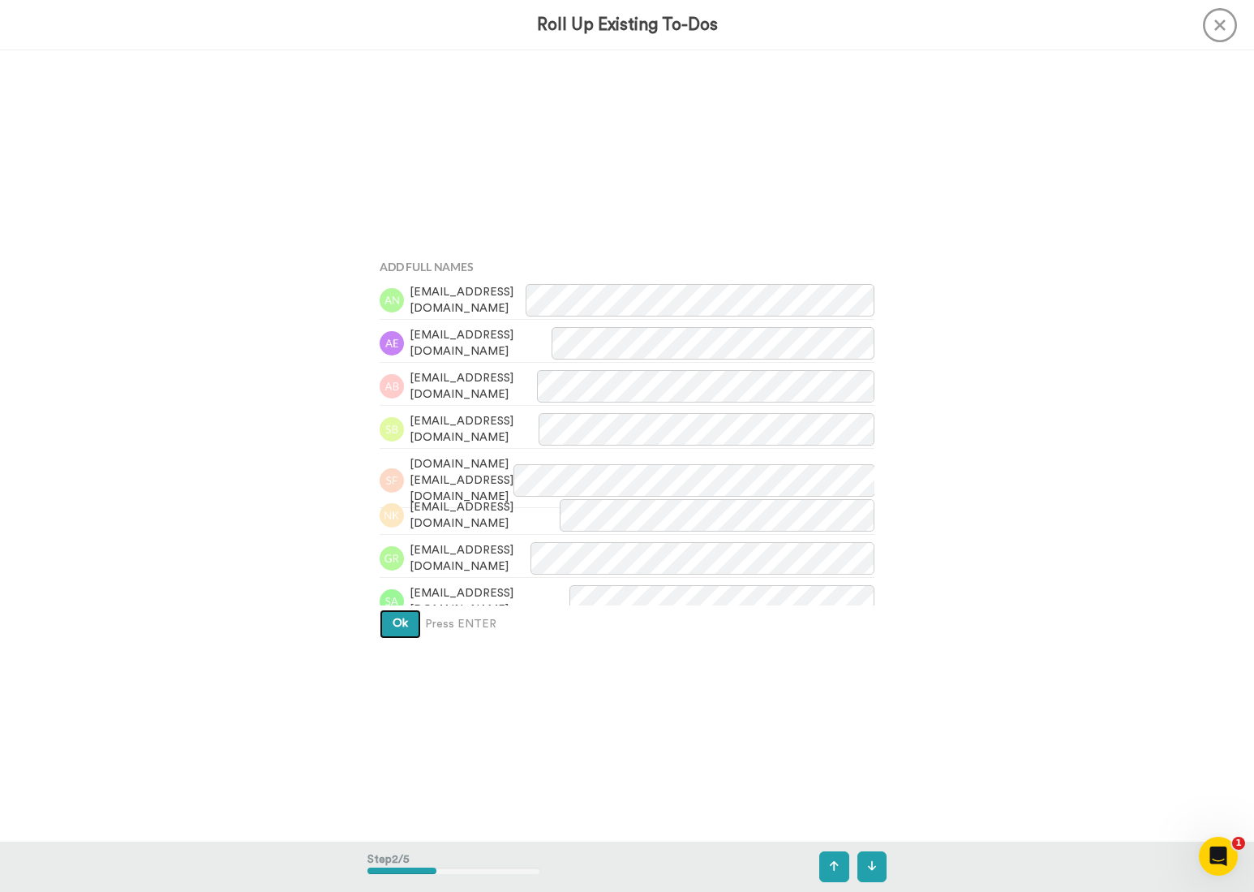
click at [403, 634] on button "Ok" at bounding box center [400, 623] width 41 height 29
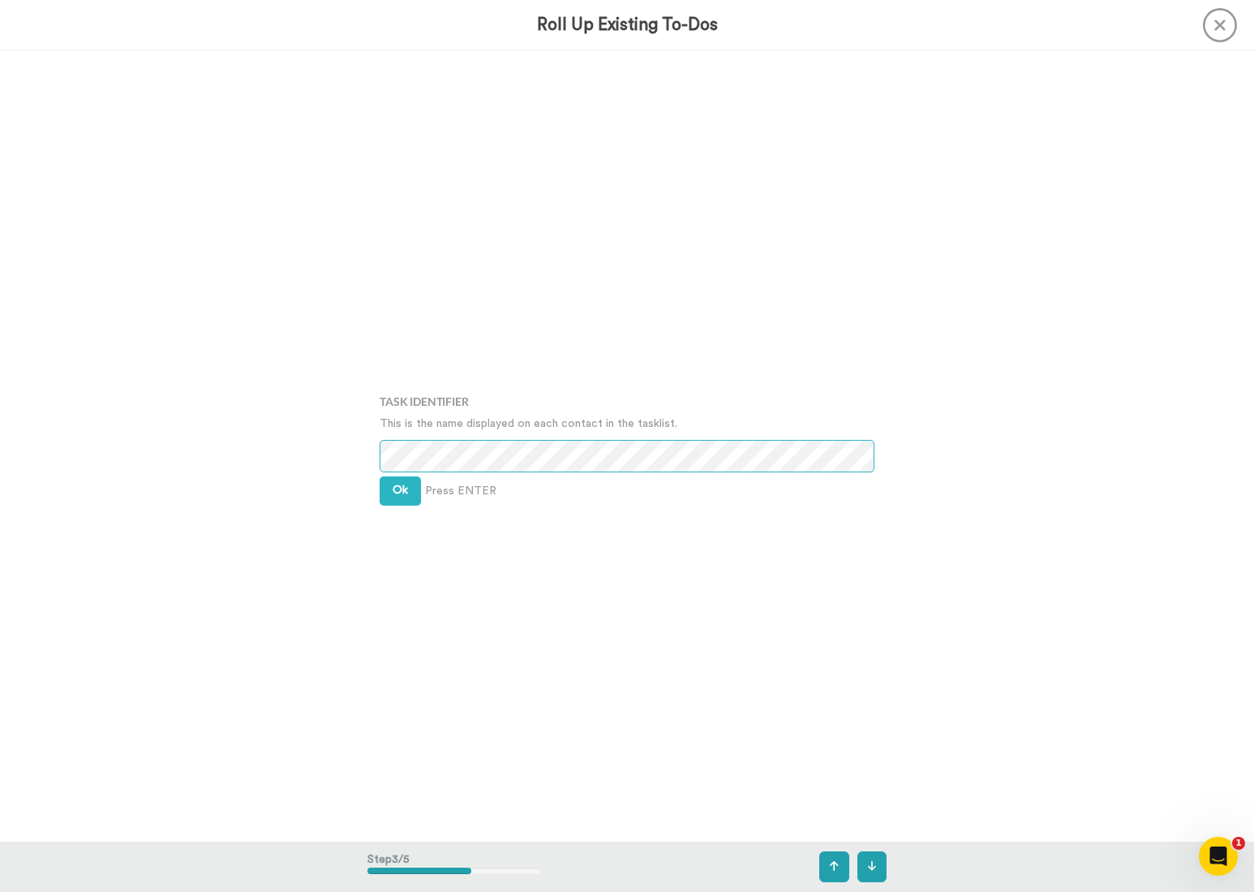
scroll to position [1582, 0]
click at [409, 484] on button "Ok" at bounding box center [400, 489] width 41 height 29
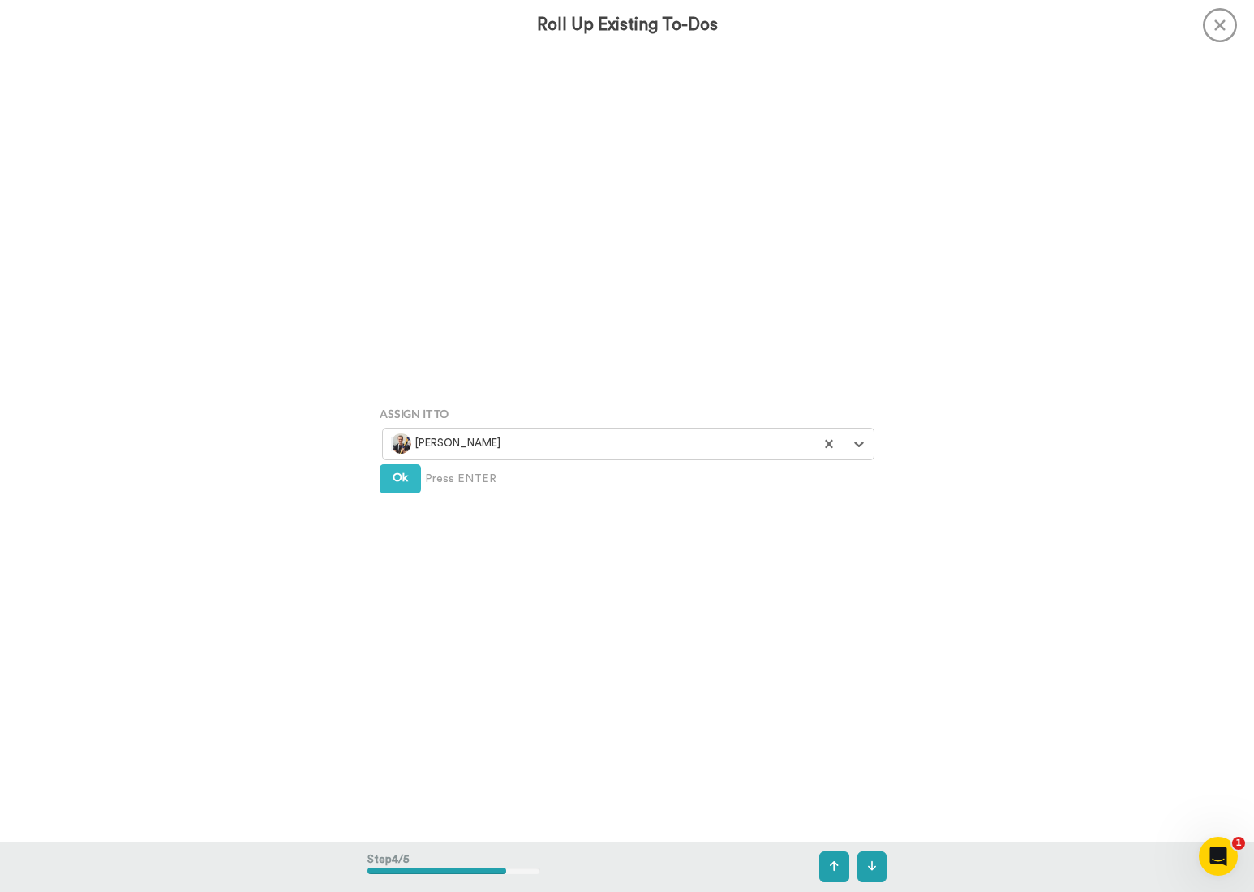
scroll to position [2373, 0]
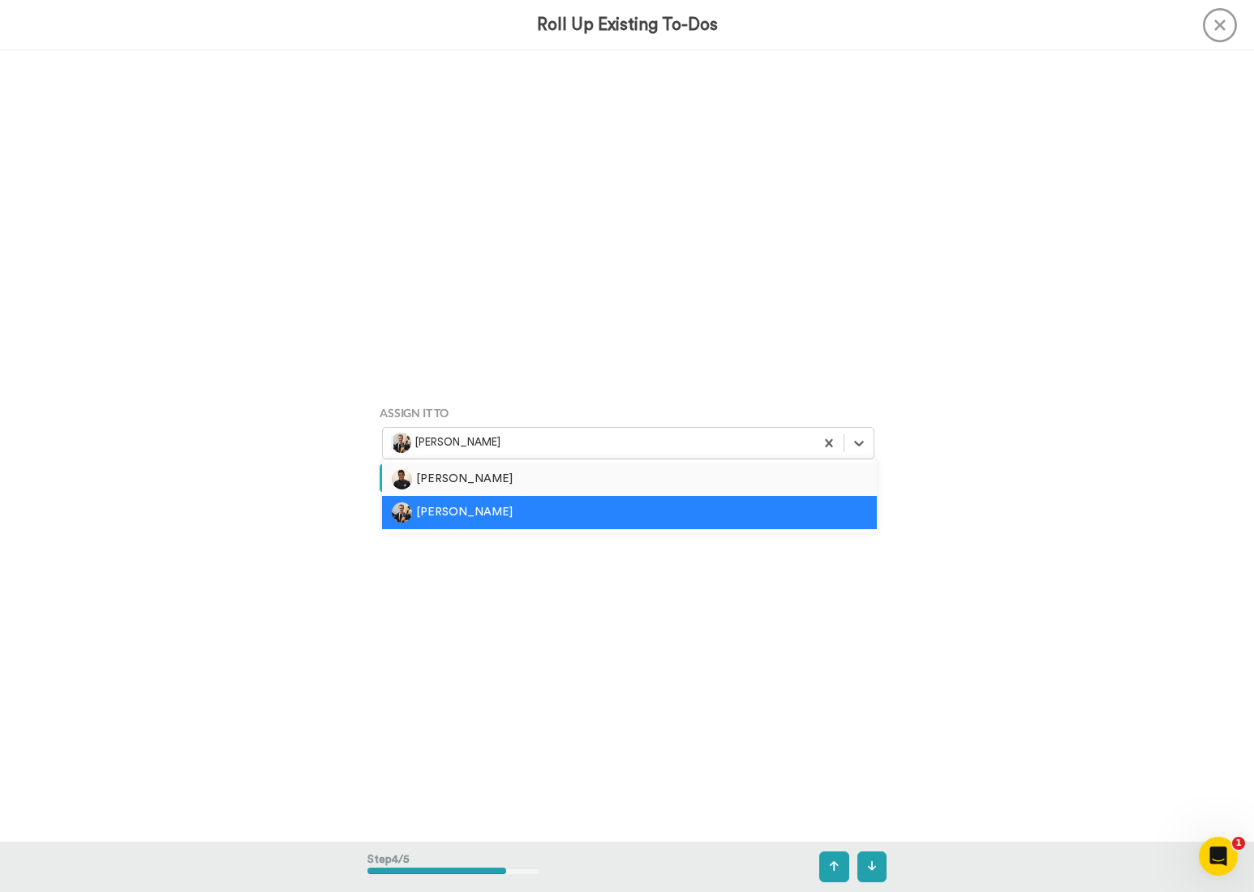
drag, startPoint x: 451, startPoint y: 444, endPoint x: 448, endPoint y: 469, distance: 25.4
click at [452, 444] on div at bounding box center [598, 443] width 415 height 19
click at [448, 477] on div "[PERSON_NAME]" at bounding box center [629, 479] width 475 height 20
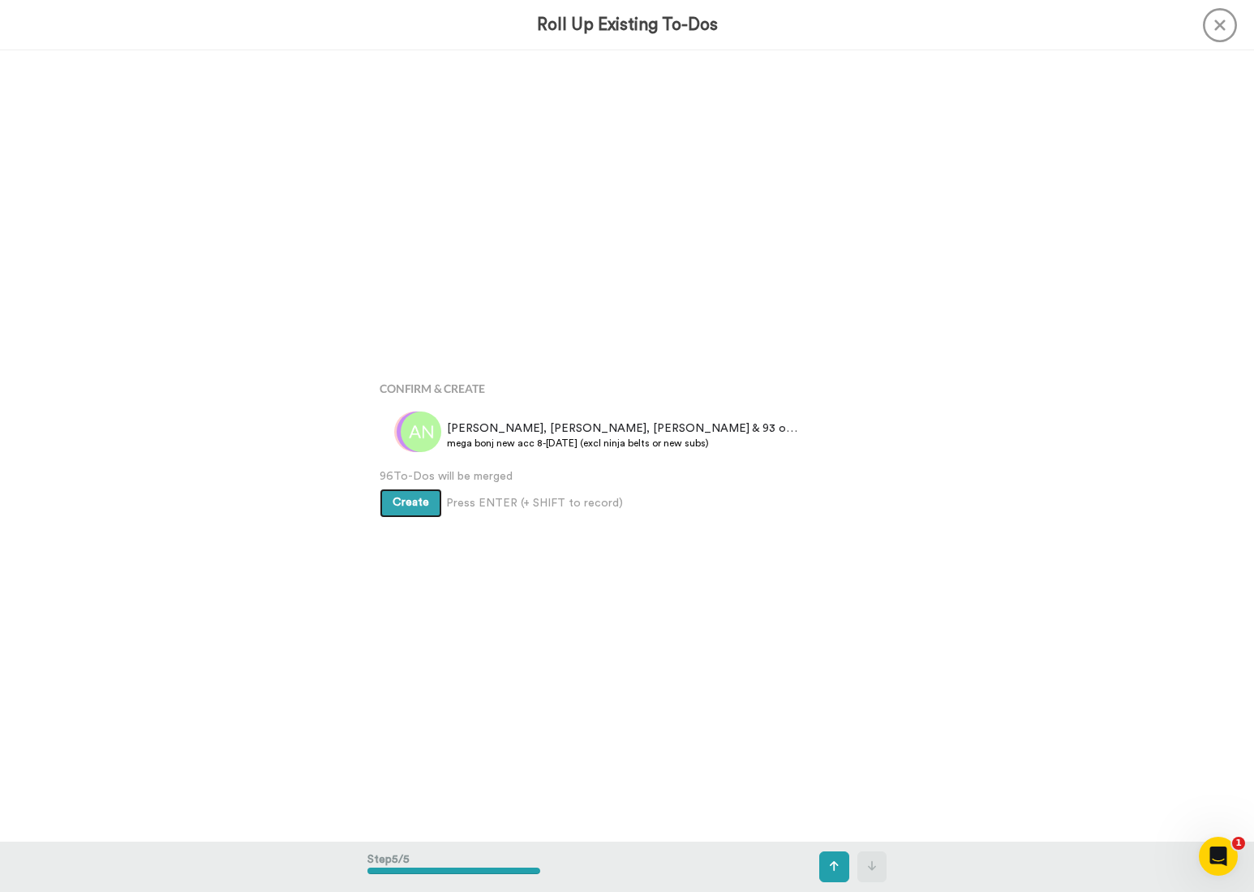
scroll to position [3164, 0]
click at [404, 508] on span "Create" at bounding box center [411, 502] width 37 height 11
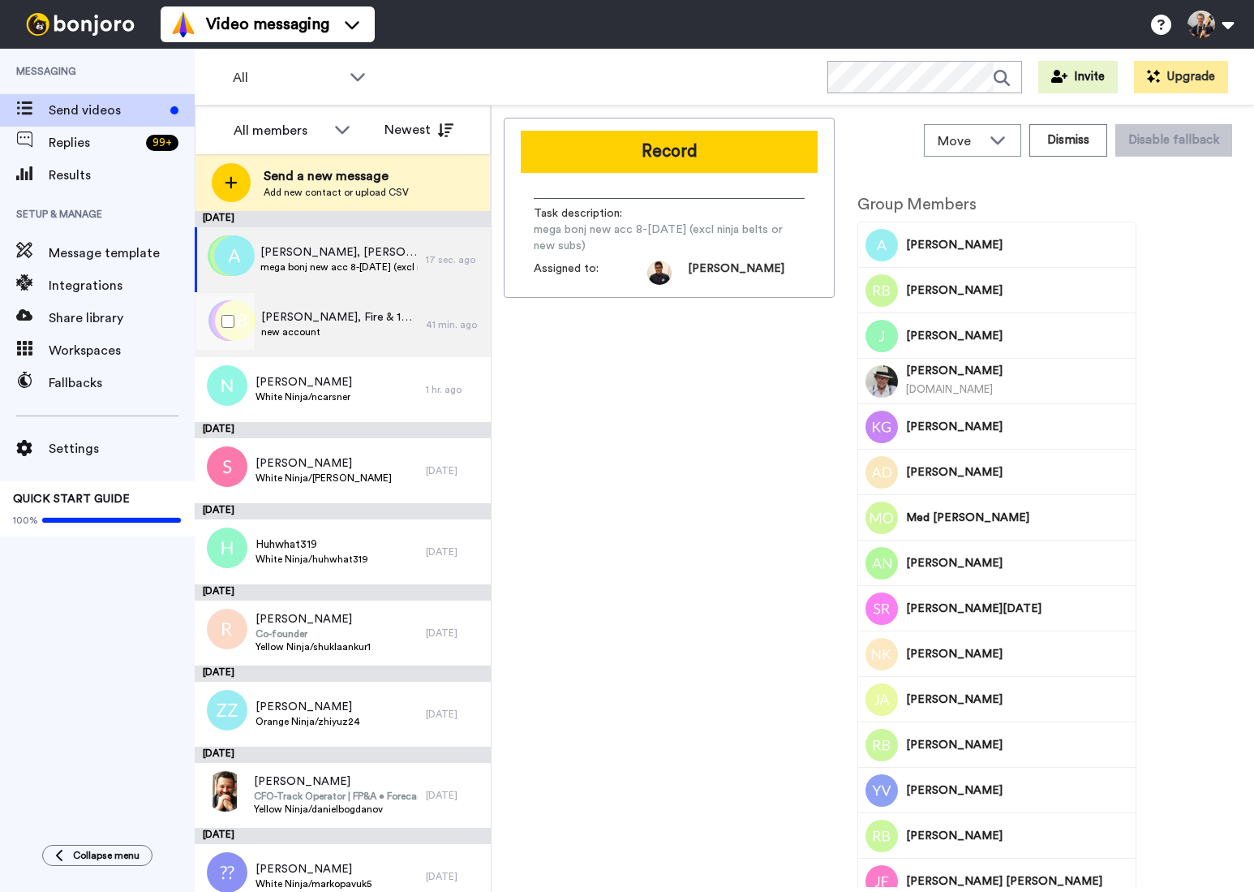
click at [316, 325] on span "new account" at bounding box center [339, 331] width 157 height 13
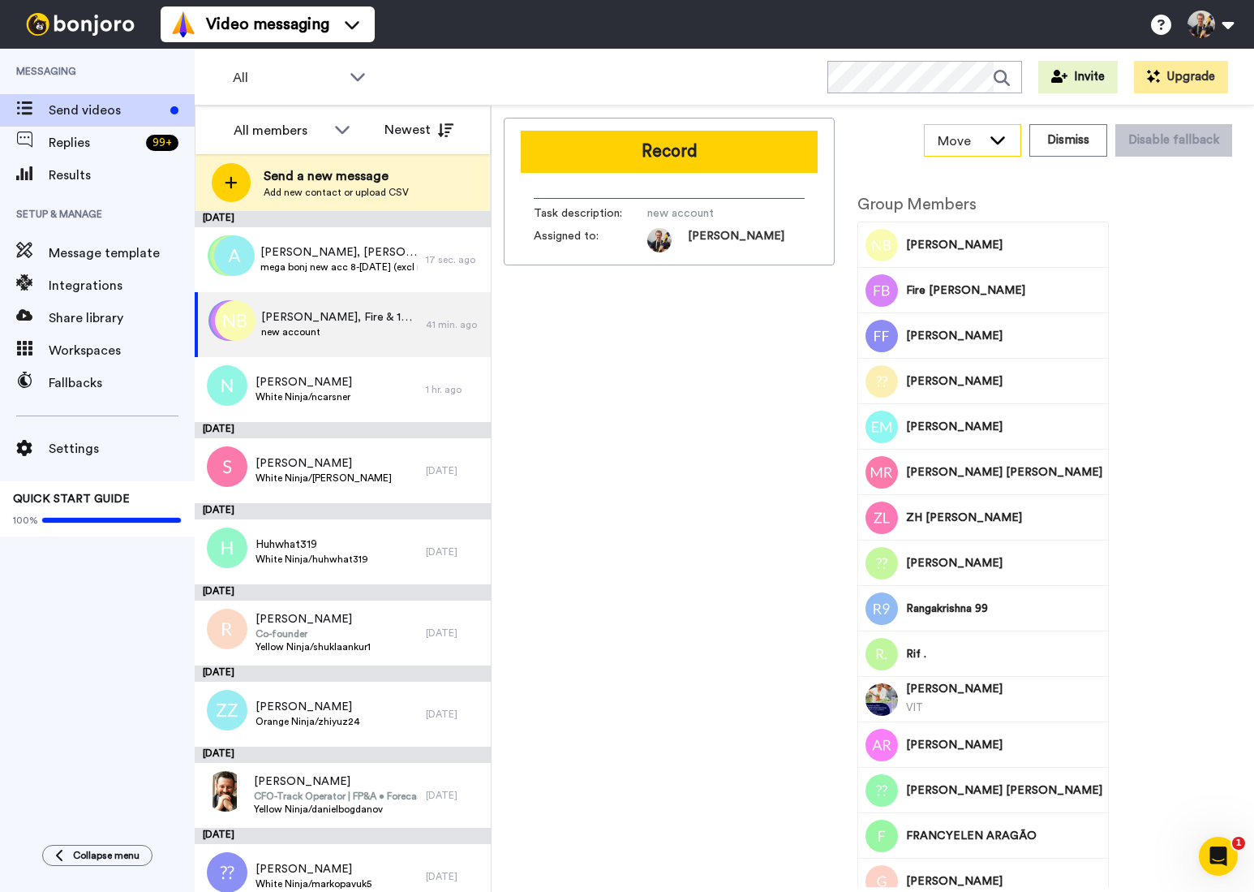
click at [973, 145] on span "Move" at bounding box center [960, 140] width 44 height 19
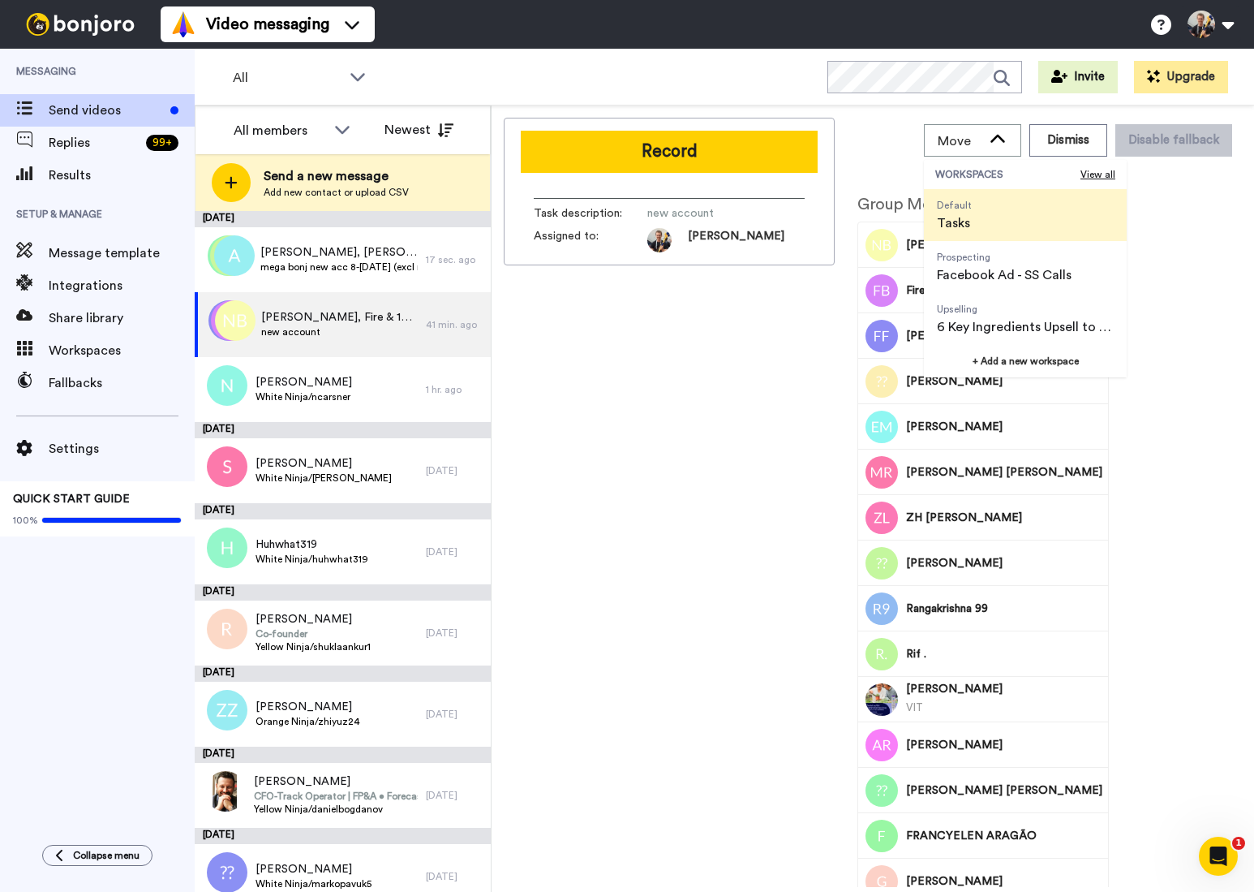
drag, startPoint x: 693, startPoint y: 336, endPoint x: 688, endPoint y: 262, distance: 74.0
click at [693, 336] on div "Record Task description : new account Assigned to: [PERSON_NAME]" at bounding box center [669, 502] width 331 height 769
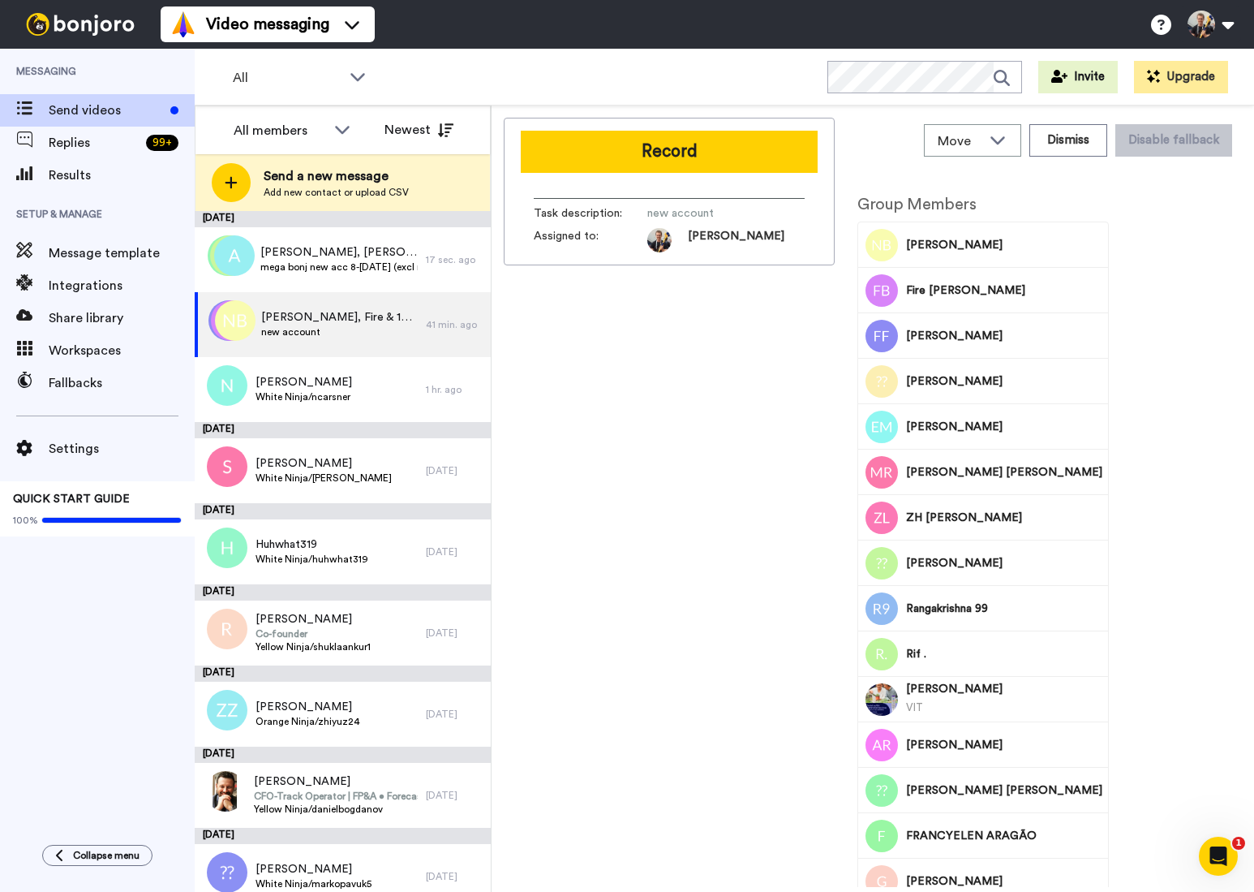
click at [684, 235] on span "[PERSON_NAME]" at bounding box center [724, 240] width 154 height 24
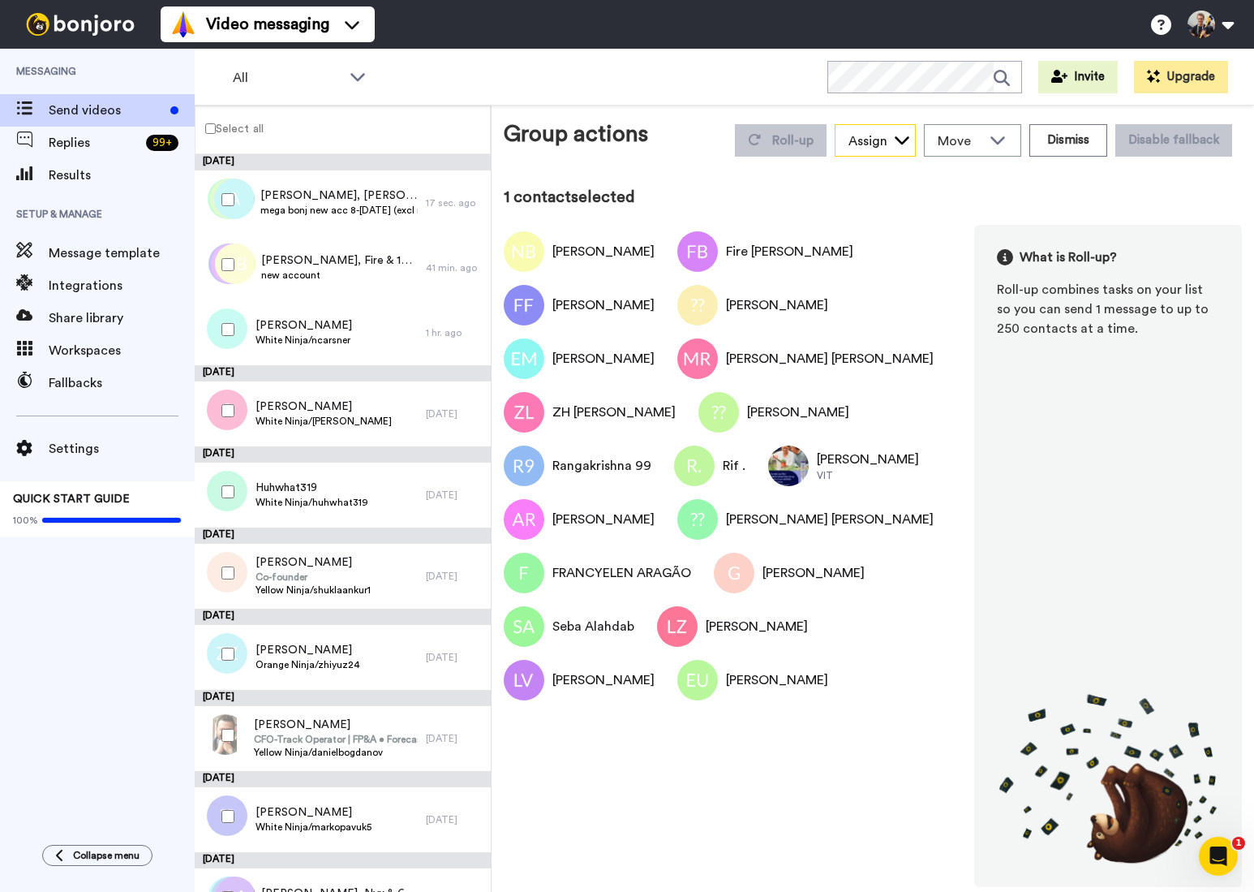
click at [916, 140] on div "Assign" at bounding box center [875, 140] width 81 height 32
click at [907, 141] on icon at bounding box center [902, 139] width 16 height 16
click at [907, 141] on icon at bounding box center [902, 140] width 15 height 8
click at [893, 169] on span "[PERSON_NAME]" at bounding box center [893, 176] width 116 height 16
